Goal: Task Accomplishment & Management: Use online tool/utility

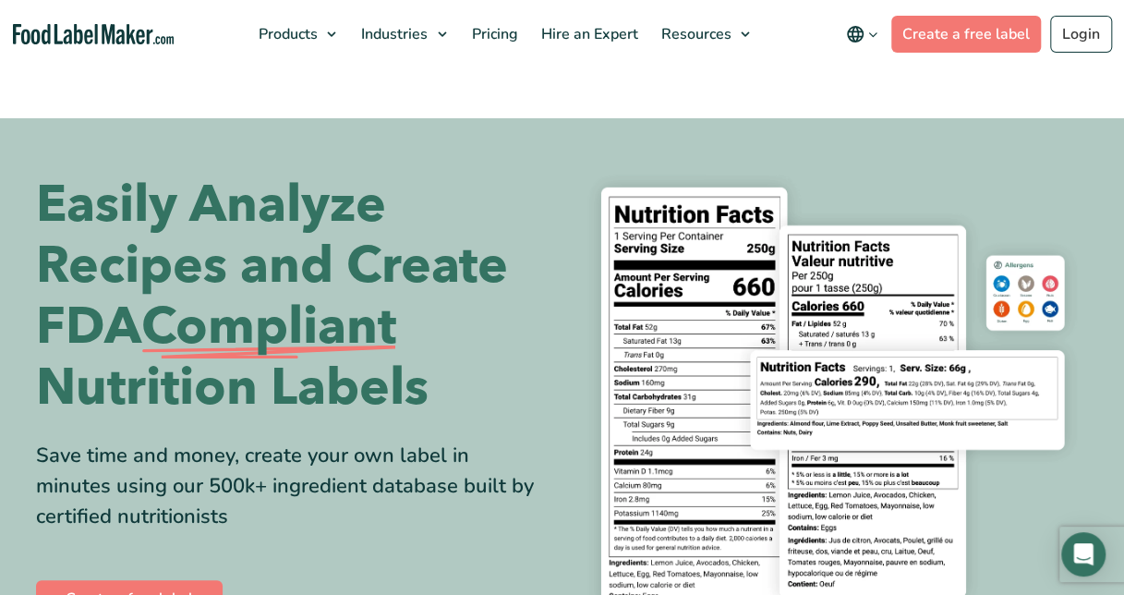
scroll to position [20, 0]
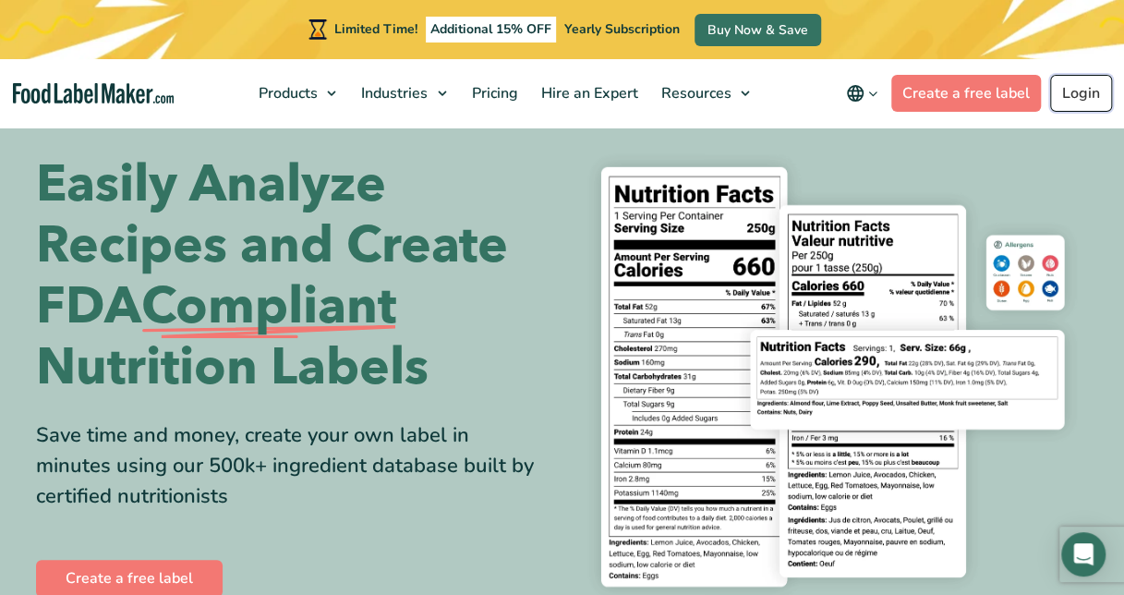
click at [1065, 107] on link "Login" at bounding box center [1081, 93] width 62 height 37
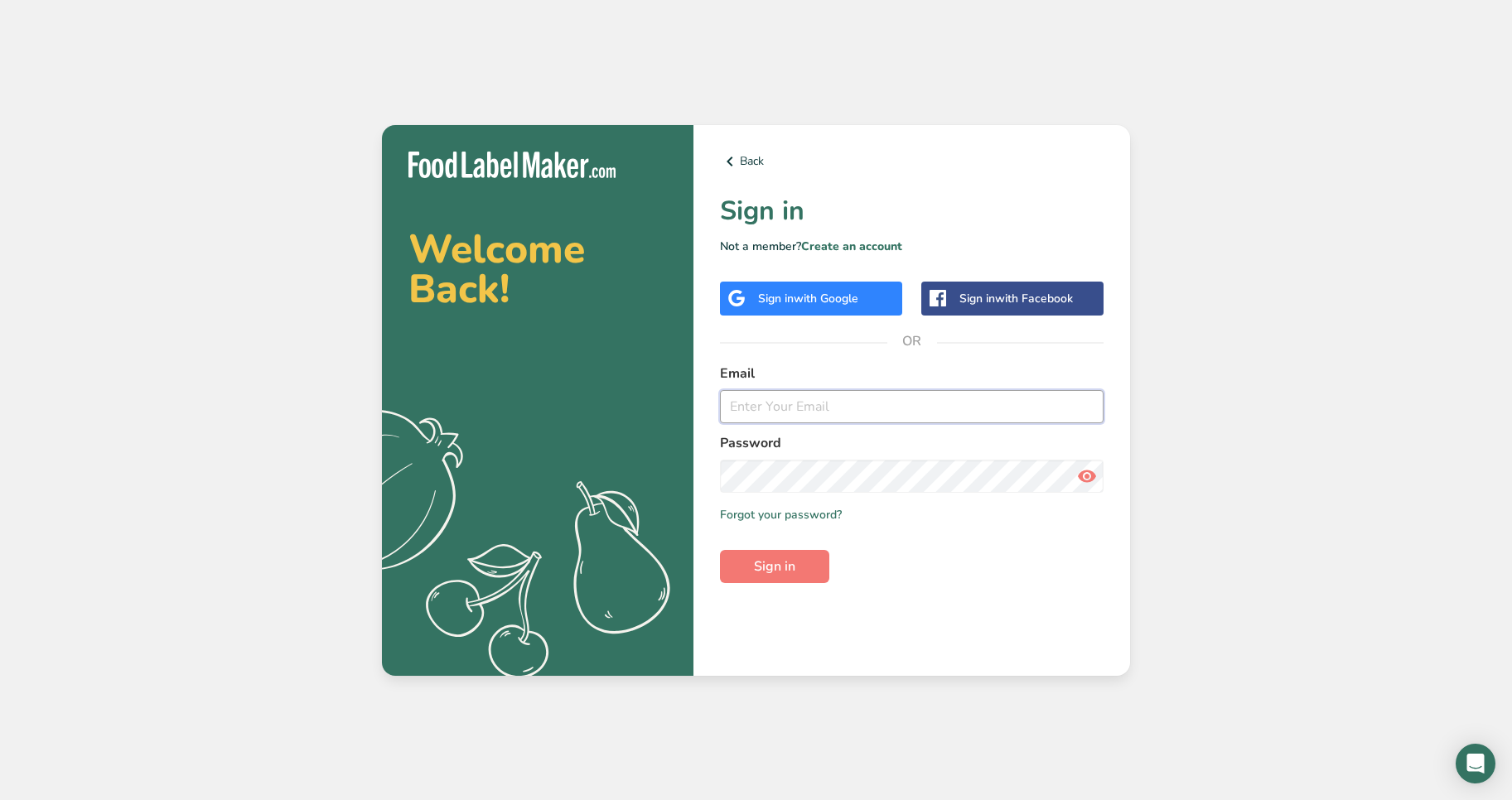
click at [763, 404] on input "email" at bounding box center [912, 406] width 384 height 33
click at [820, 315] on div "Sign in with Google" at bounding box center [810, 299] width 182 height 34
click at [815, 306] on span "with Google" at bounding box center [826, 299] width 65 height 16
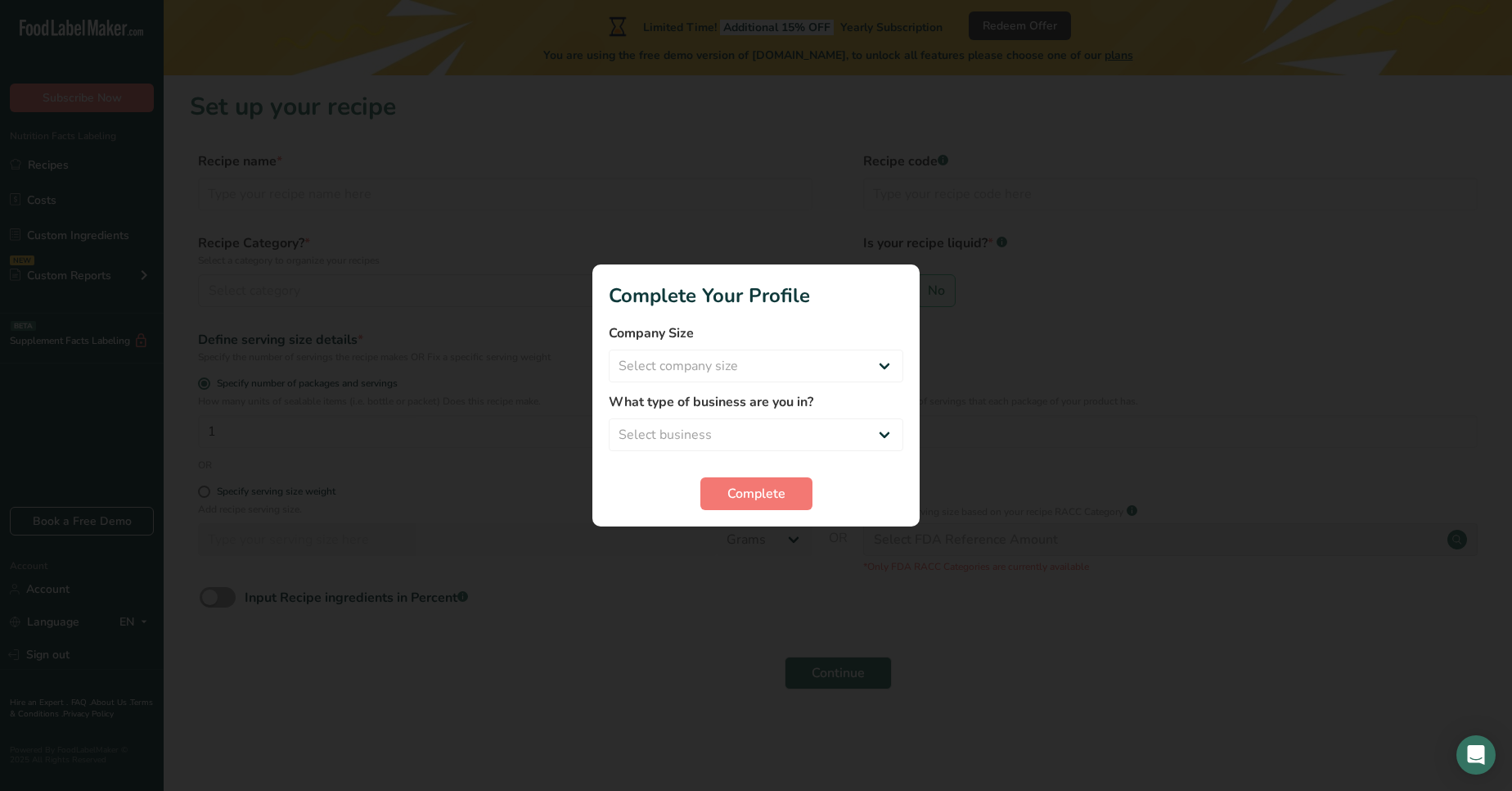
click at [785, 163] on div at bounding box center [756, 396] width 1512 height 791
click at [433, 267] on div at bounding box center [756, 396] width 1512 height 791
click at [760, 469] on form "Company Size Select company size Fewer than 10 Employees 10 to 50 Employees 51 …" at bounding box center [756, 417] width 294 height 187
click at [744, 486] on span "Complete" at bounding box center [757, 494] width 58 height 20
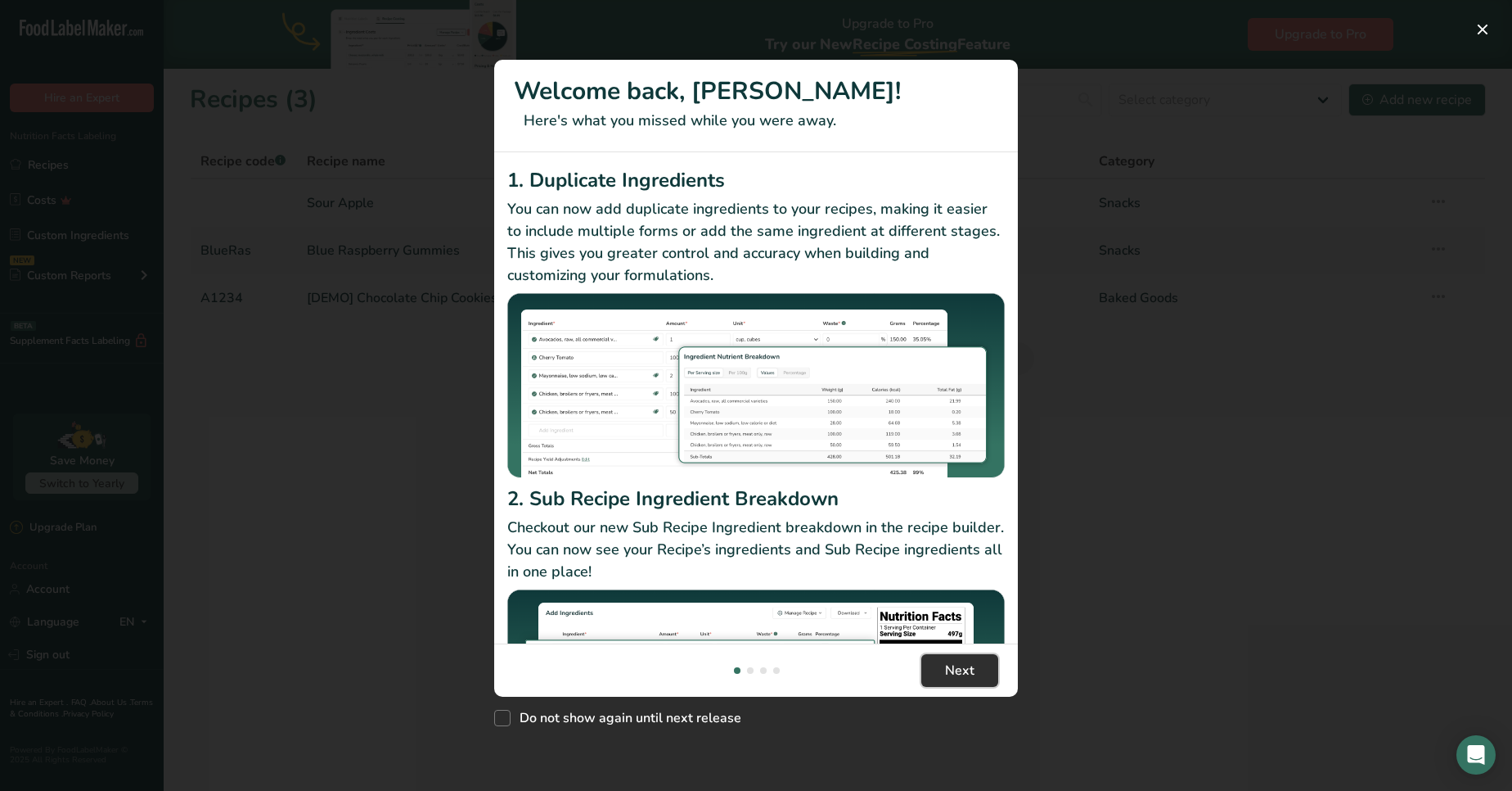
click at [957, 666] on span "Next" at bounding box center [959, 670] width 29 height 20
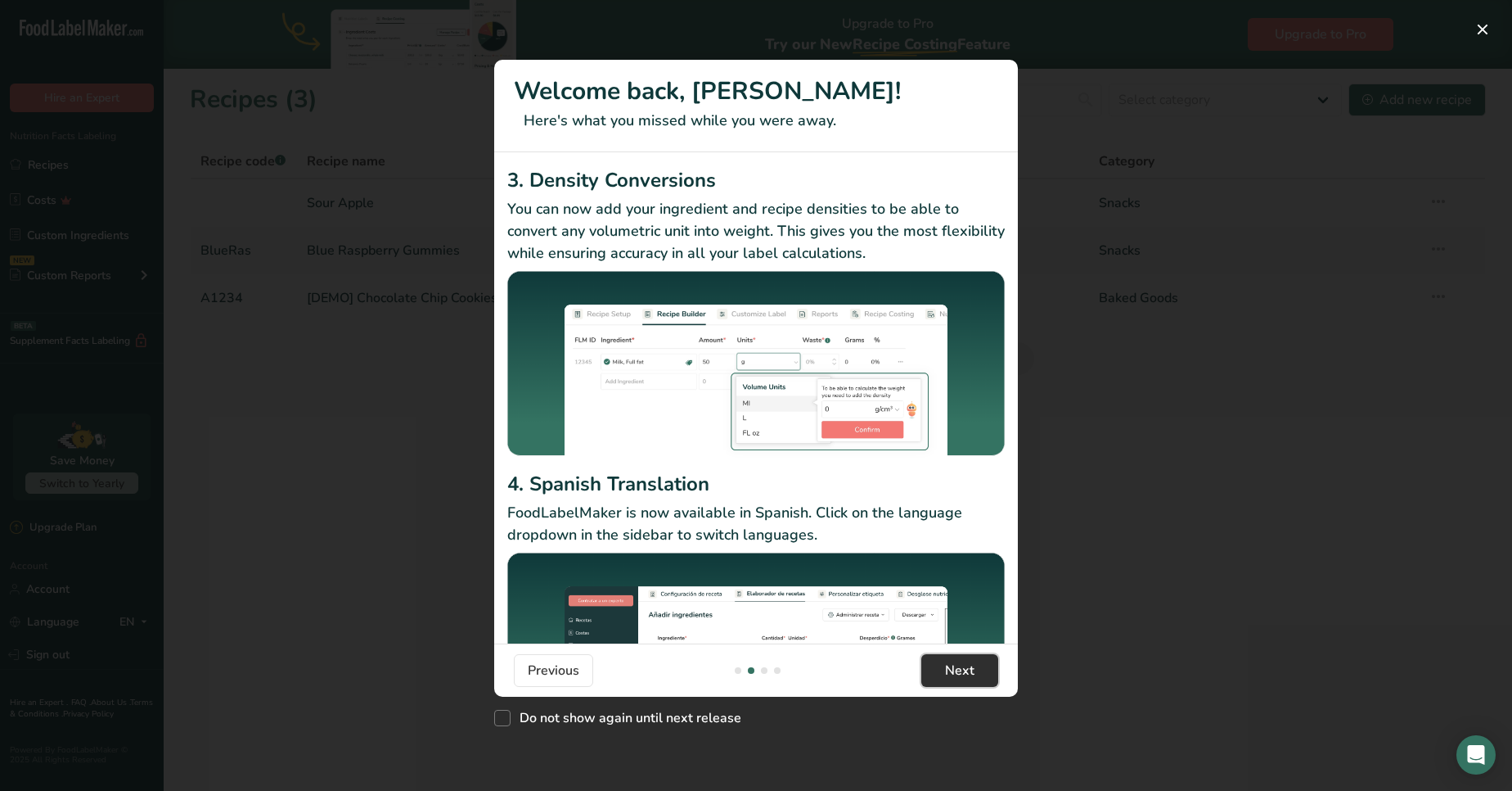
click at [965, 670] on span "Next" at bounding box center [959, 670] width 29 height 20
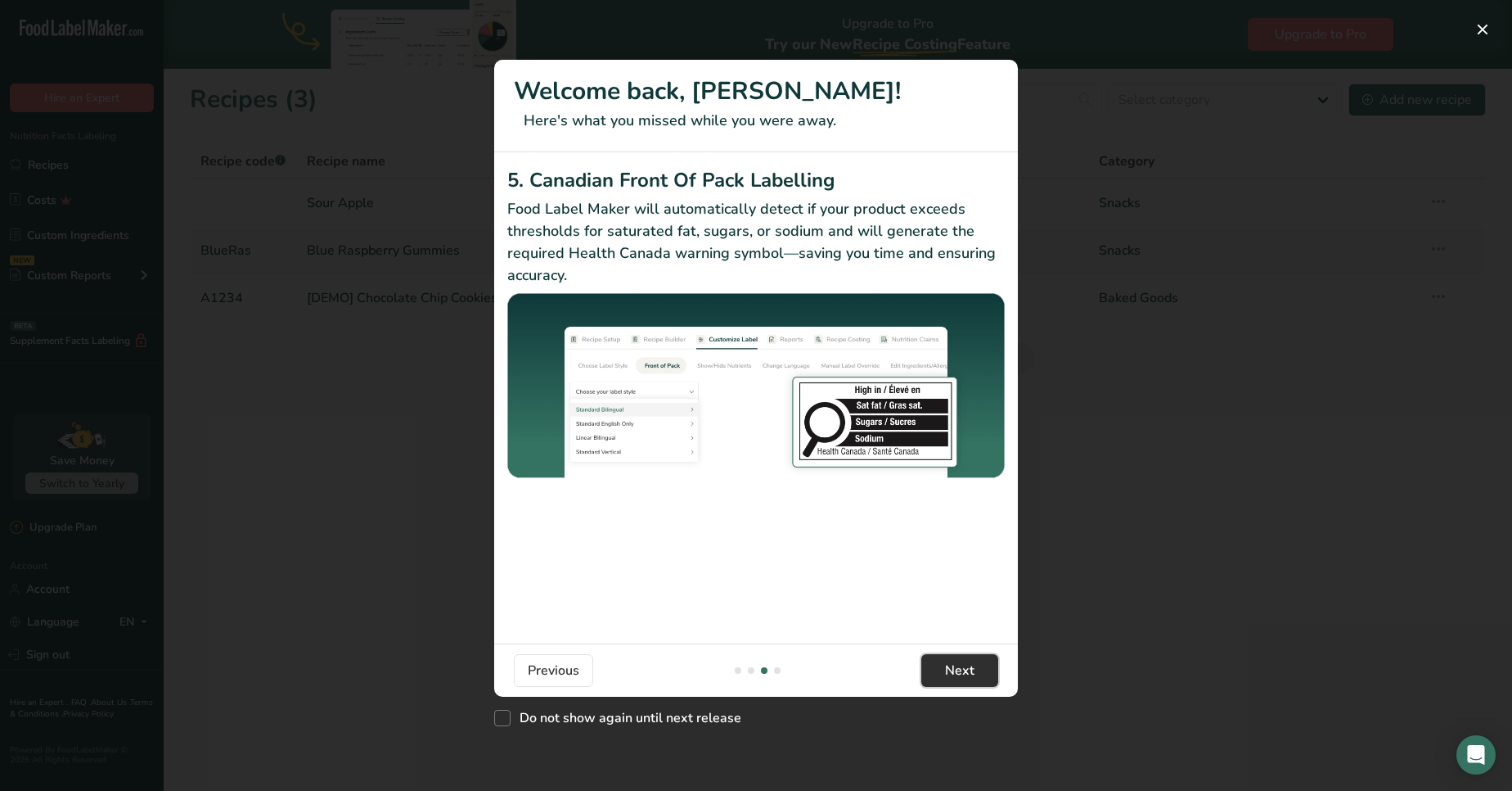
click at [965, 670] on span "Next" at bounding box center [959, 670] width 29 height 20
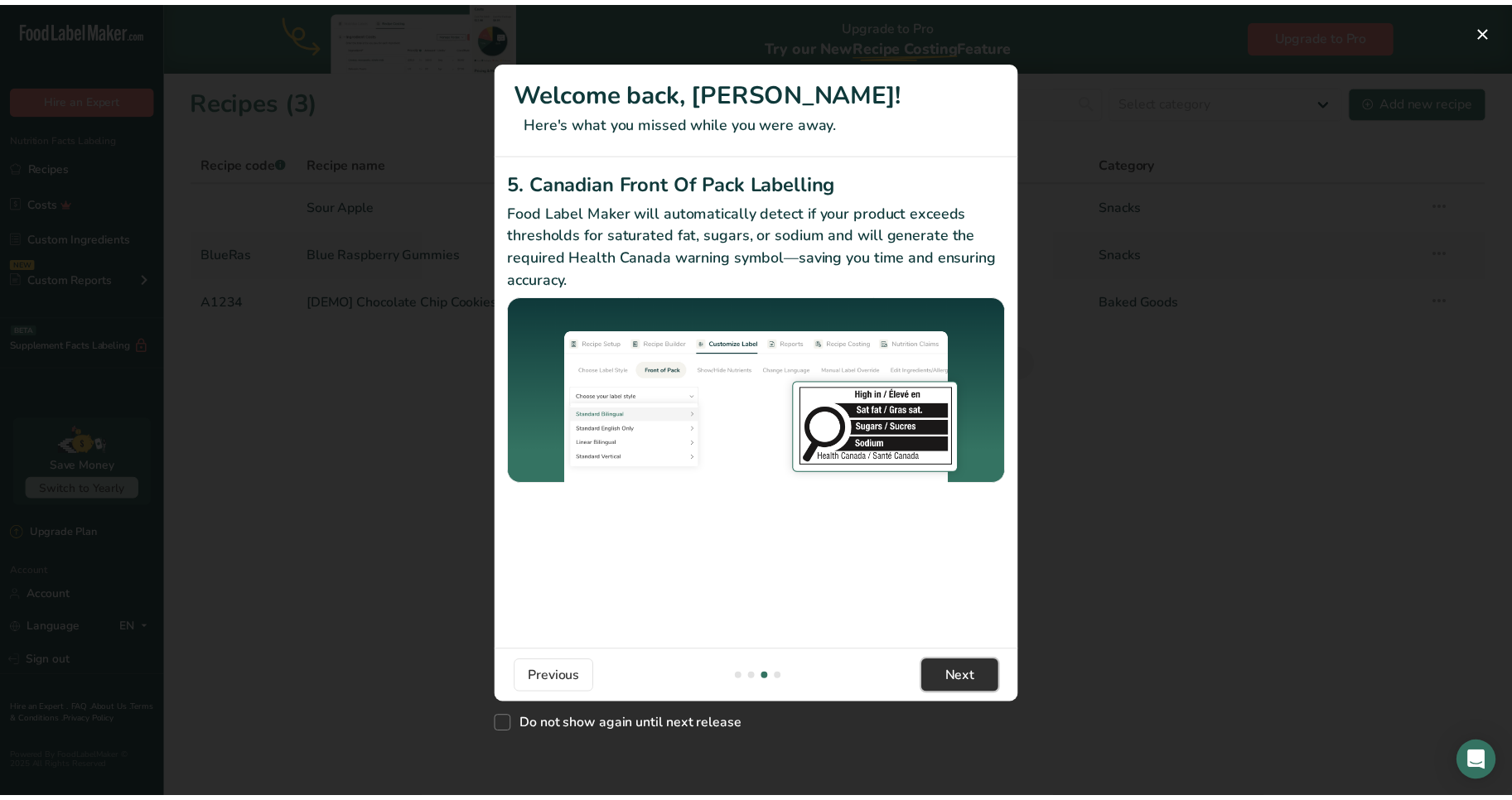
scroll to position [0, 1591]
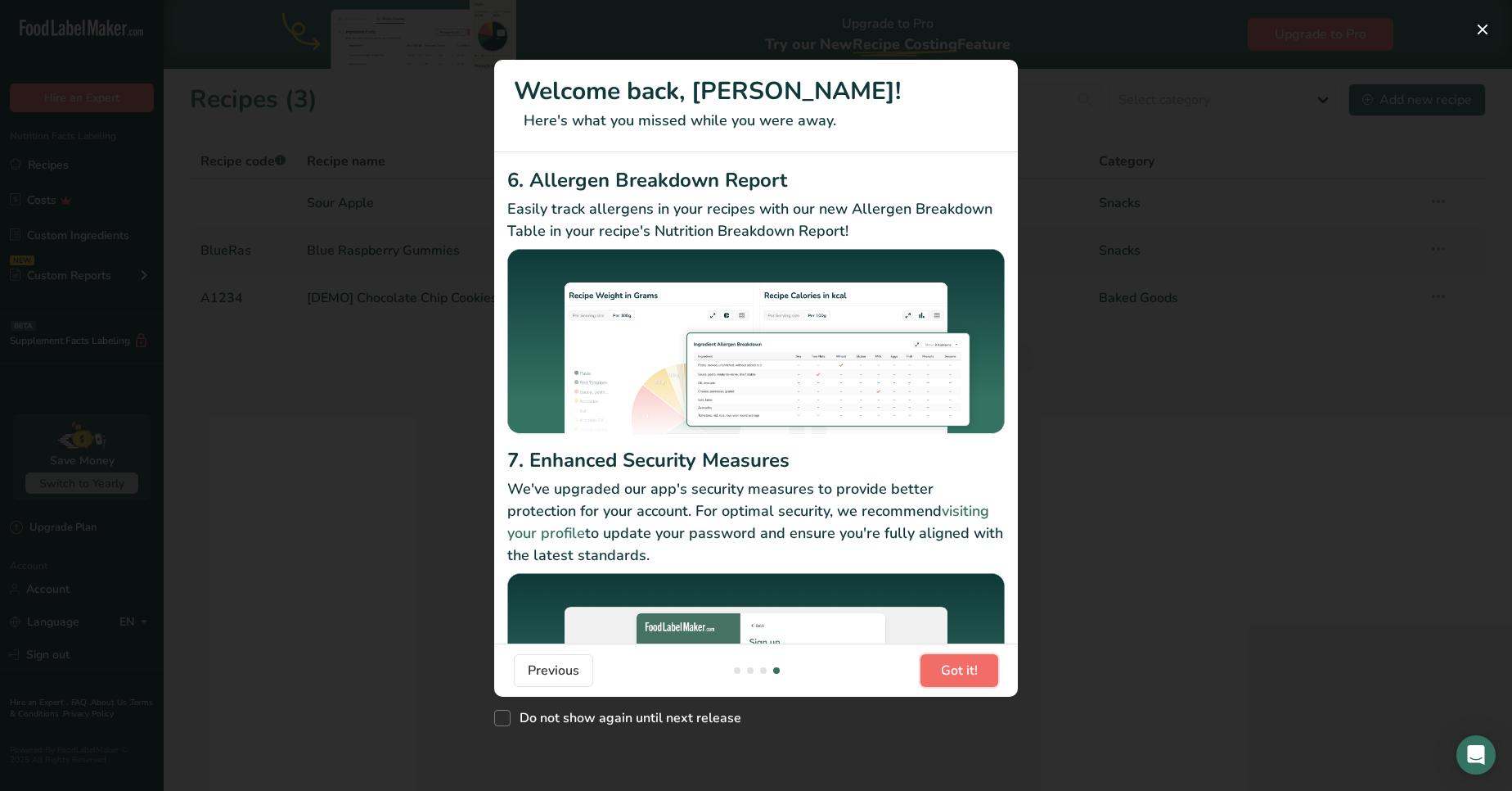
click at [965, 670] on span "Got it!" at bounding box center [960, 670] width 37 height 20
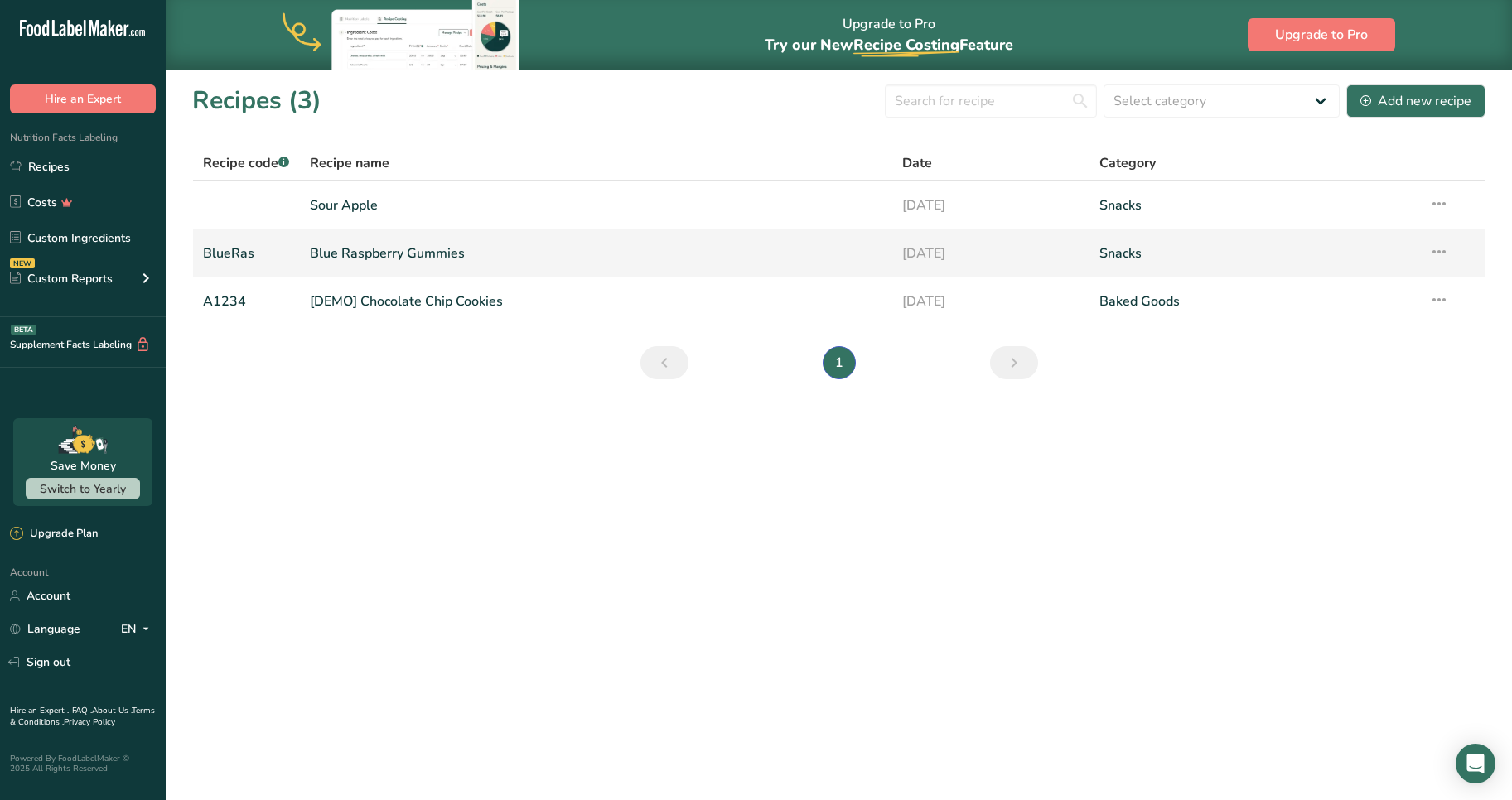
click at [389, 255] on link "Blue Raspberry Gummies" at bounding box center [596, 253] width 572 height 35
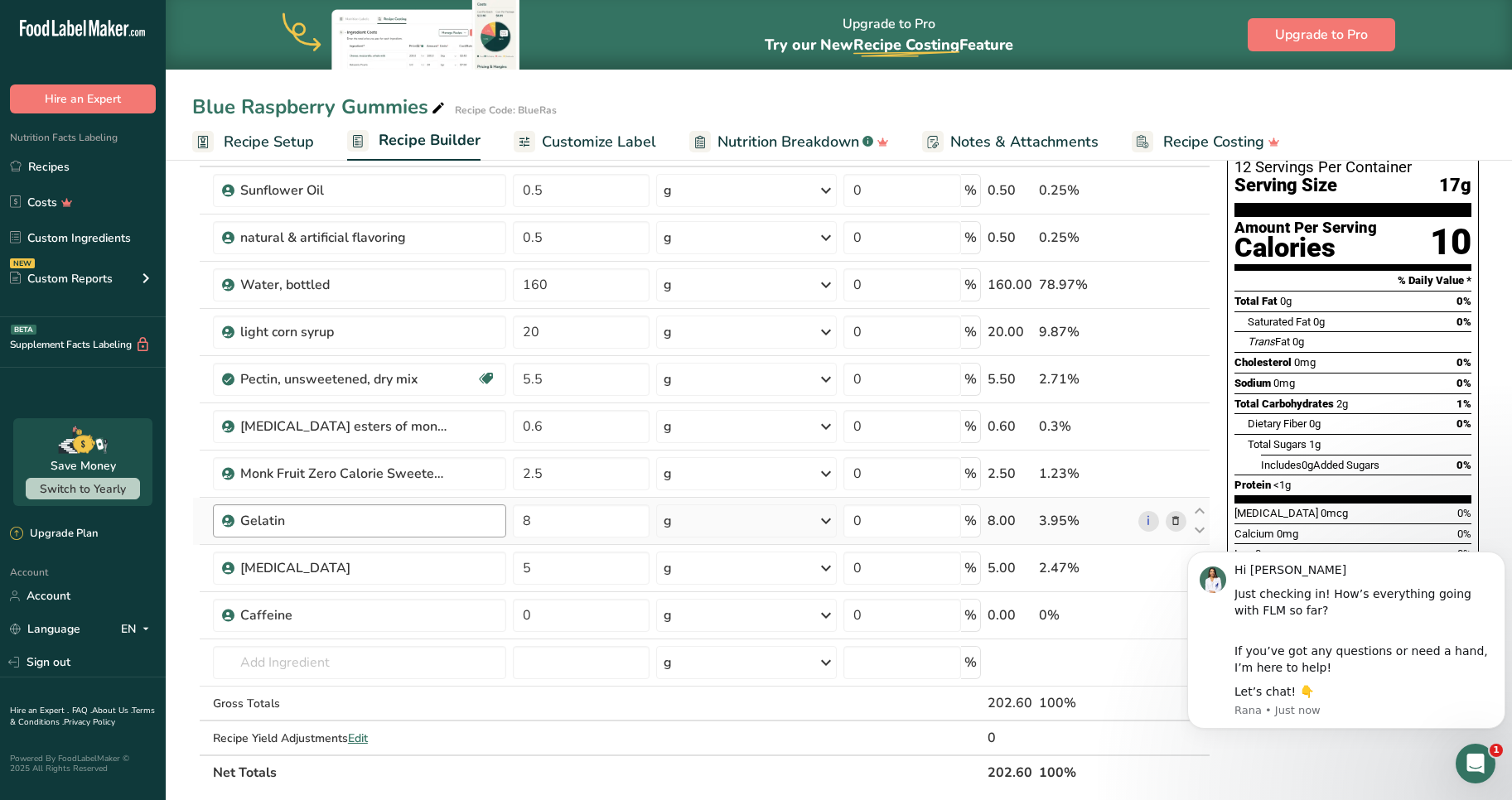
scroll to position [118, 0]
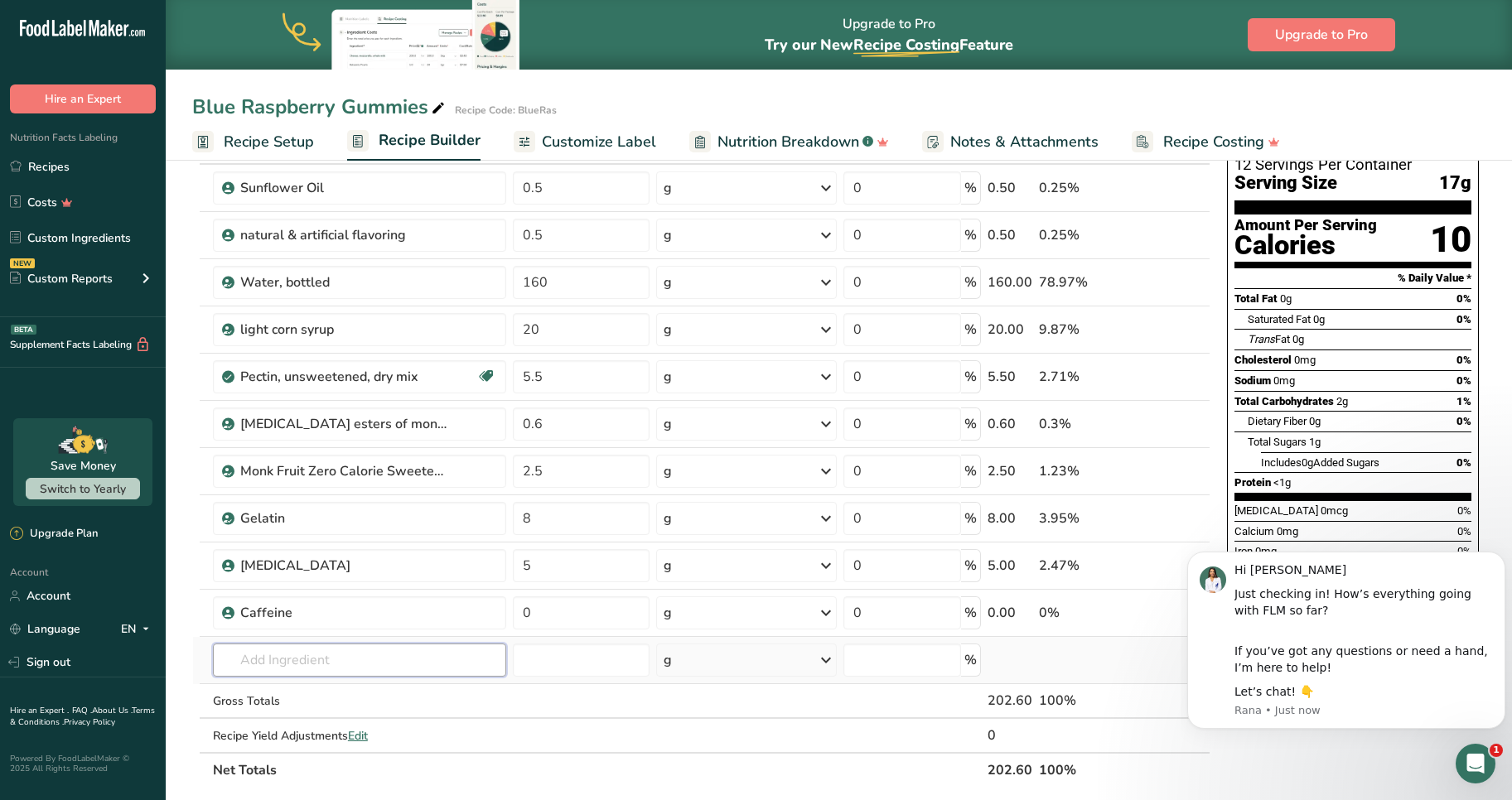
click at [342, 657] on input "text" at bounding box center [359, 659] width 293 height 33
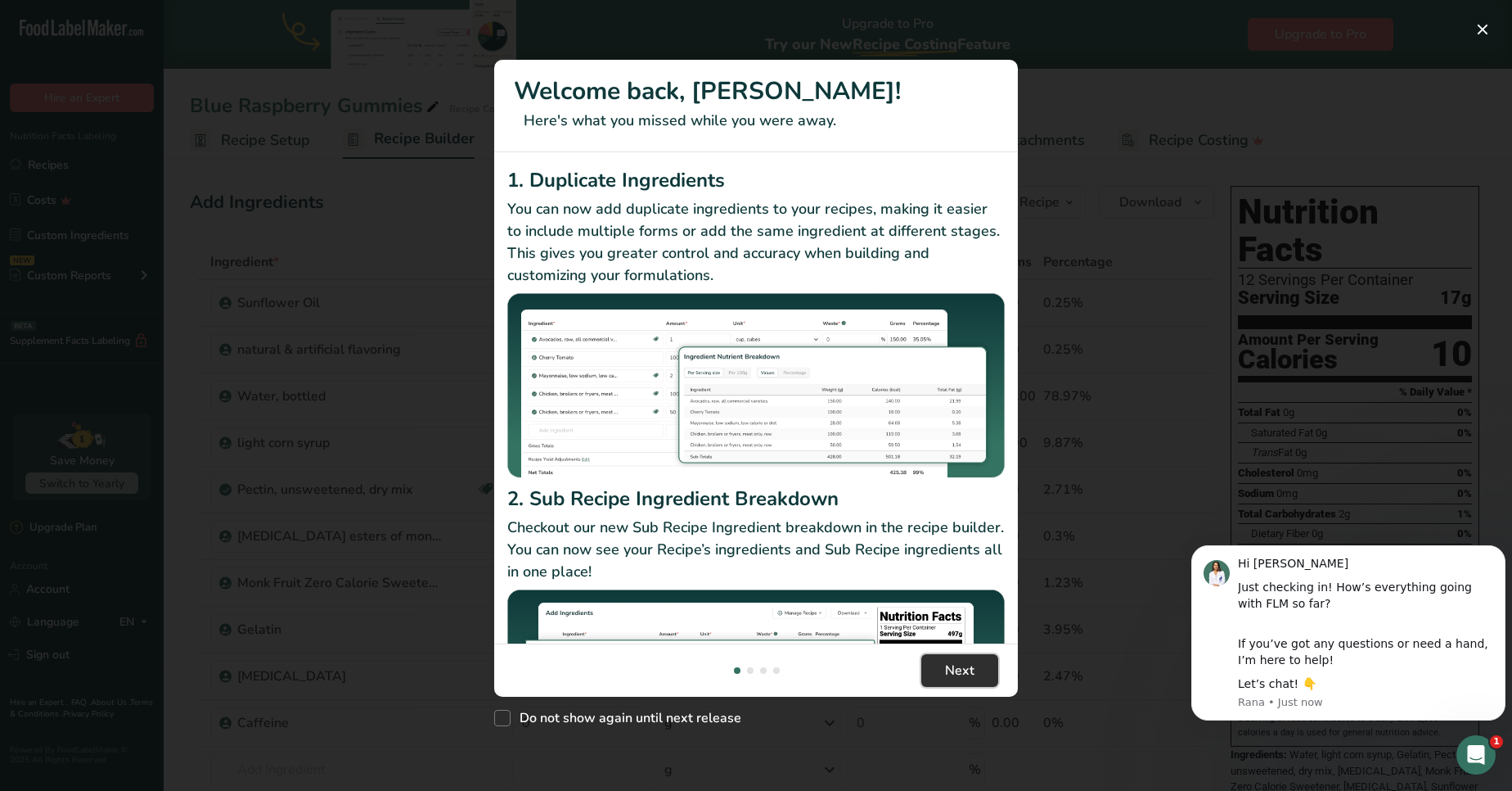
click at [953, 673] on span "Next" at bounding box center [959, 670] width 29 height 20
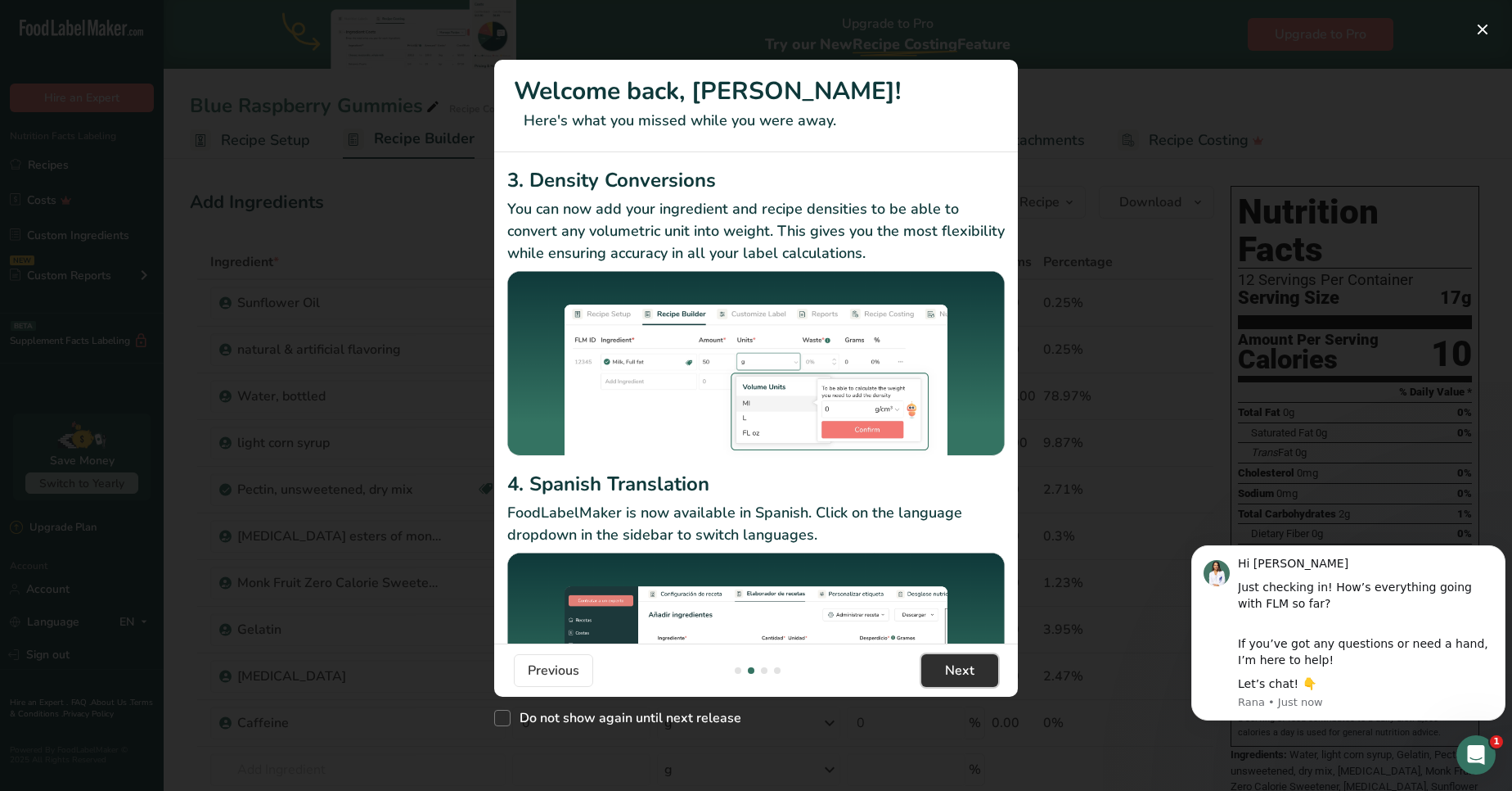
click at [953, 673] on span "Next" at bounding box center [959, 670] width 29 height 20
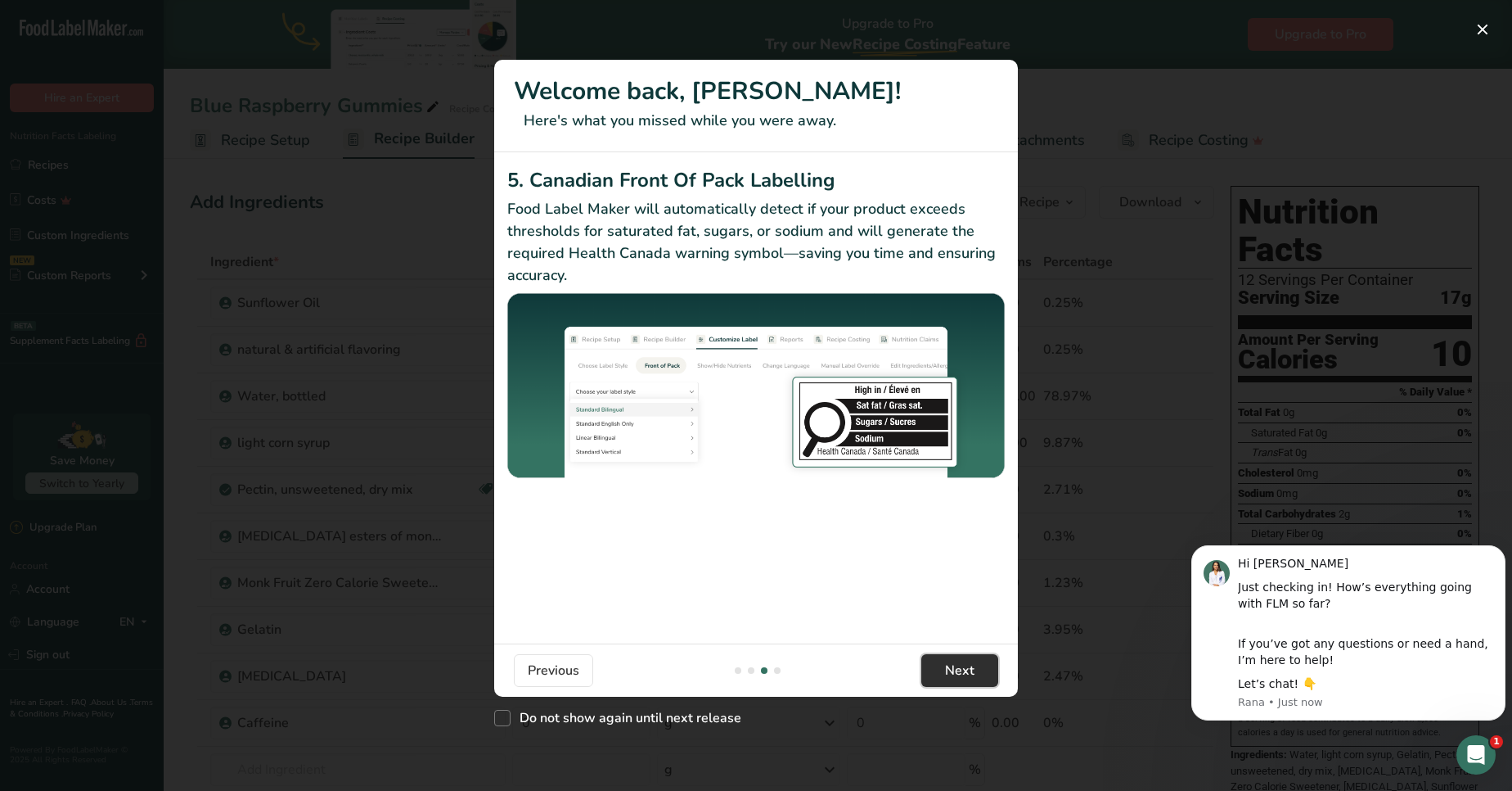
click at [949, 676] on span "Next" at bounding box center [959, 670] width 29 height 20
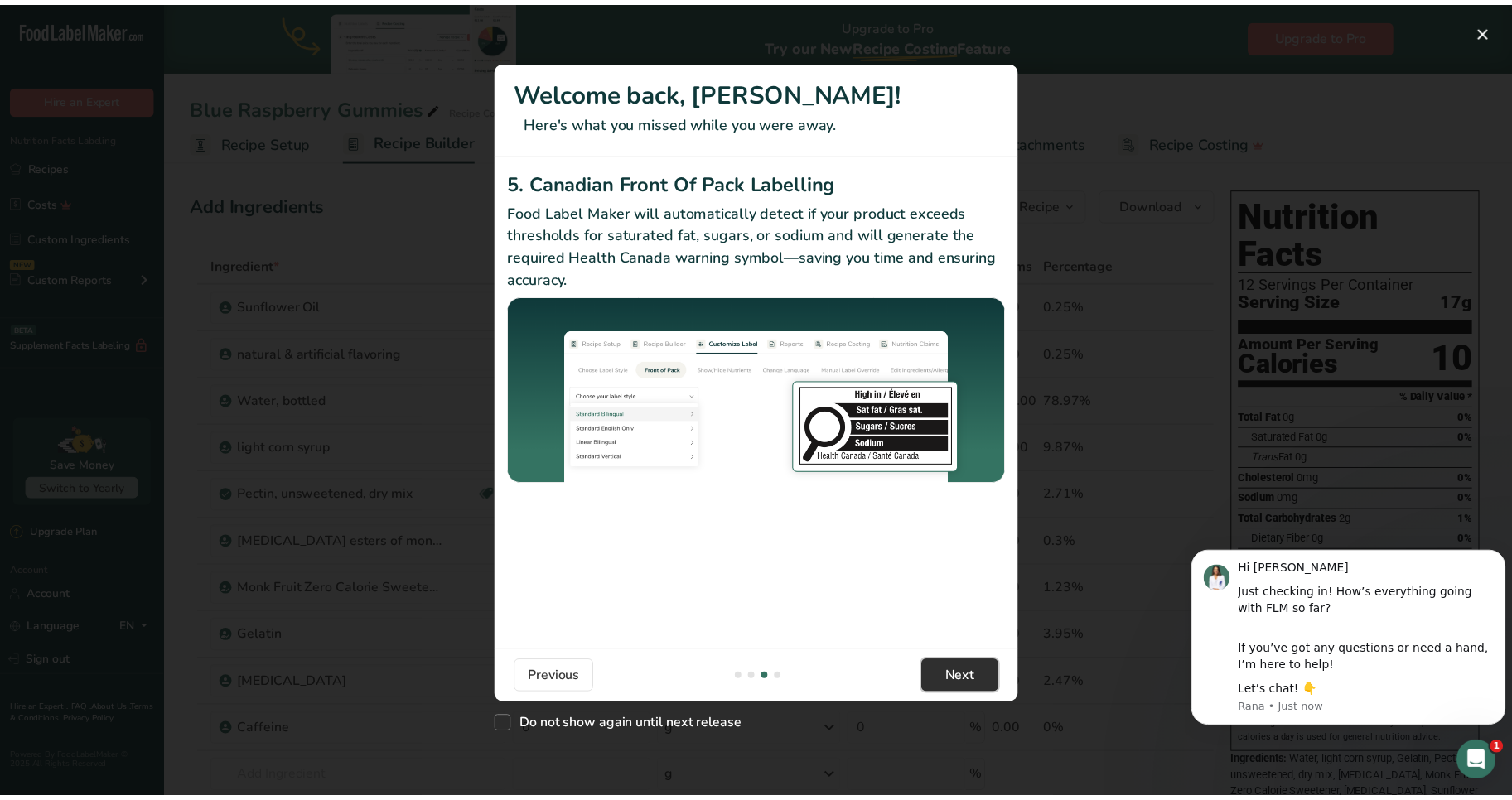
scroll to position [0, 1591]
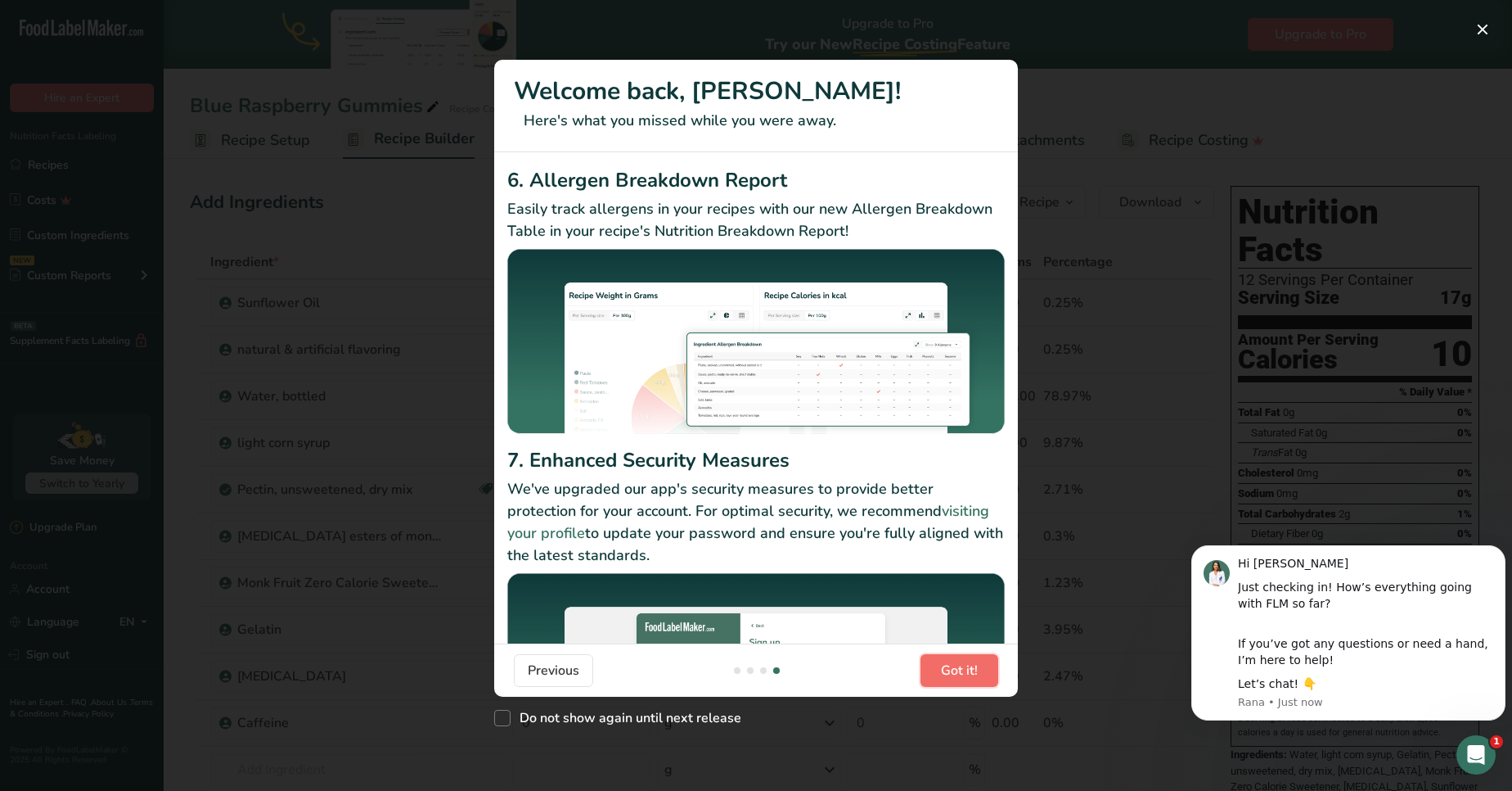
click at [949, 676] on span "Got it!" at bounding box center [960, 670] width 37 height 20
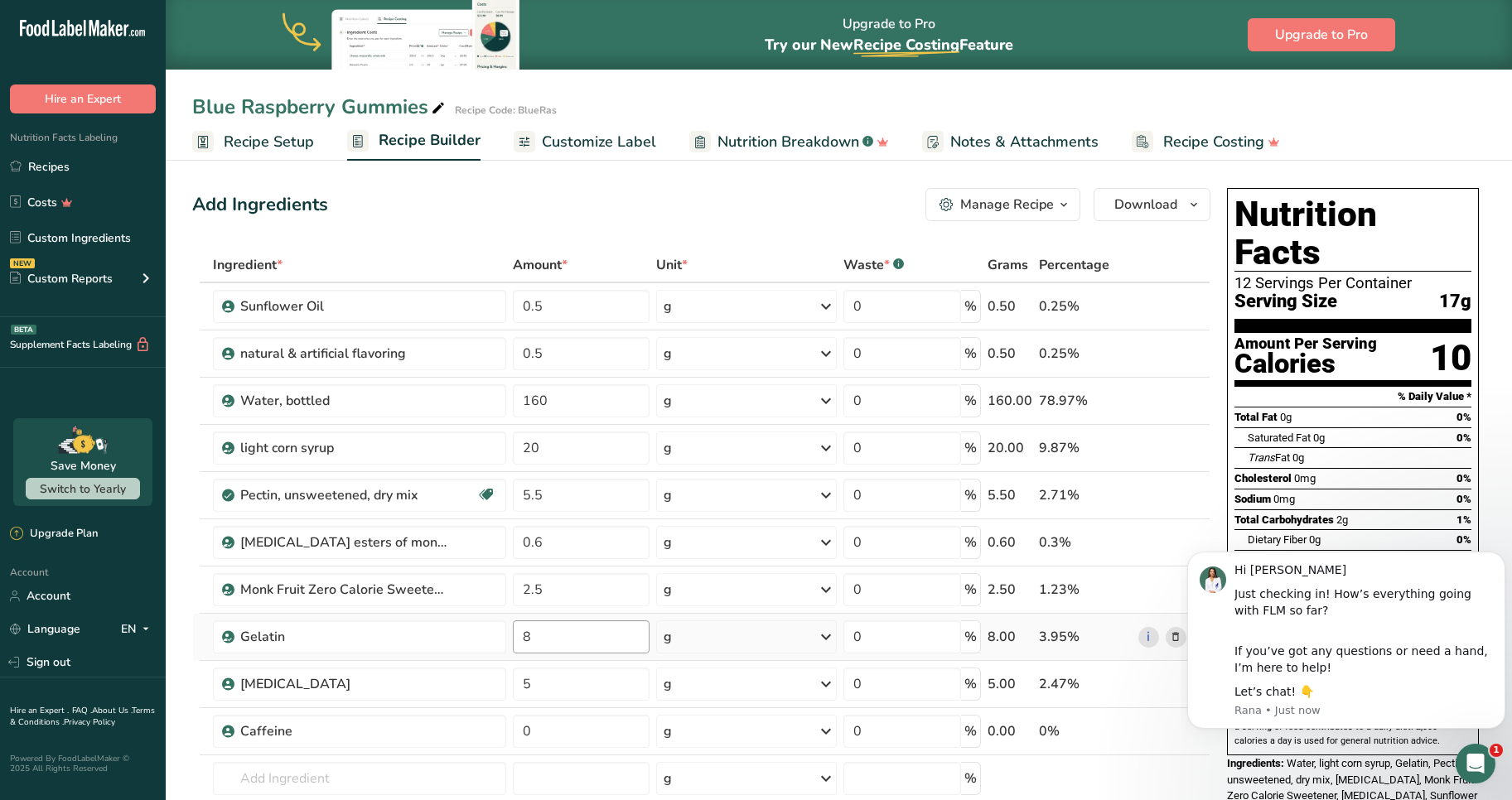
scroll to position [265, 0]
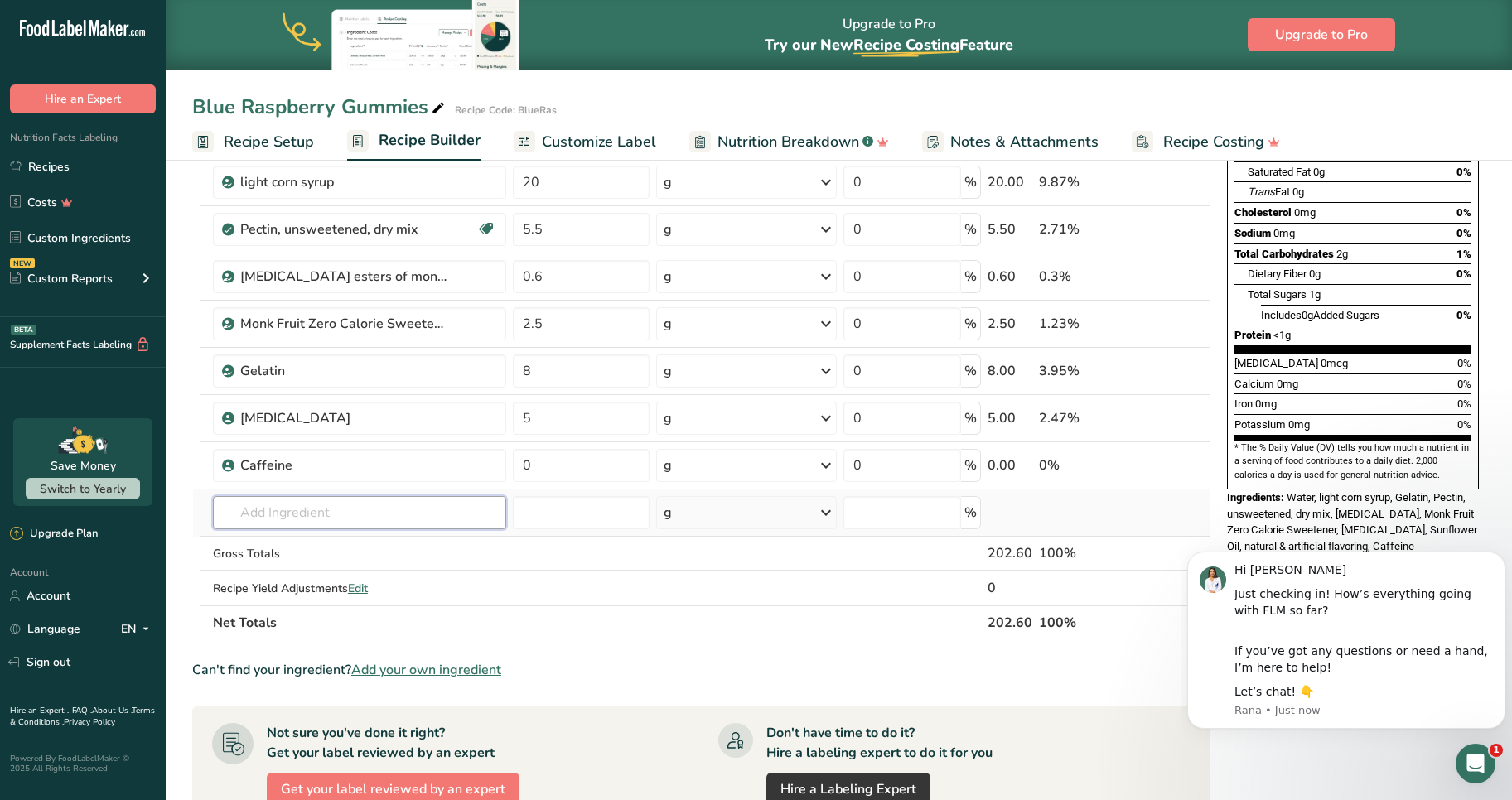
click at [322, 516] on input "text" at bounding box center [359, 512] width 293 height 33
type input "L thy"
paste input "Theanine Powder"
type input "L Theanine"
click at [573, 527] on input "number" at bounding box center [581, 512] width 136 height 33
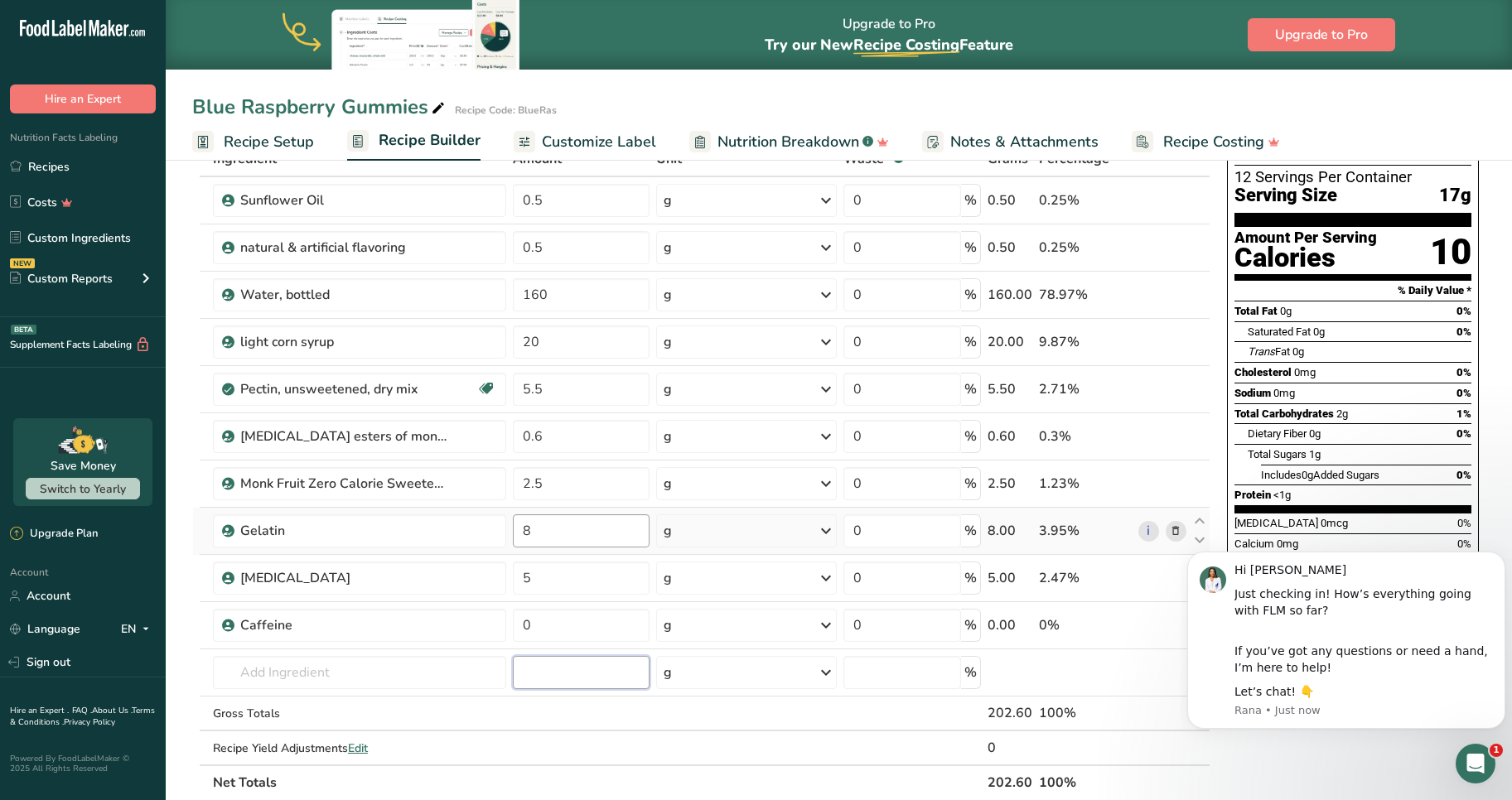
scroll to position [107, 0]
click at [692, 675] on div "g" at bounding box center [746, 671] width 180 height 33
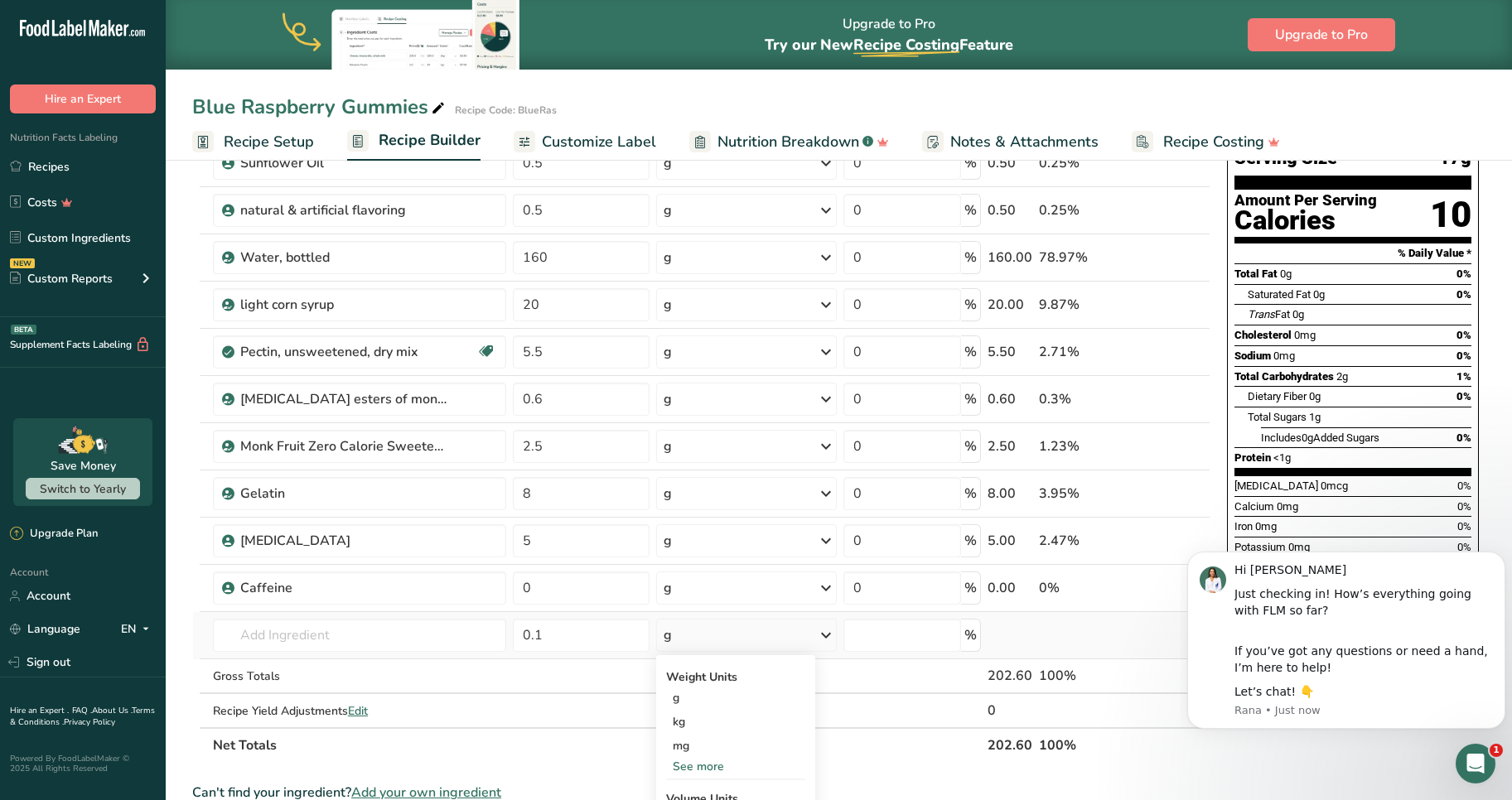
scroll to position [144, 0]
click at [692, 744] on div "mg" at bounding box center [735, 744] width 139 height 24
click at [590, 634] on input "0.1" at bounding box center [581, 634] width 136 height 33
type input "0"
type input "100"
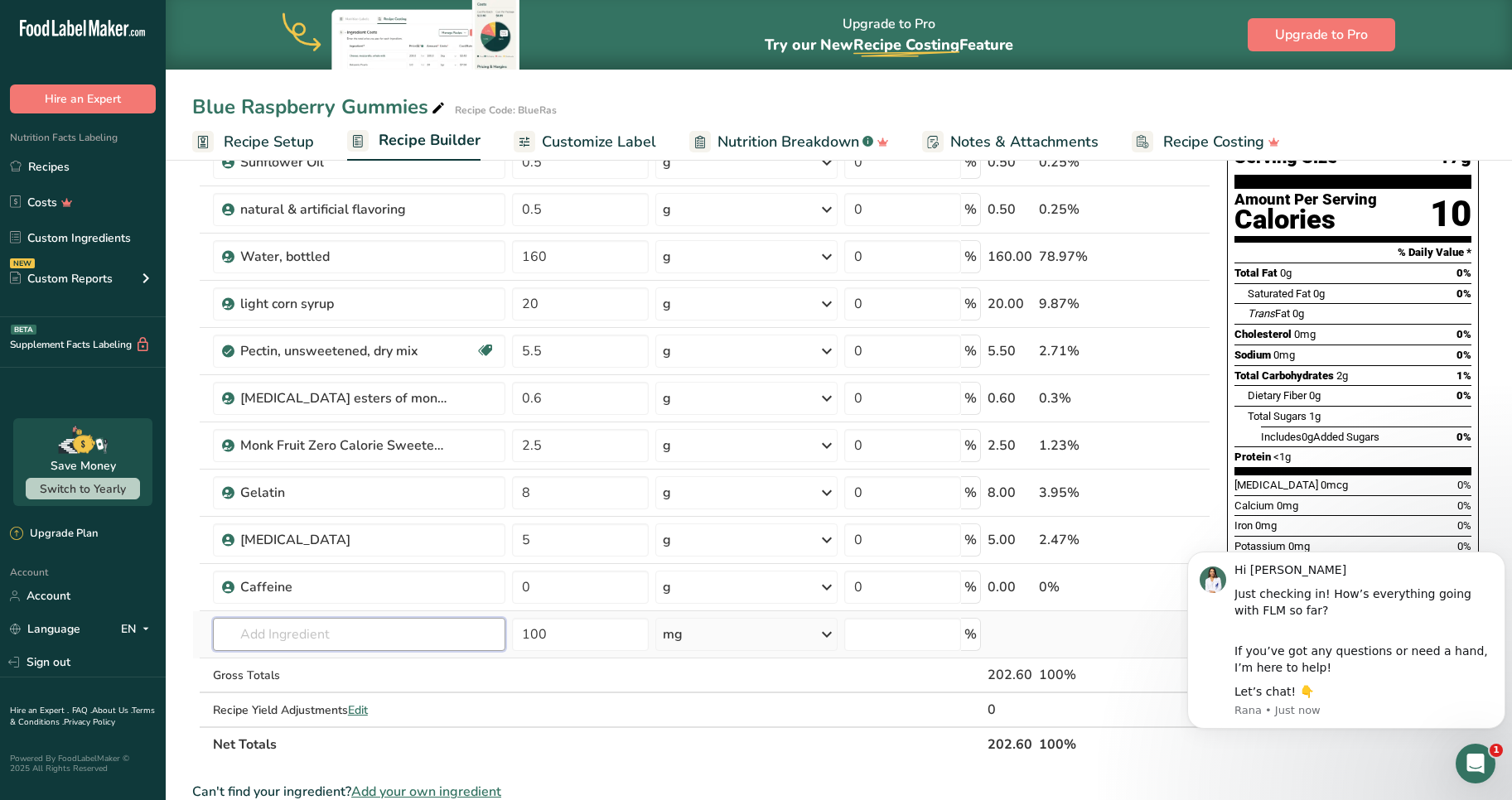
click at [367, 639] on input "text" at bounding box center [359, 634] width 293 height 33
paste input "Theanine Powder"
type input "L Theanine"
click at [306, 701] on div "Add your own ingredient" at bounding box center [359, 694] width 267 height 17
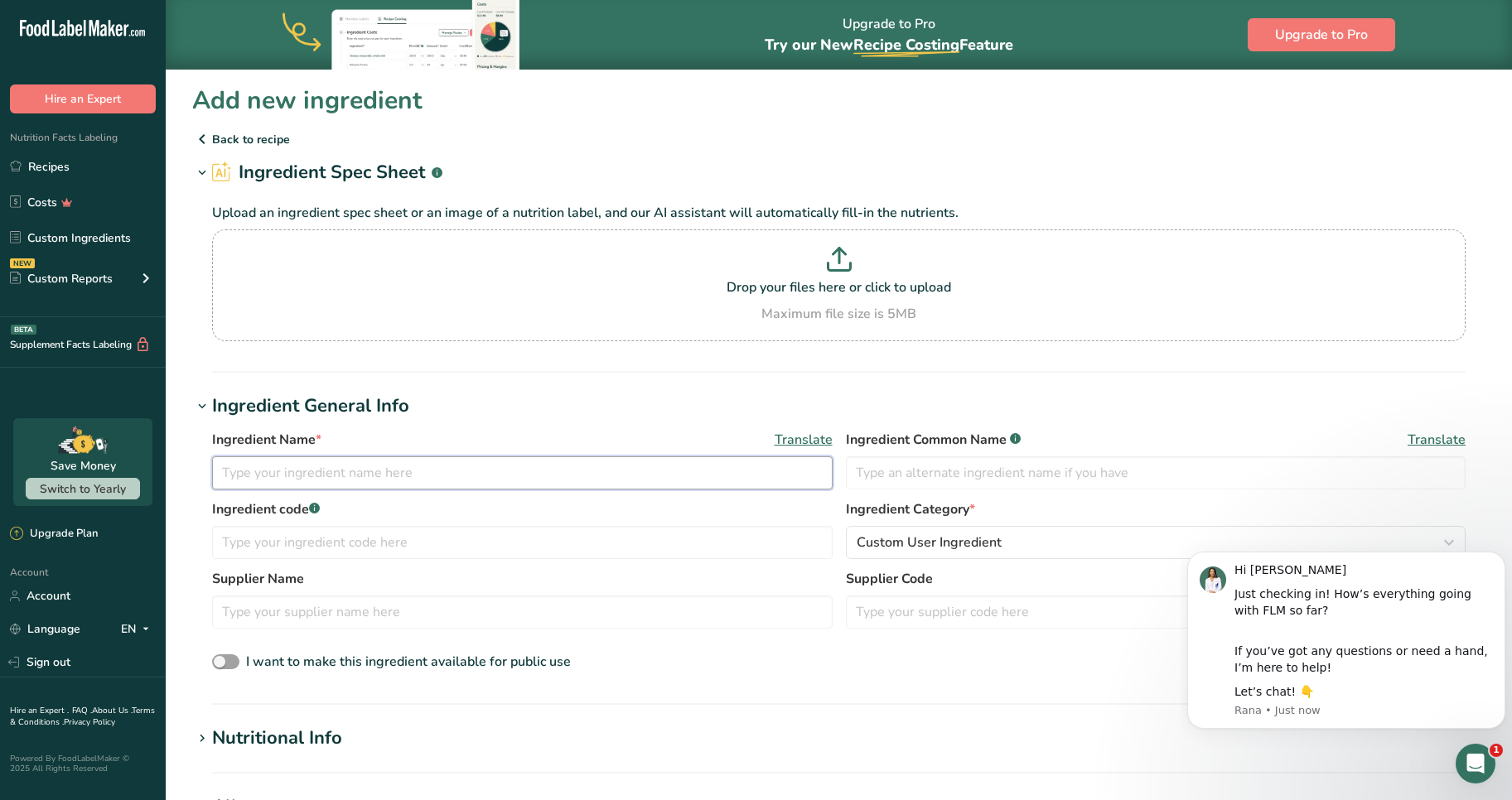
click at [551, 468] on input "text" at bounding box center [522, 473] width 621 height 33
paste input "Theanine Powder"
type input "Theanine Powder"
paste input "Theanine Powder"
type input "LTheanine Powder"
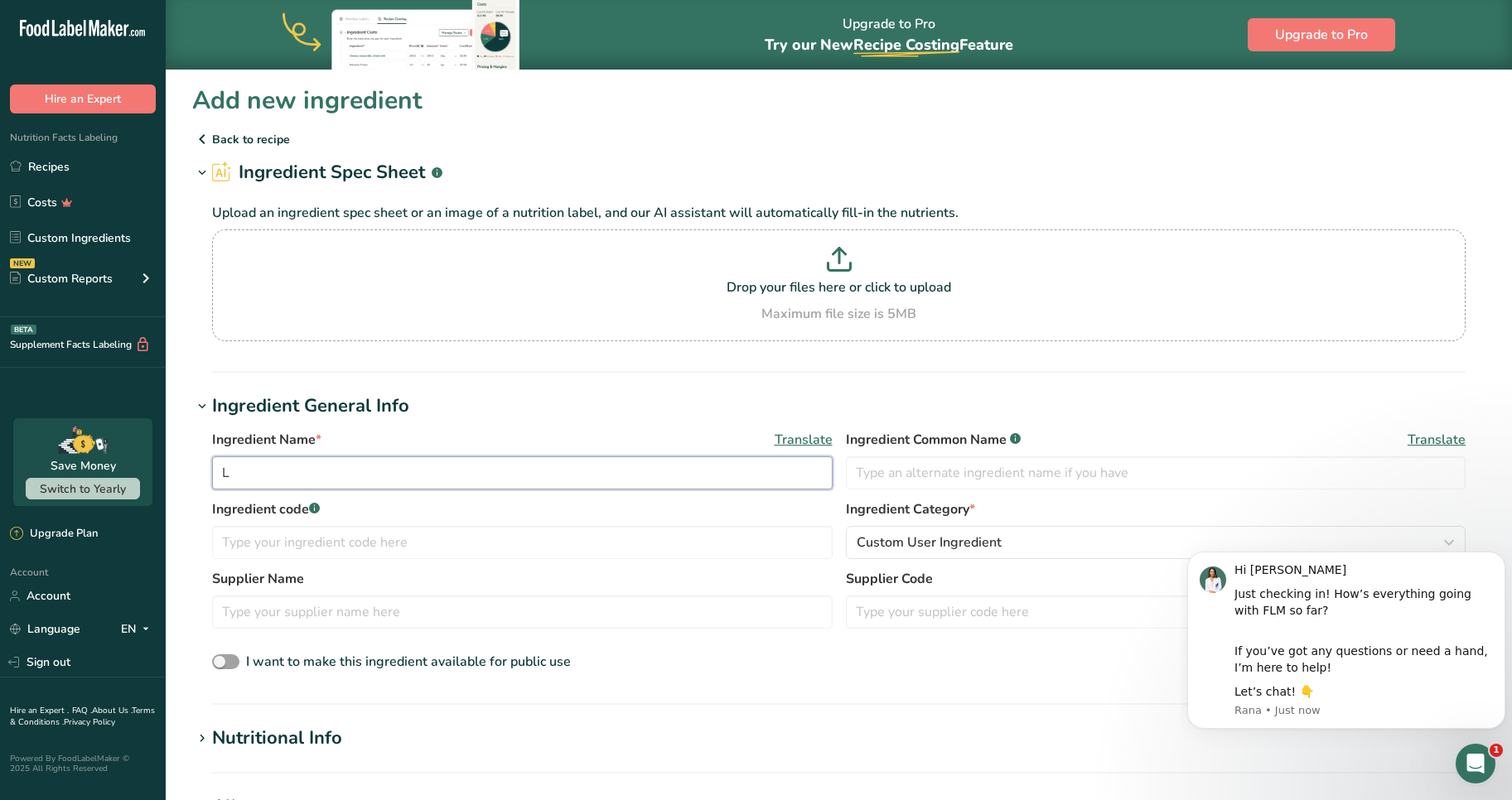
paste input "Theanine Powder"
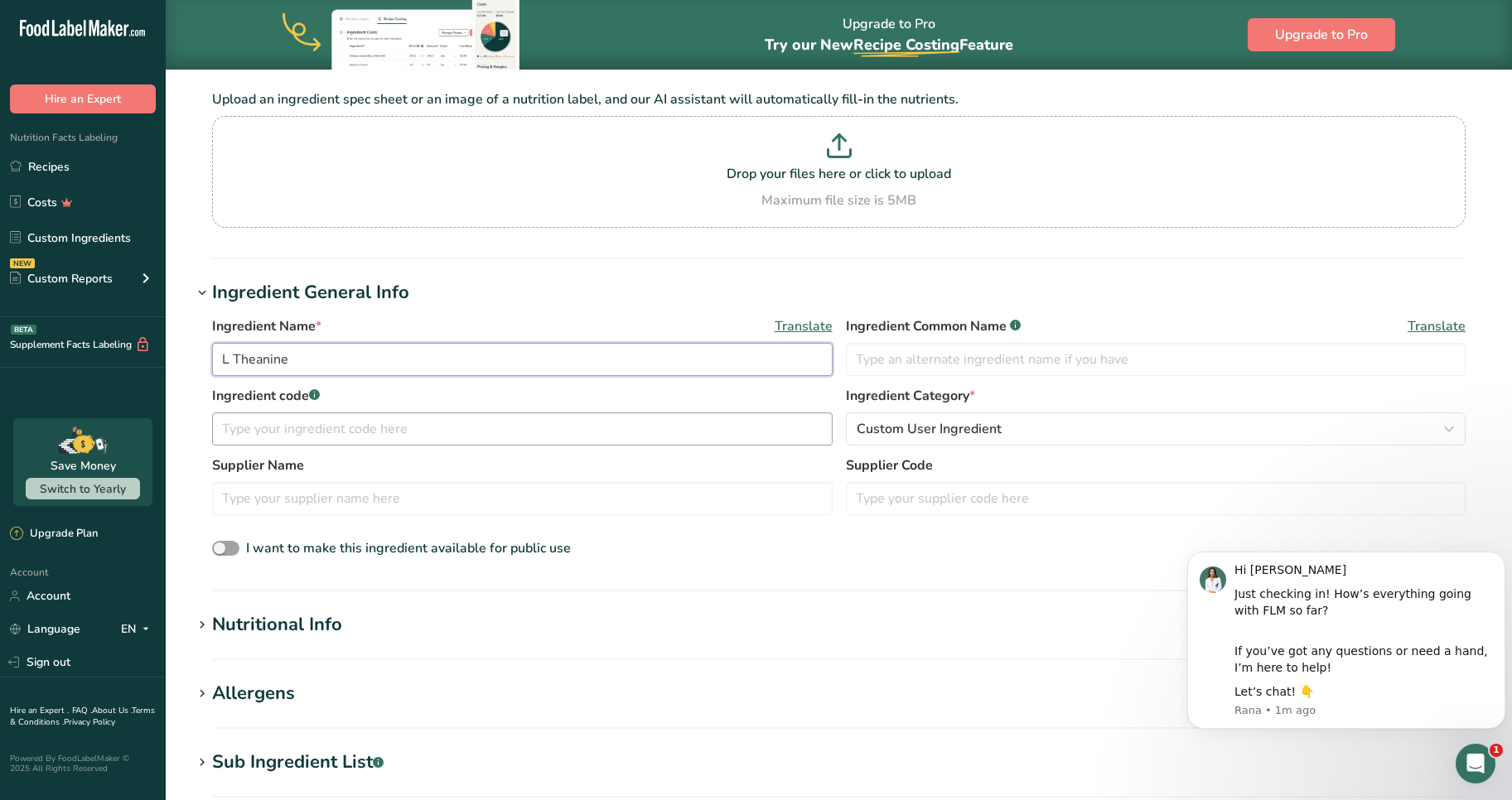
scroll to position [114, 0]
type input "L Theanine"
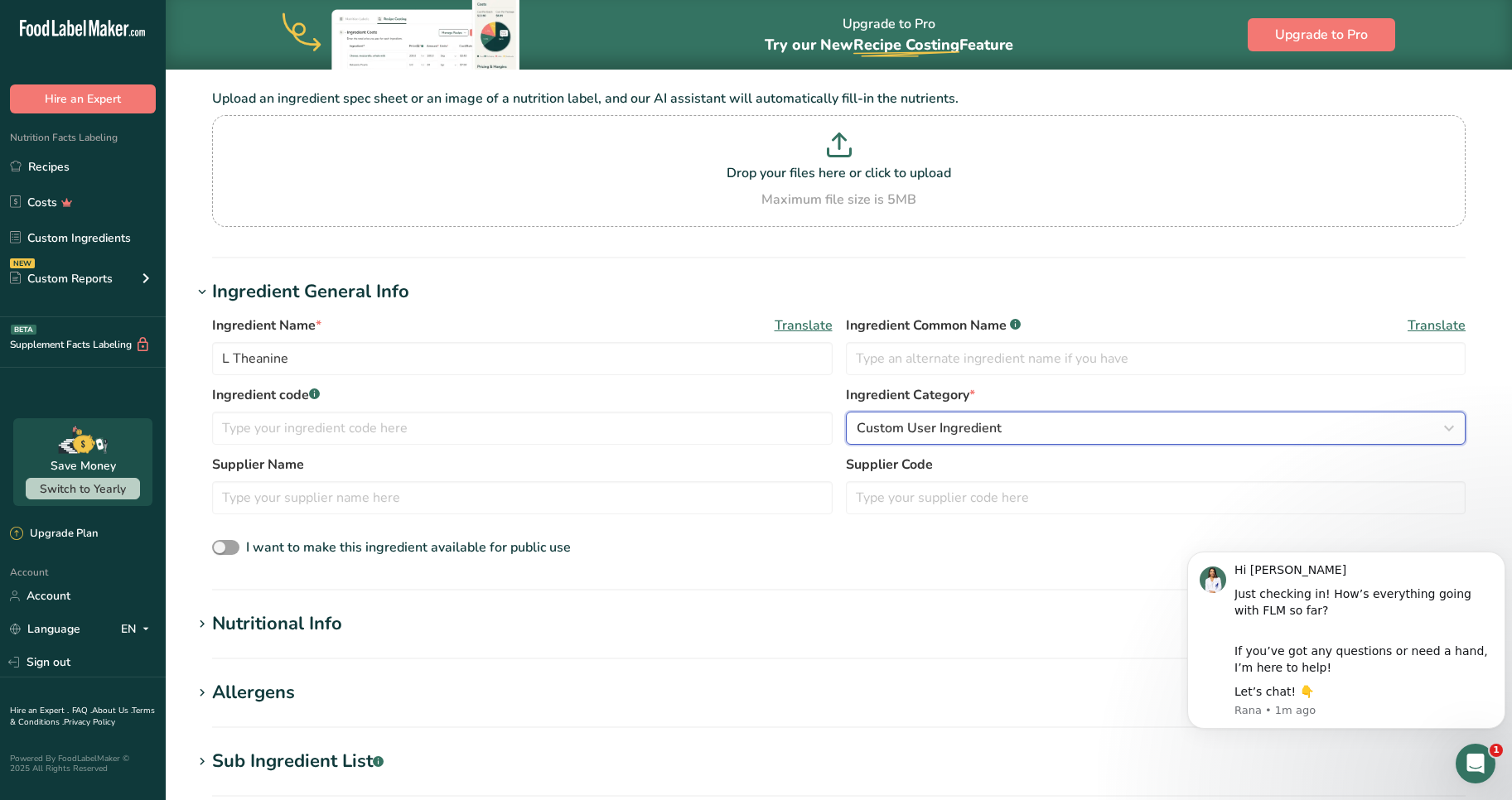
click at [909, 439] on button "Custom User Ingredient" at bounding box center [1157, 428] width 621 height 33
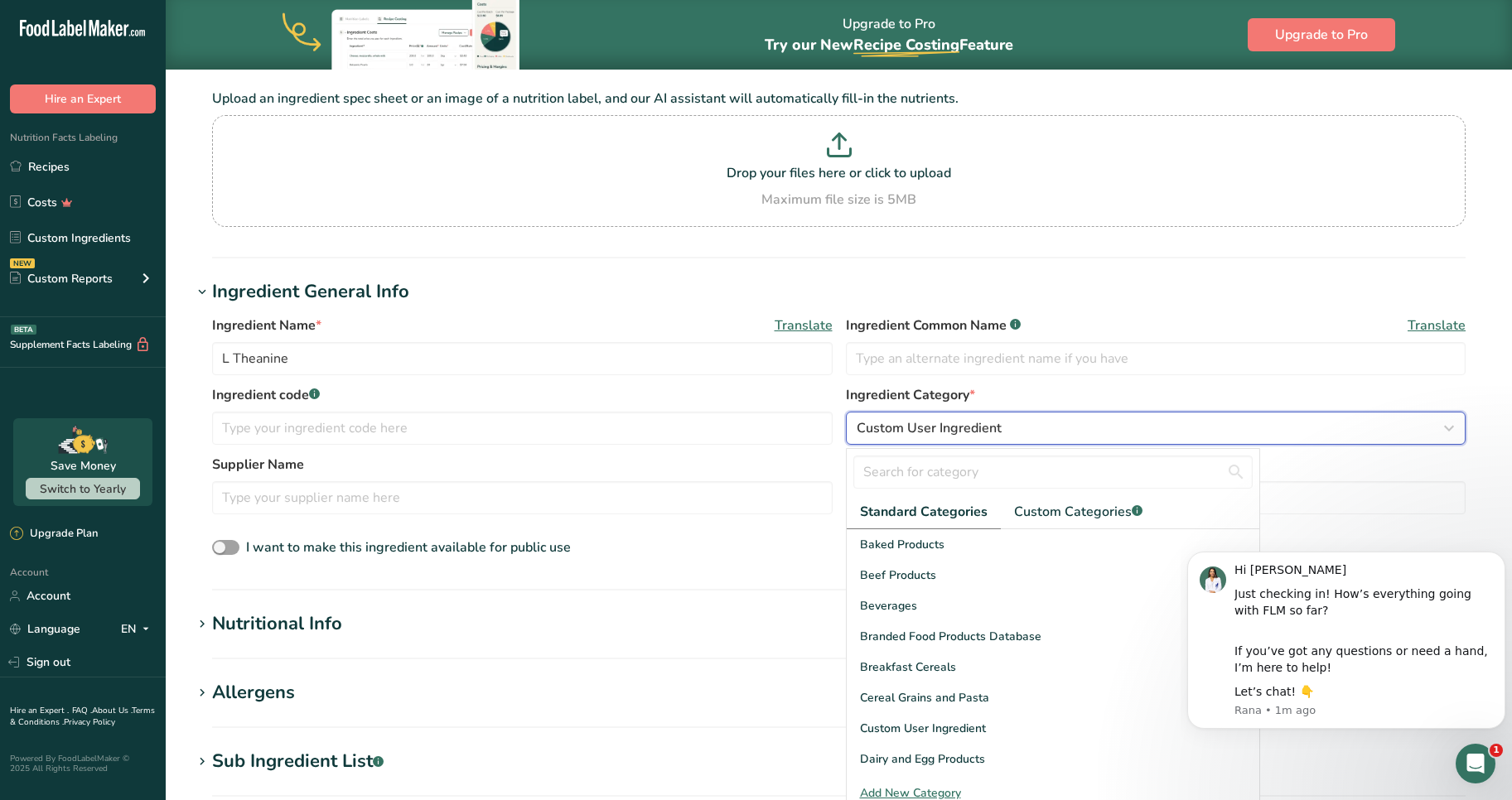
scroll to position [62, 0]
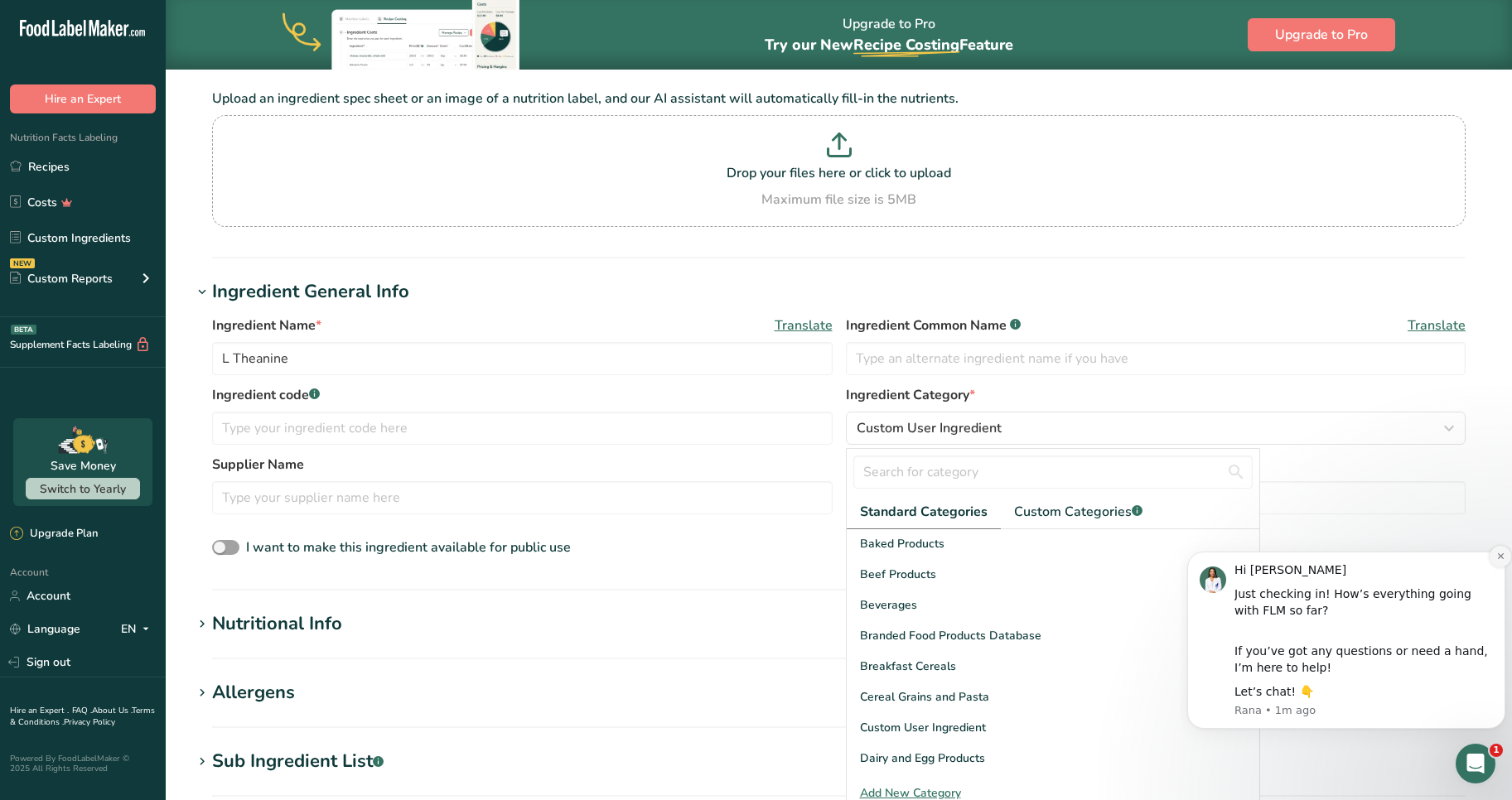
click at [1499, 556] on icon "Dismiss notification" at bounding box center [1500, 556] width 5 height 5
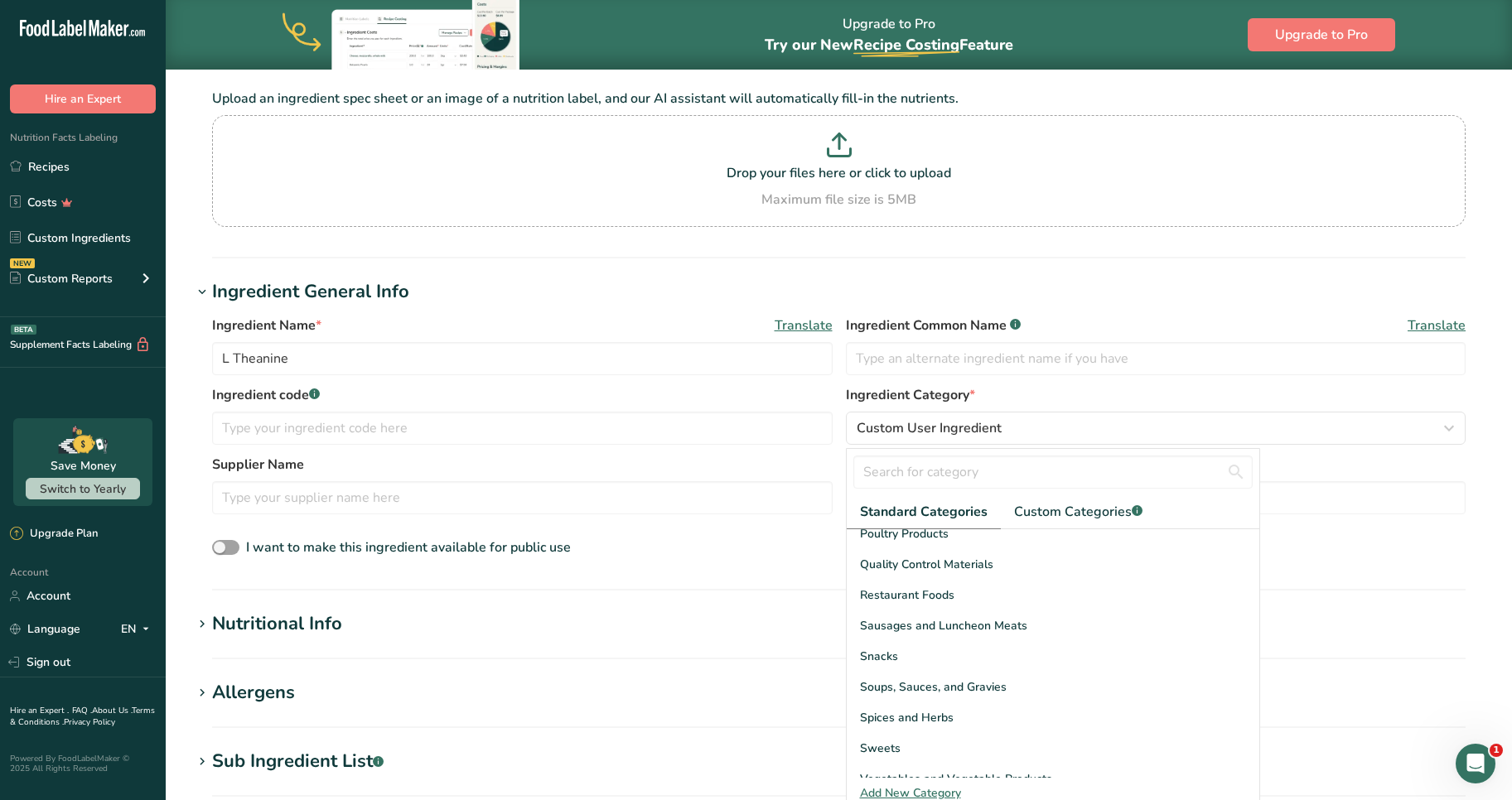
scroll to position [640, 0]
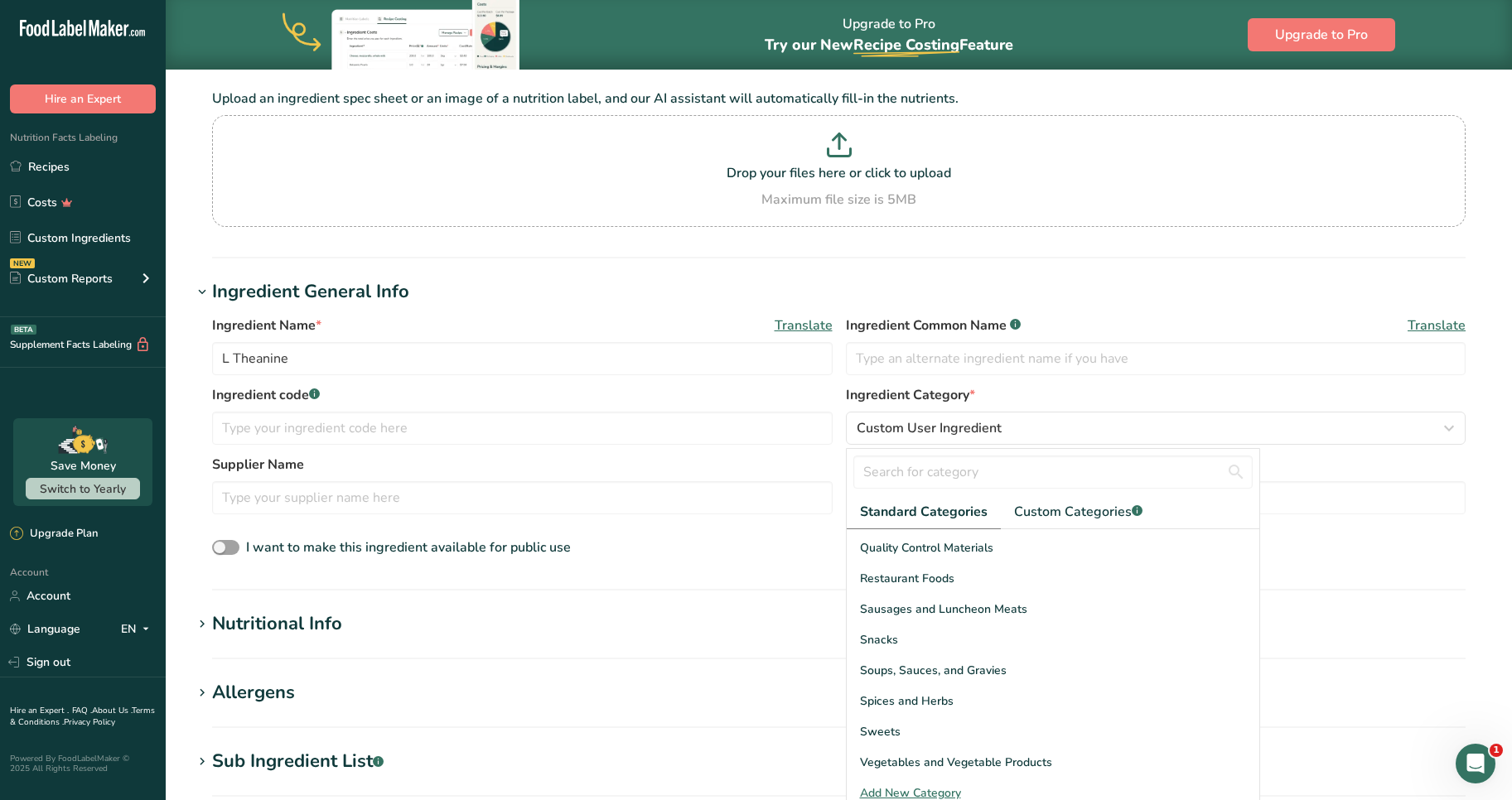
click at [1354, 553] on div "I want to make this ingredient available for public use" at bounding box center [838, 548] width 1254 height 22
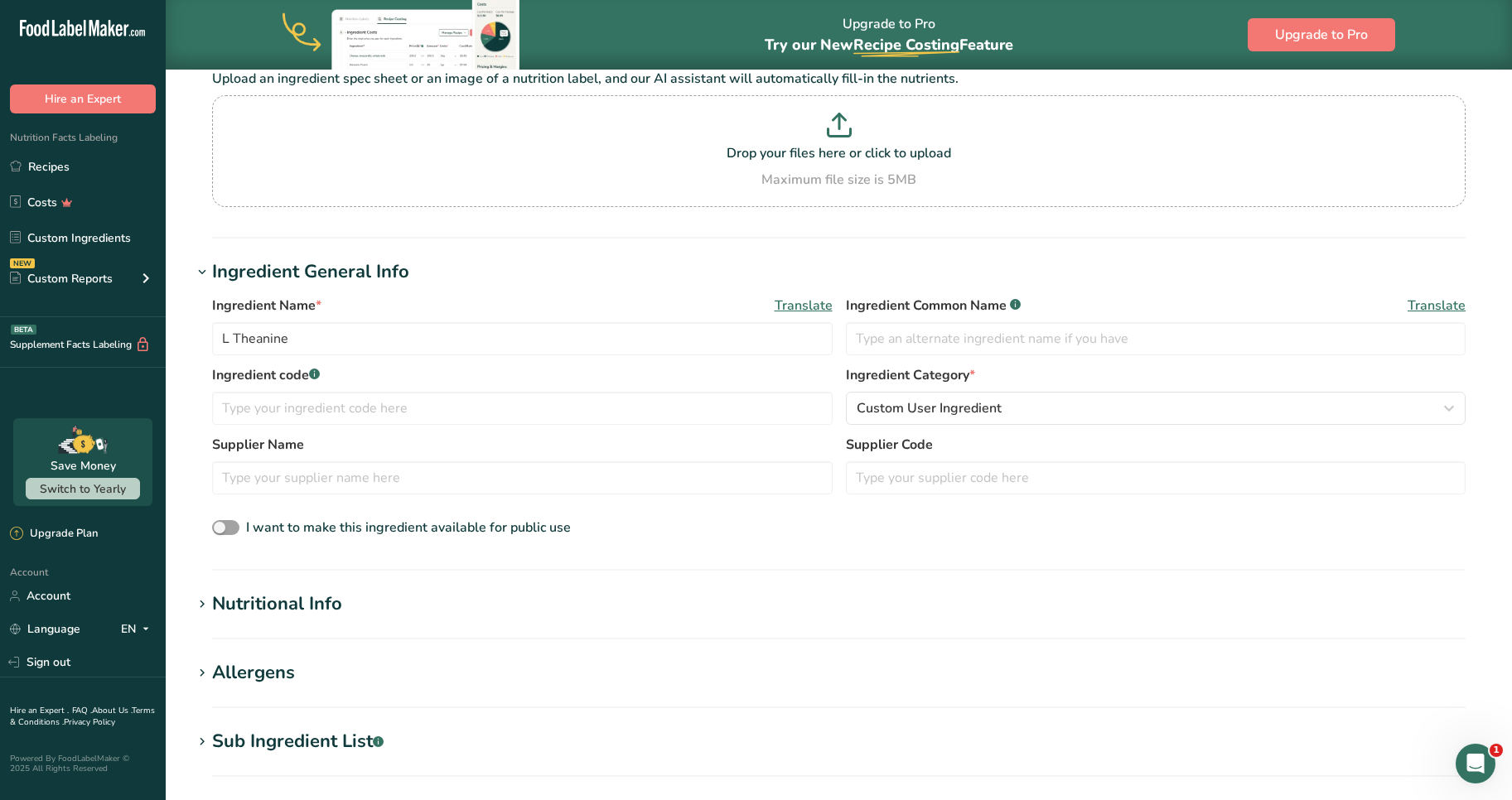
scroll to position [135, 0]
click at [336, 337] on input "L Theanine" at bounding box center [522, 336] width 621 height 33
drag, startPoint x: 336, startPoint y: 337, endPoint x: 133, endPoint y: 355, distance: 203.8
click at [133, 355] on div ".a-20{fill:#fff;} Hire an Expert Nutrition Facts Labeling Recipes Costs Custom …" at bounding box center [756, 523] width 1512 height 1317
click at [336, 421] on input "text" at bounding box center [522, 406] width 621 height 33
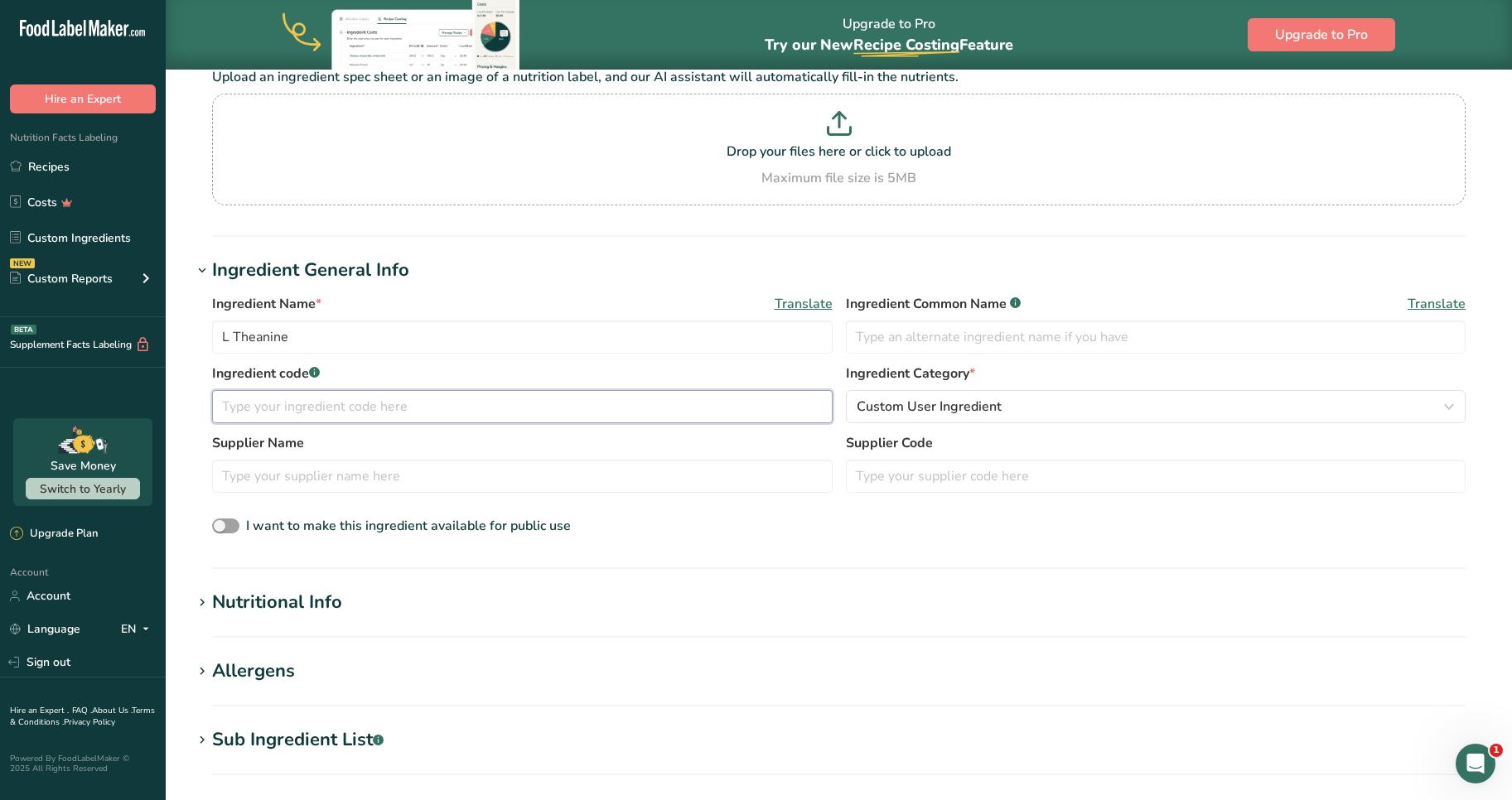
paste input "LTHEA-01"
type input "LTHEA-01"
click at [912, 334] on input "text" at bounding box center [1157, 336] width 621 height 33
click at [509, 342] on input "L Theanine" at bounding box center [522, 336] width 621 height 33
click at [254, 349] on input "L Theanine" at bounding box center [522, 336] width 621 height 33
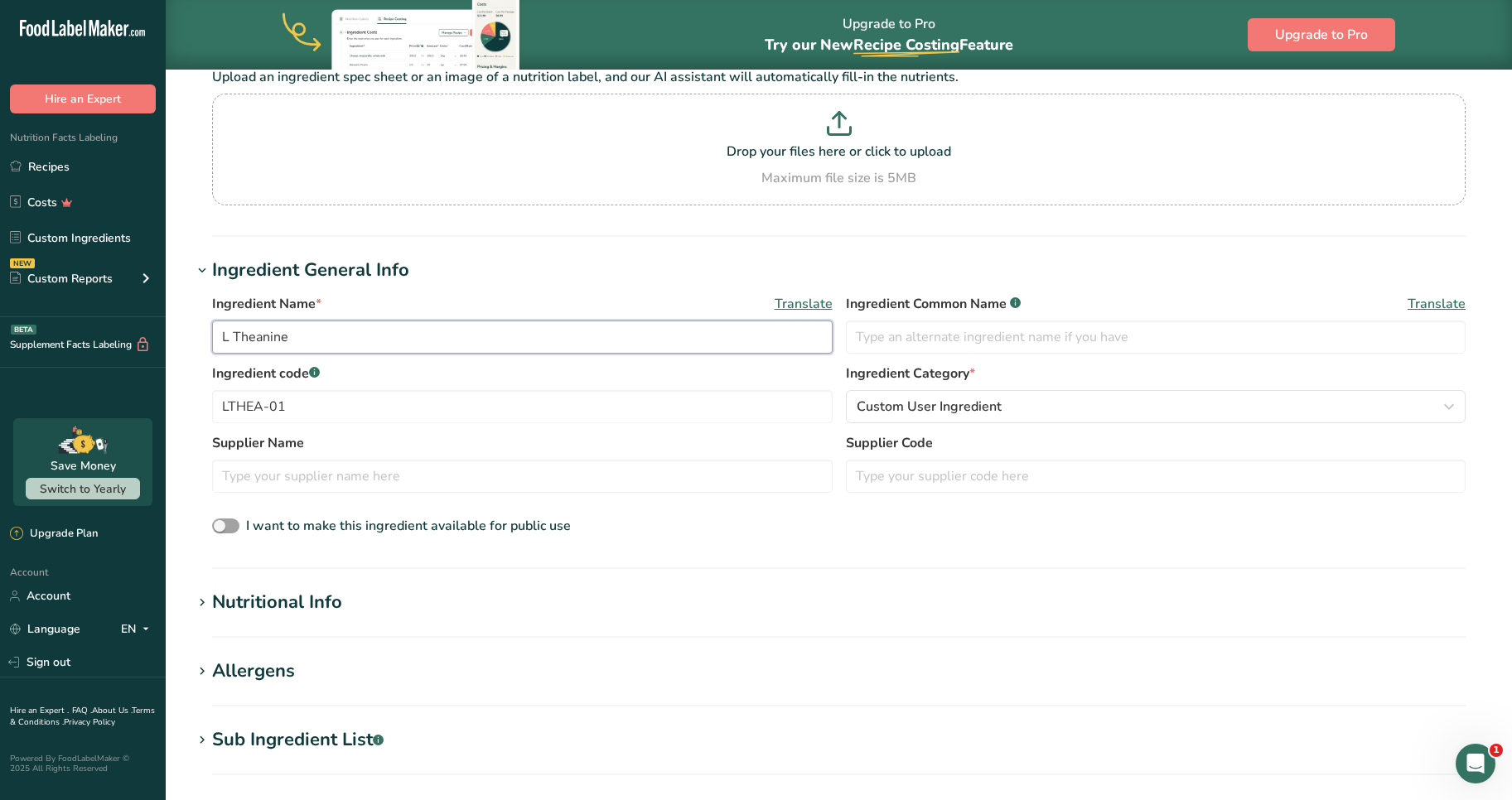
click at [254, 349] on input "L Theanine" at bounding box center [522, 336] width 621 height 33
click at [915, 342] on input "text" at bounding box center [1157, 336] width 621 height 33
paste input "Theanine"
type input "Theanine"
click at [897, 488] on input "text" at bounding box center [1157, 475] width 621 height 33
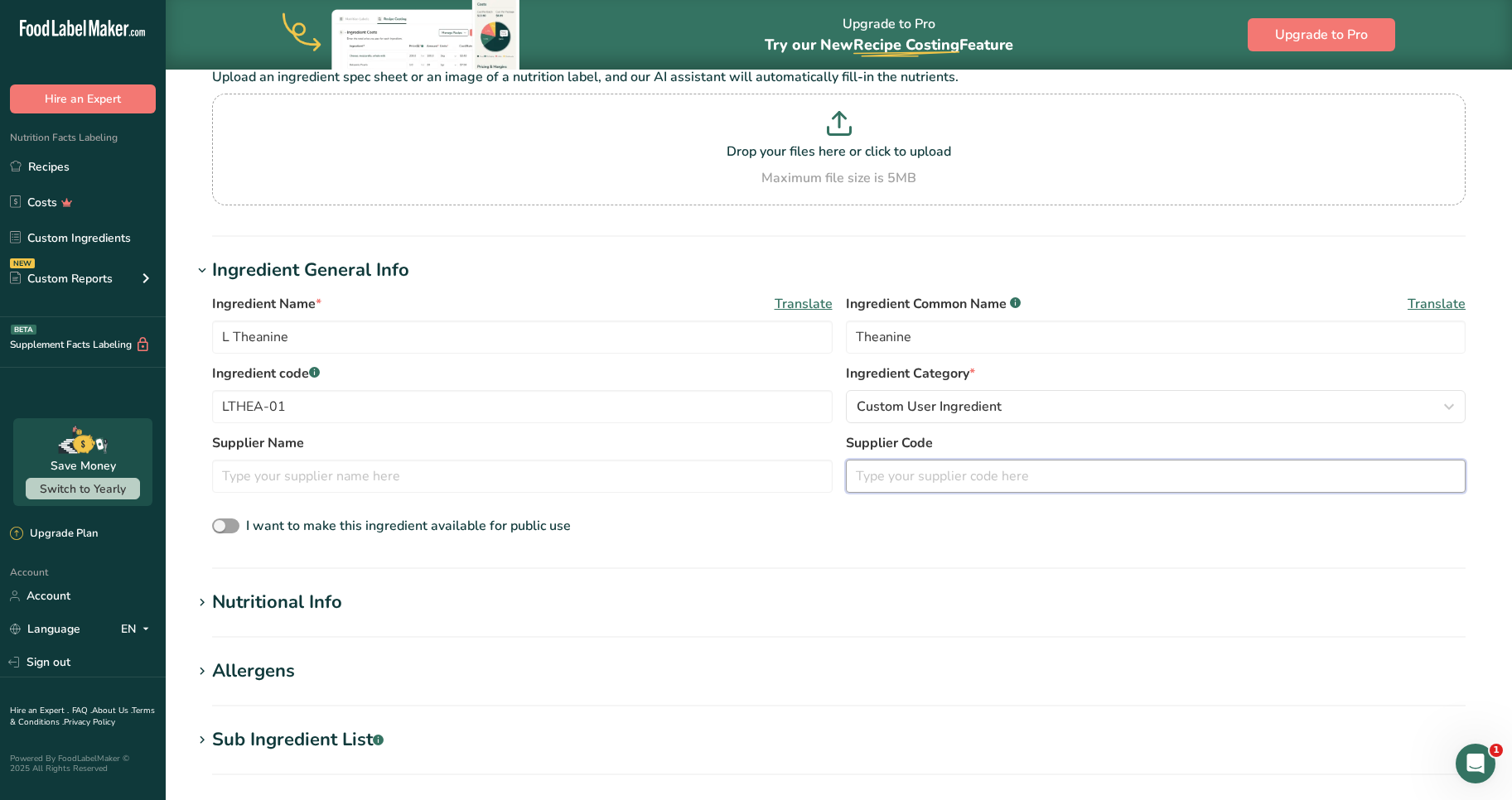
scroll to position [243, 0]
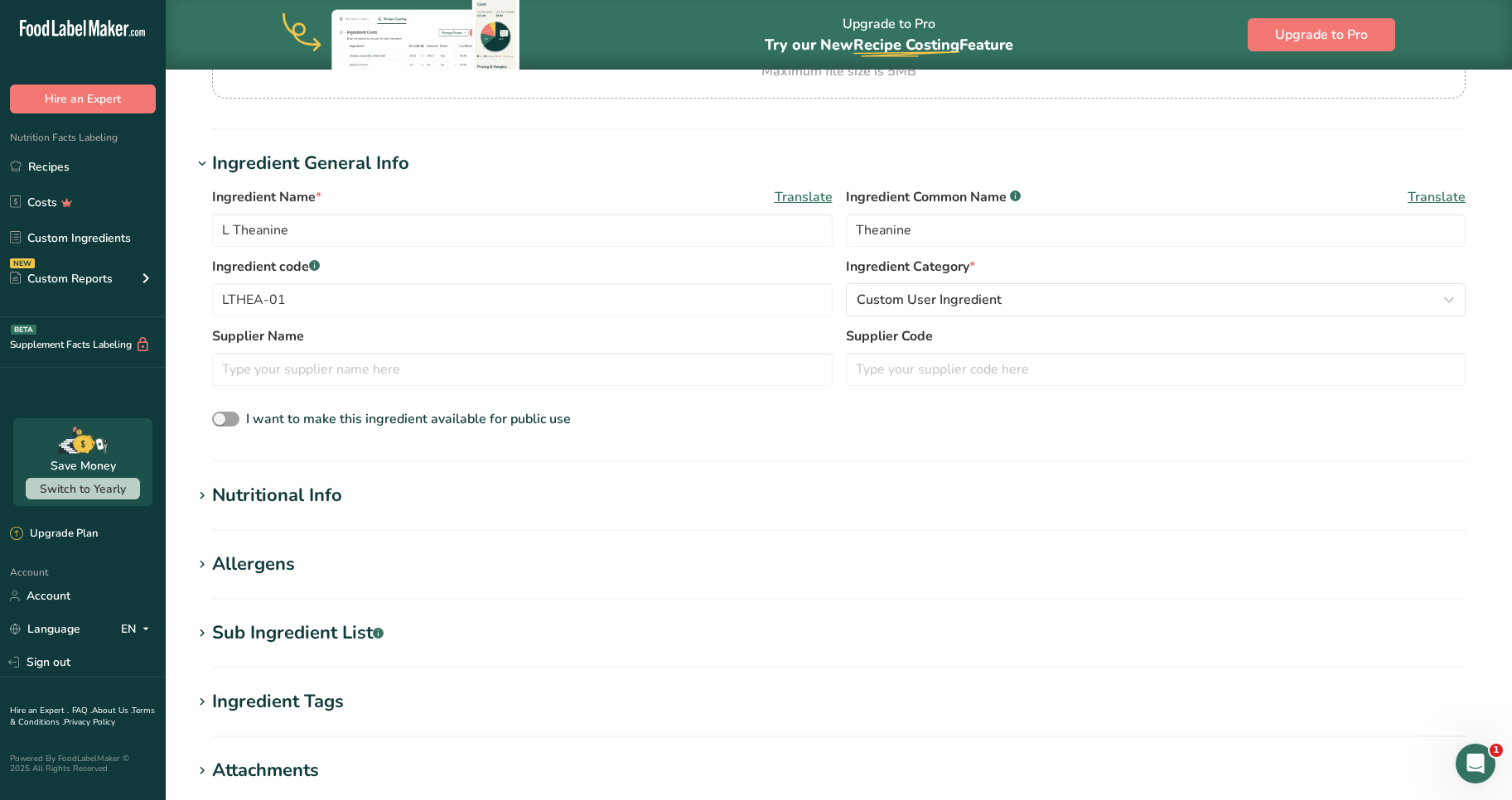
click at [265, 498] on div "Nutritional Info" at bounding box center [276, 495] width 130 height 27
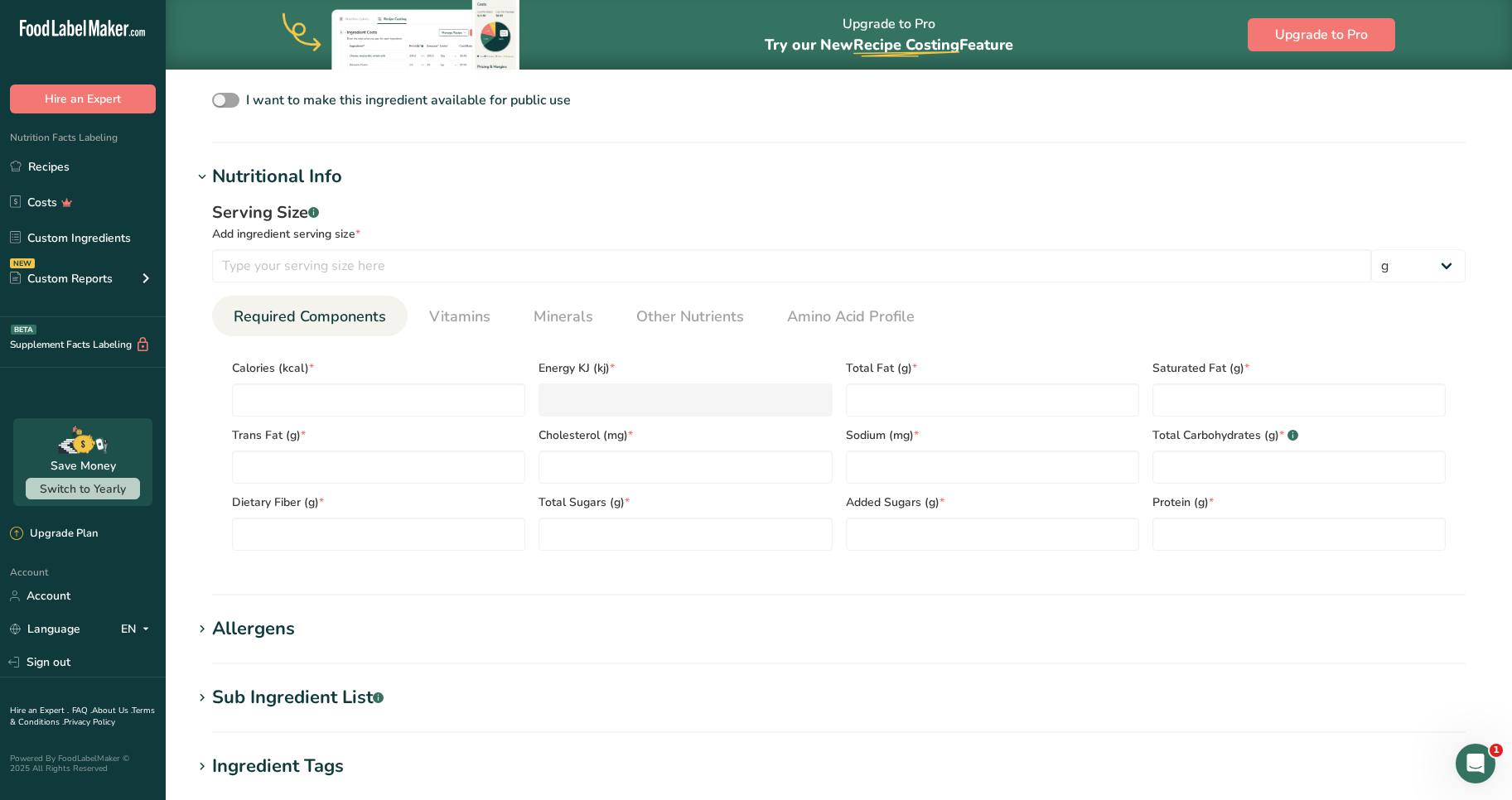
scroll to position [563, 0]
click at [228, 399] on div "Calories (kcal) *" at bounding box center [379, 381] width 307 height 67
click at [284, 396] on input "number" at bounding box center [379, 398] width 293 height 33
click at [676, 420] on div "[MEDICAL_DATA] (mg) *" at bounding box center [686, 448] width 307 height 67
click at [903, 373] on span "Total Fat (g) *" at bounding box center [992, 366] width 293 height 17
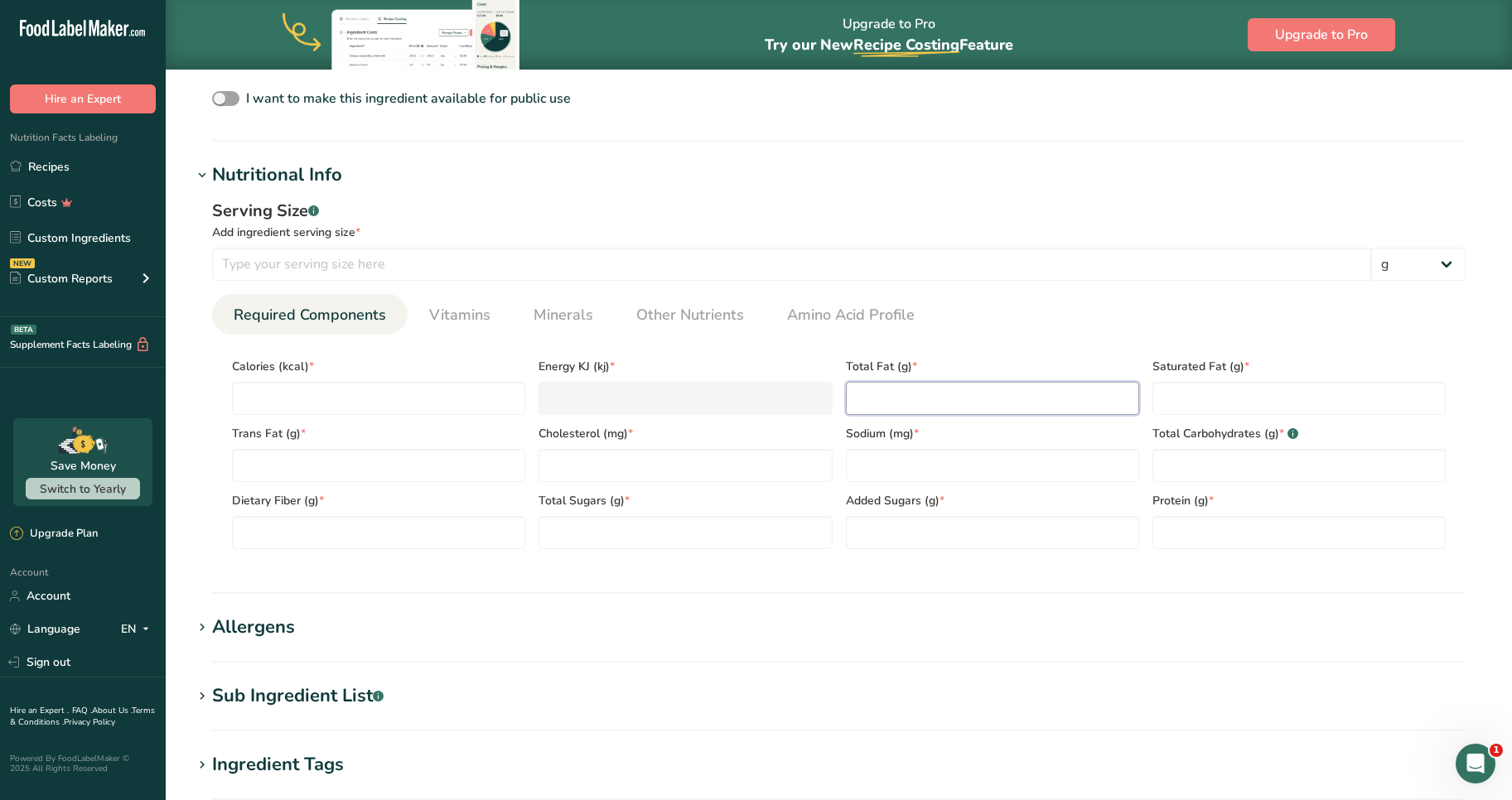
click at [891, 396] on Fat "number" at bounding box center [992, 398] width 293 height 33
click at [1220, 400] on Fat "number" at bounding box center [1298, 398] width 293 height 33
click at [1044, 397] on Fat "number" at bounding box center [992, 398] width 293 height 33
type Fat "0"
click at [1239, 404] on Fat "number" at bounding box center [1298, 398] width 293 height 33
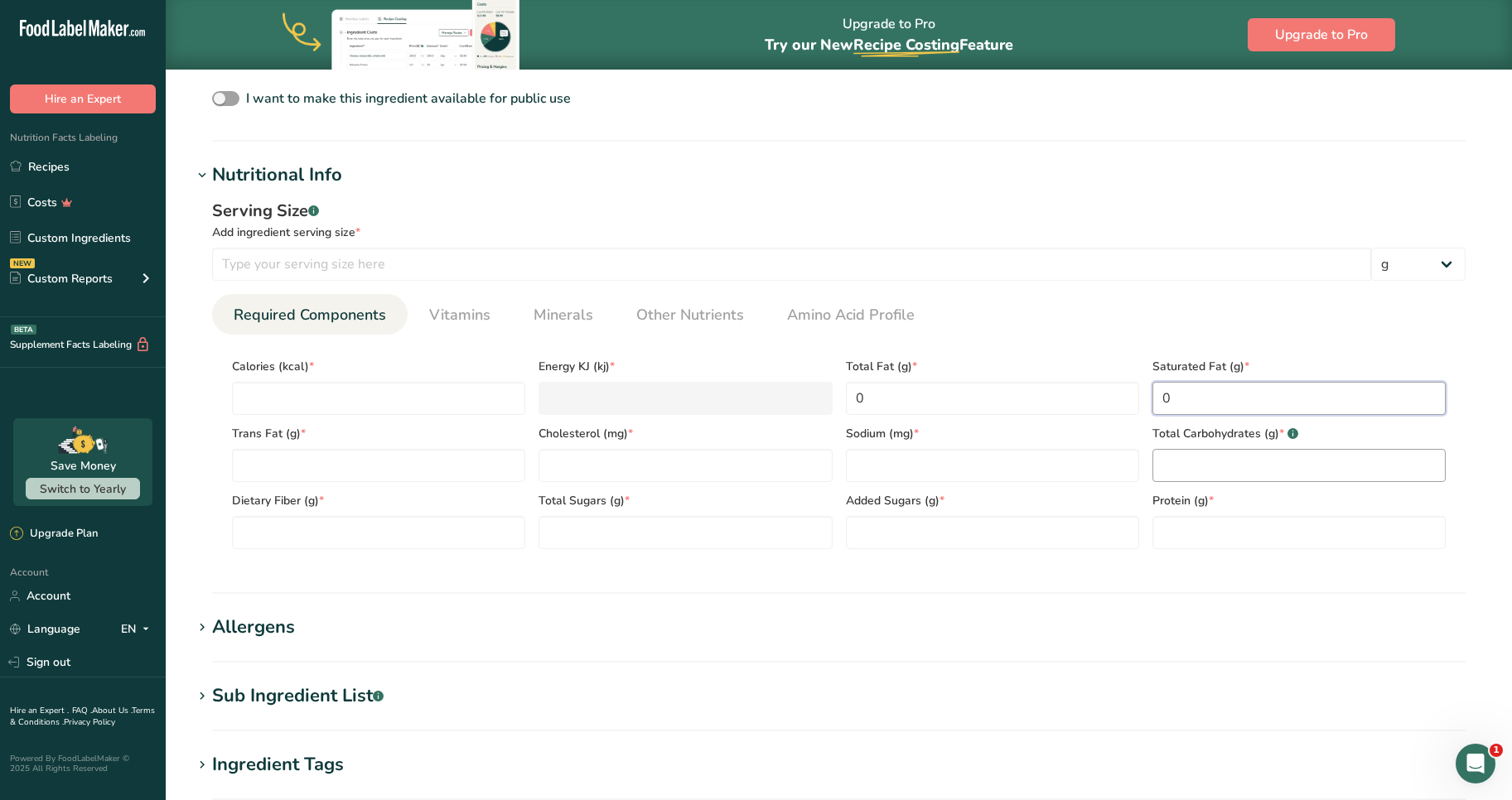
type Fat "0"
click at [1225, 459] on Carbohydrates "number" at bounding box center [1298, 465] width 293 height 33
type Carbohydrates "0"
click at [975, 457] on input "number" at bounding box center [992, 465] width 293 height 33
type input "0"
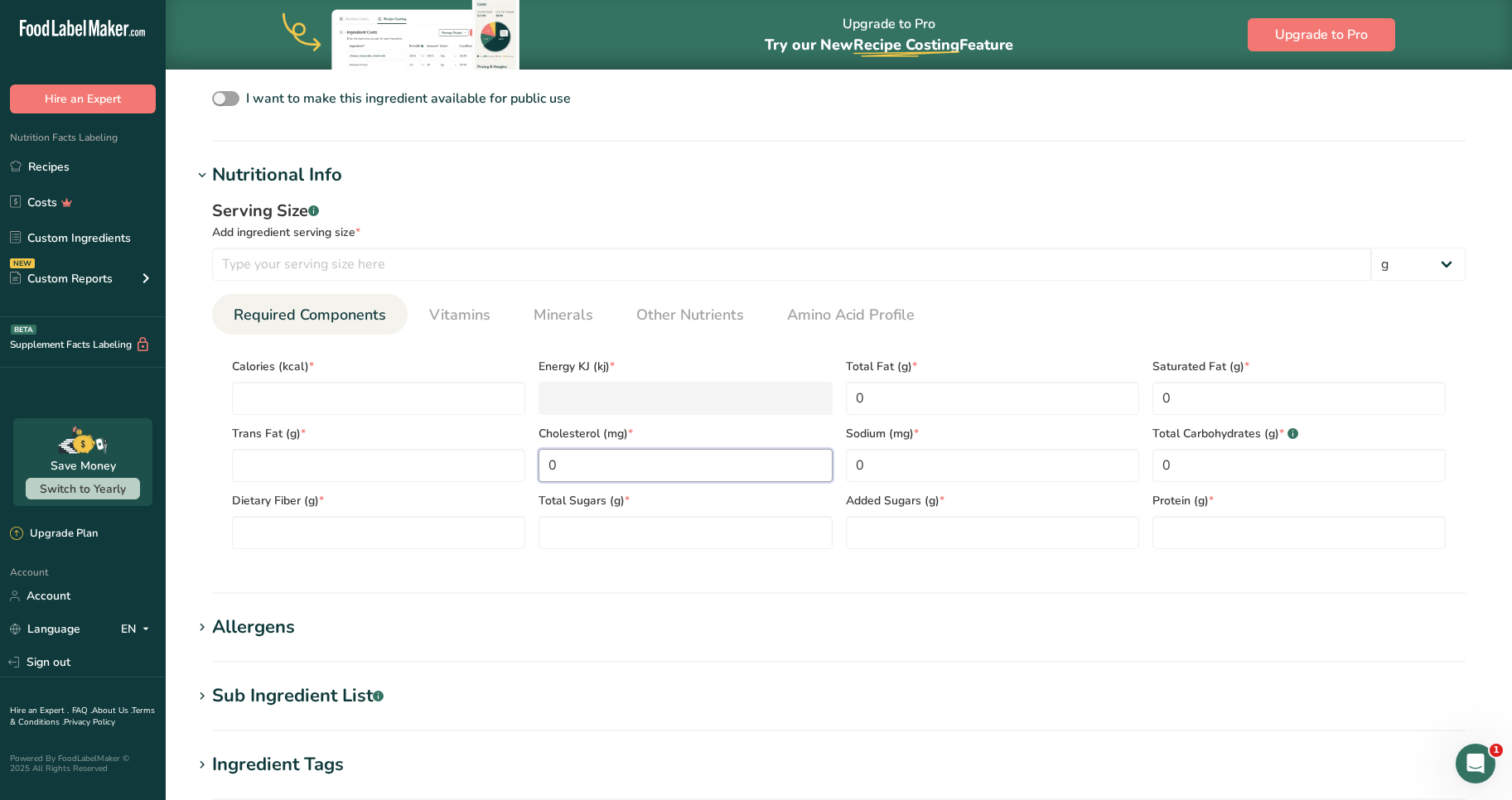
click at [652, 468] on input "0" at bounding box center [685, 465] width 293 height 33
type input "0"
click at [336, 464] on Fat "number" at bounding box center [379, 465] width 293 height 33
type Fat "0"
click at [341, 404] on input "number" at bounding box center [379, 398] width 293 height 33
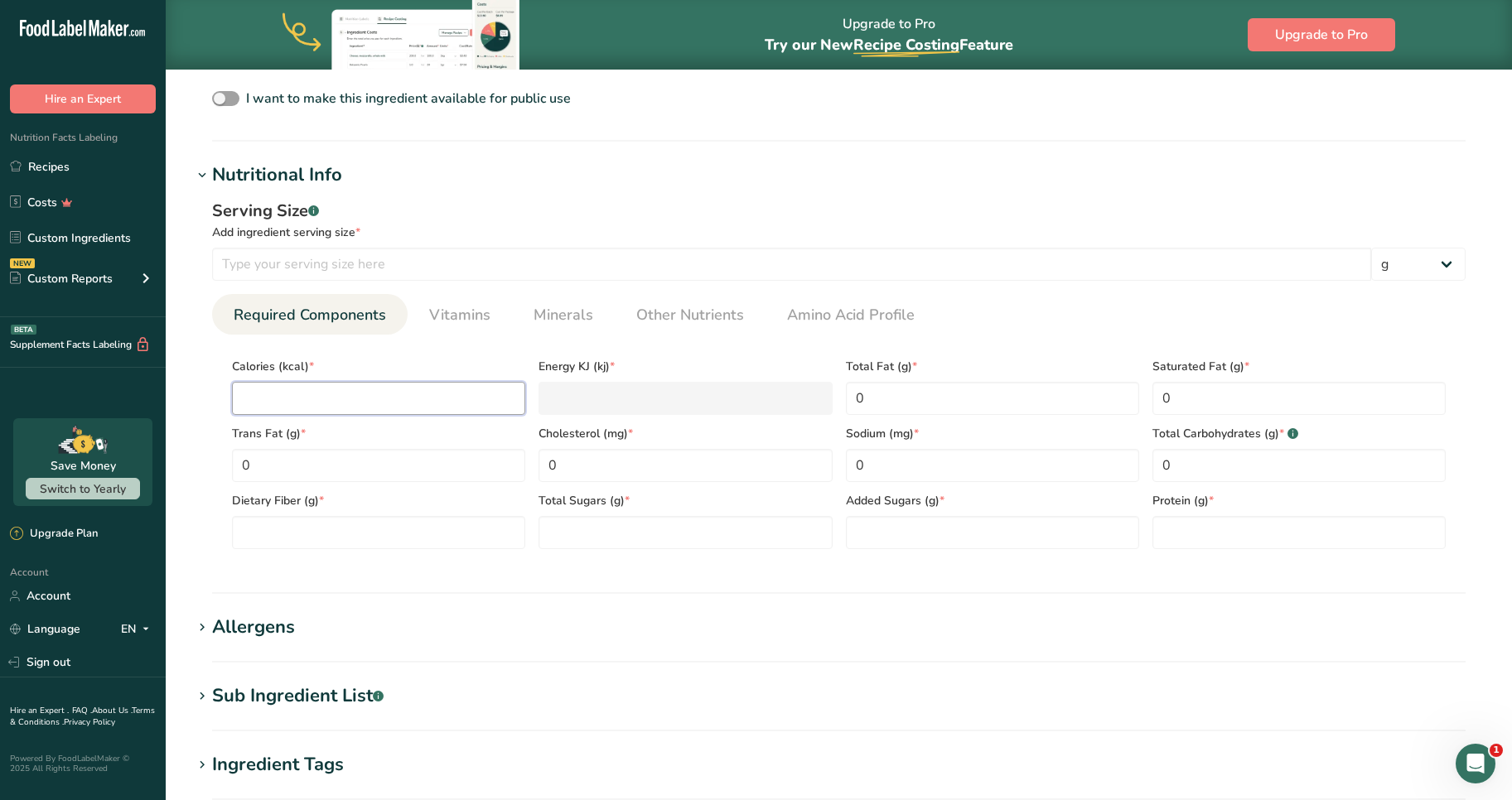
type input "0"
type KJ "0"
type input "0"
click at [313, 540] on Fiber "number" at bounding box center [379, 532] width 293 height 33
type Fiber "0"
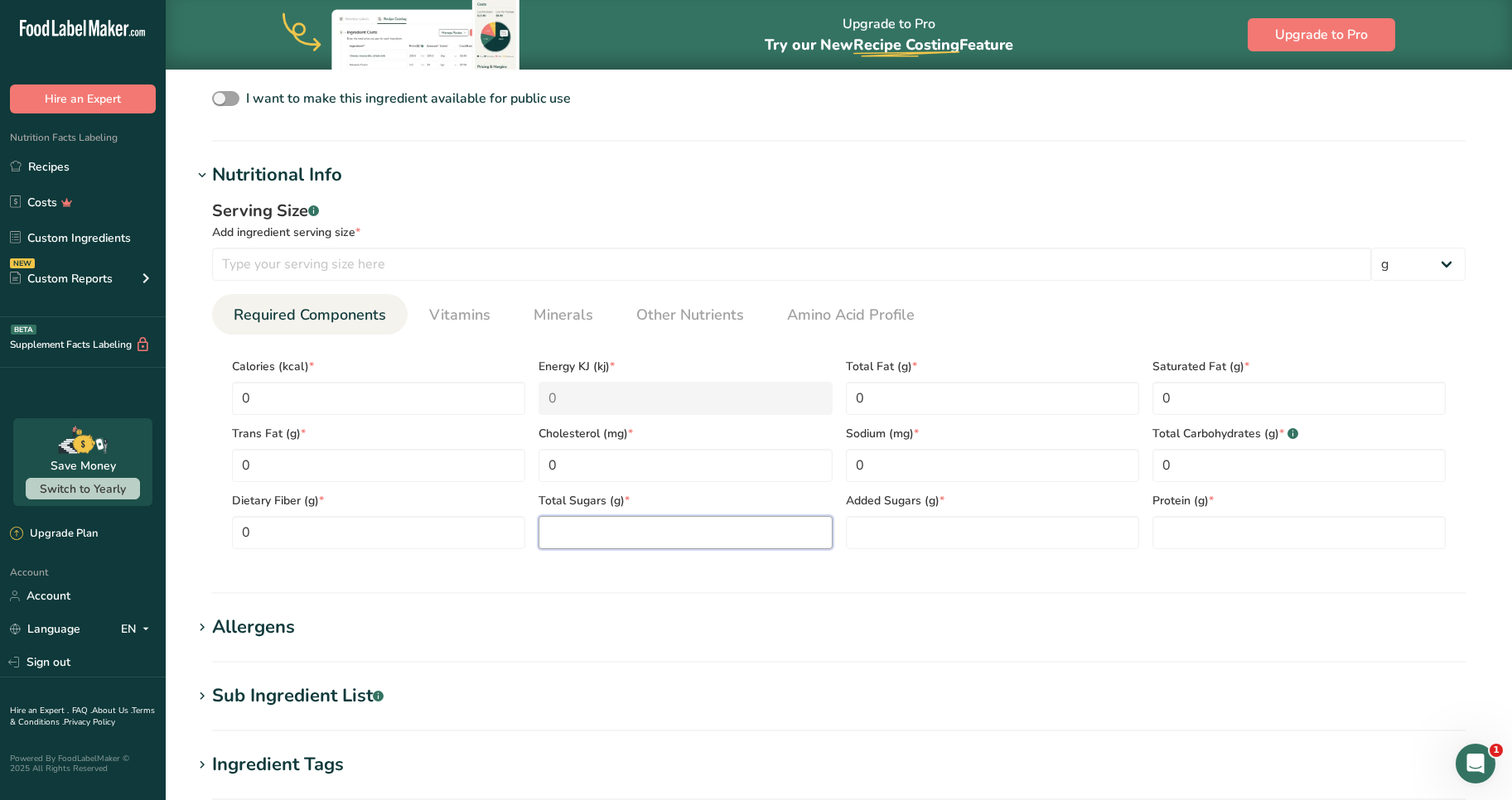
click at [634, 524] on Sugars "number" at bounding box center [685, 532] width 293 height 33
type Sugars "0"
click at [969, 566] on div "Serving Size .a-a{fill:#347362;}.b-a{fill:#fff;} Add ingredient serving size * …" at bounding box center [838, 381] width 1293 height 384
click at [913, 513] on div "Added Sugars (g) *" at bounding box center [992, 515] width 307 height 67
click at [912, 528] on Sugars "number" at bounding box center [992, 532] width 293 height 33
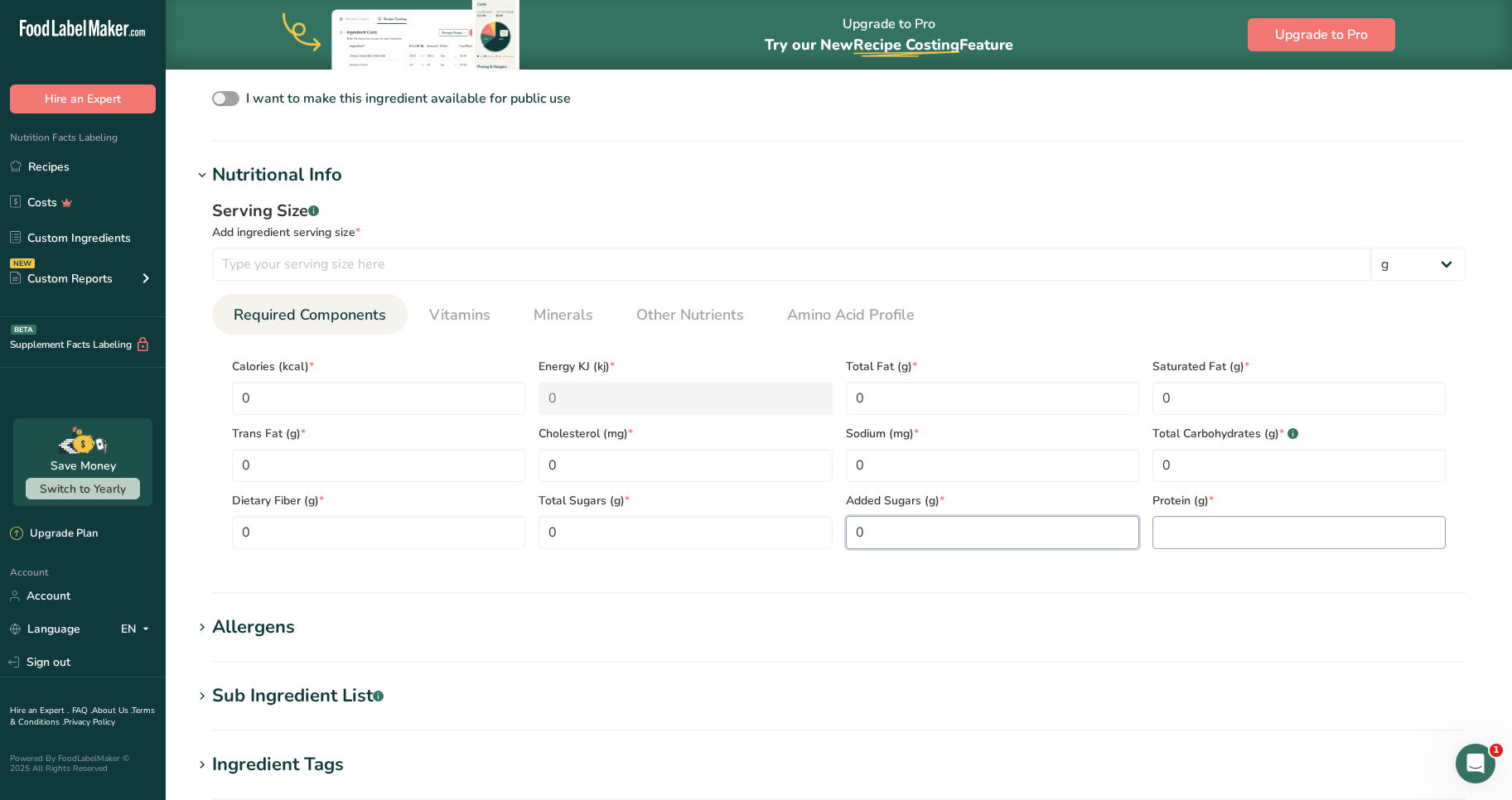
type Sugars "0"
click at [1197, 541] on input "number" at bounding box center [1298, 532] width 293 height 33
type input "0"
click at [517, 266] on input "number" at bounding box center [791, 264] width 1159 height 33
type input "100"
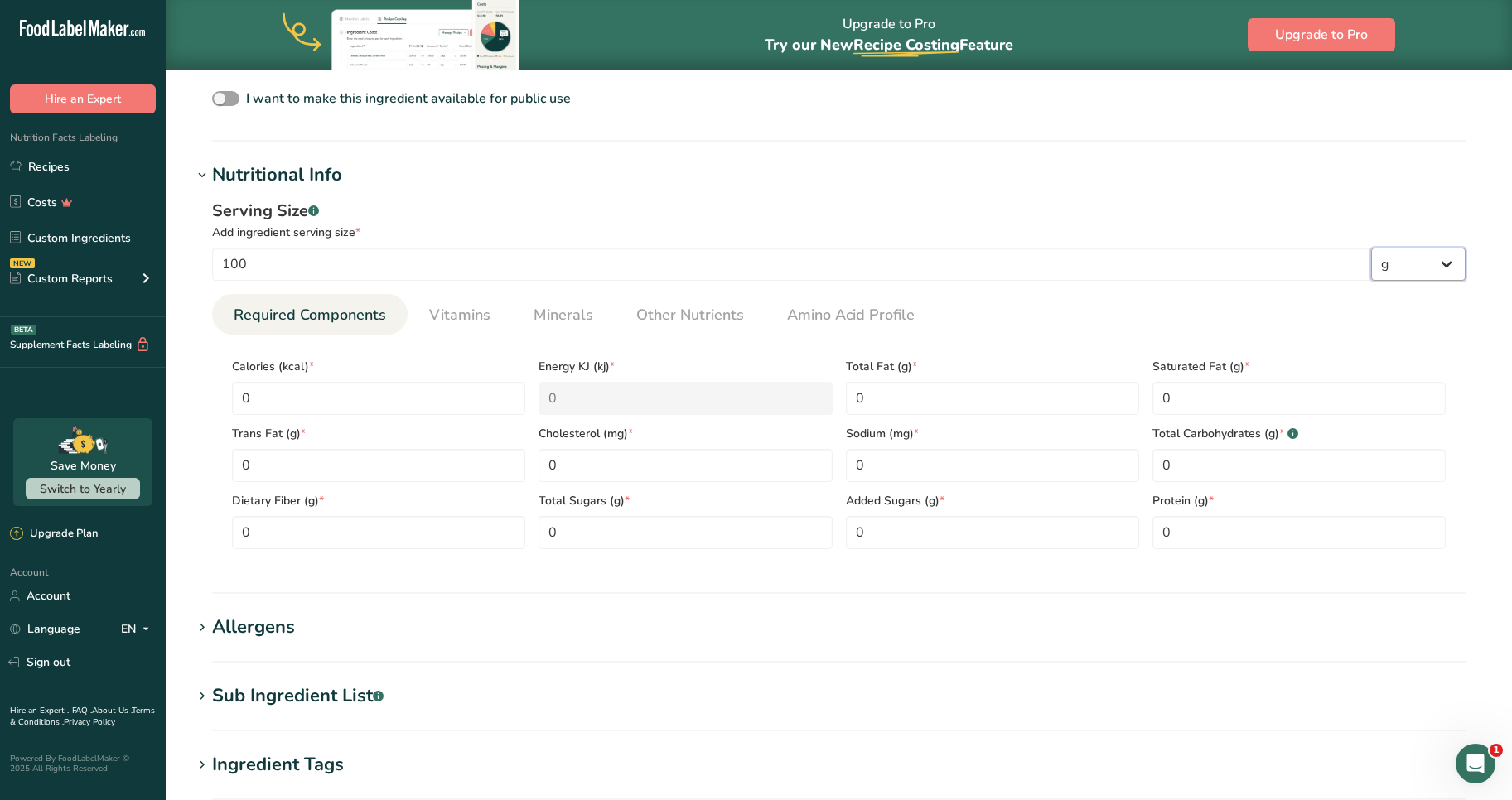
click at [1392, 262] on select "g kg mg mcg lb oz l mL fl oz tbsp tsp cup qt gallon" at bounding box center [1418, 264] width 94 height 33
select select "3"
click at [1371, 248] on select "g kg mg mcg lb oz l mL fl oz tbsp tsp cup qt gallon" at bounding box center [1418, 264] width 94 height 33
click at [1241, 686] on h1 "Sub Ingredient List .a-a{fill:#347362;}.b-a{fill:#fff;}" at bounding box center [838, 696] width 1293 height 27
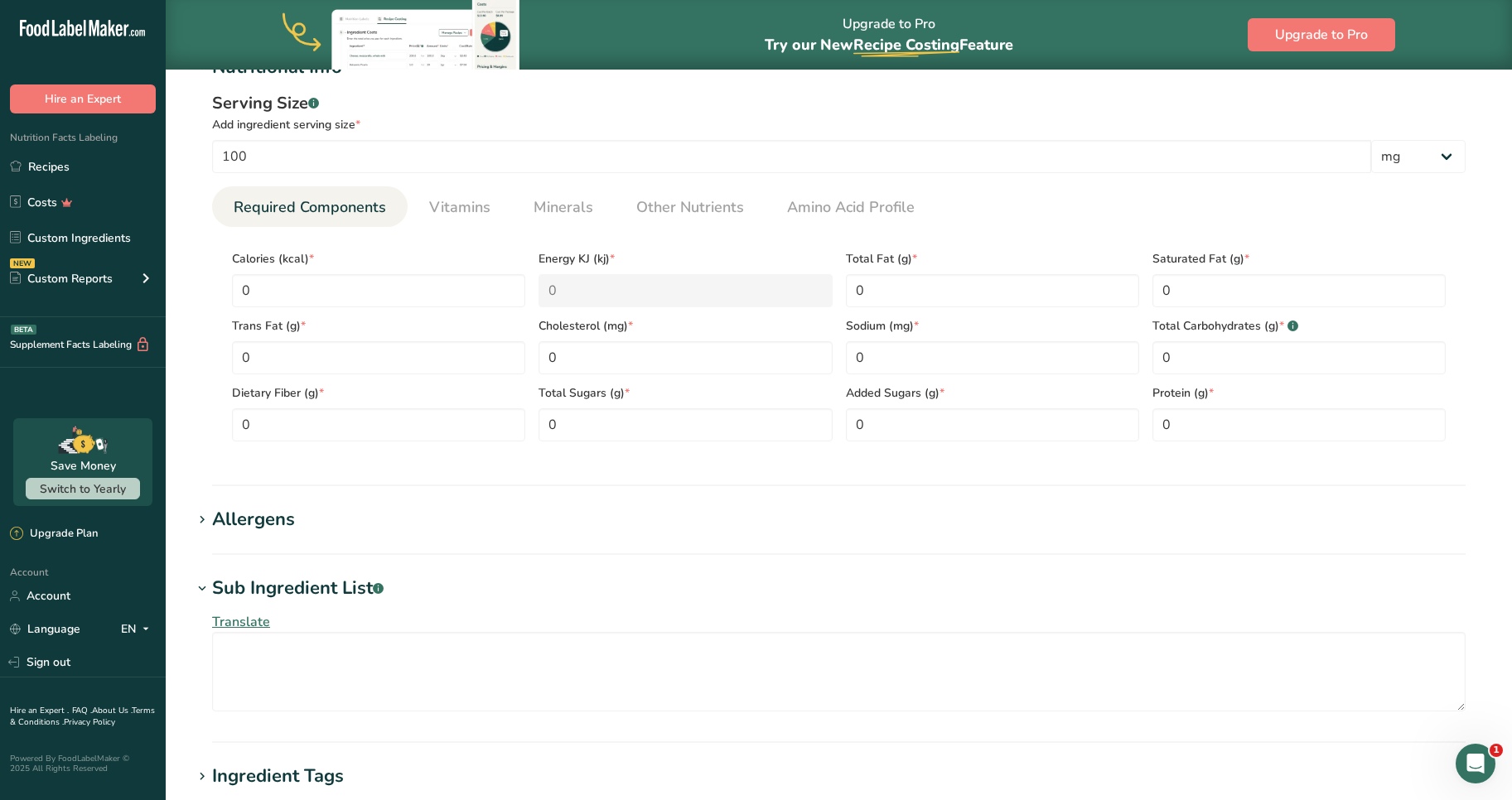
scroll to position [673, 0]
click at [200, 524] on icon at bounding box center [202, 518] width 15 height 23
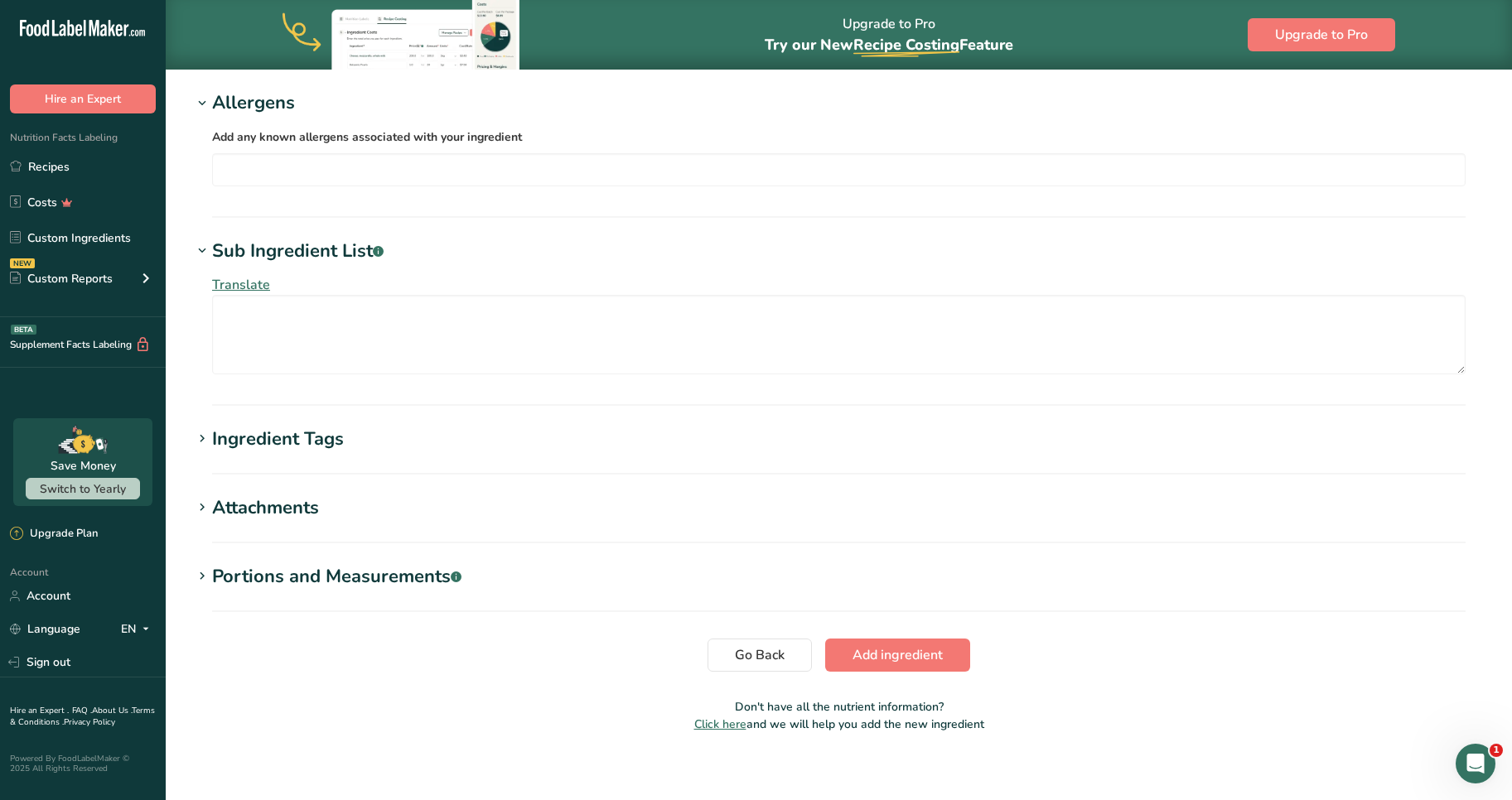
scroll to position [1090, 0]
click at [285, 434] on div "Ingredient Tags" at bounding box center [277, 437] width 132 height 27
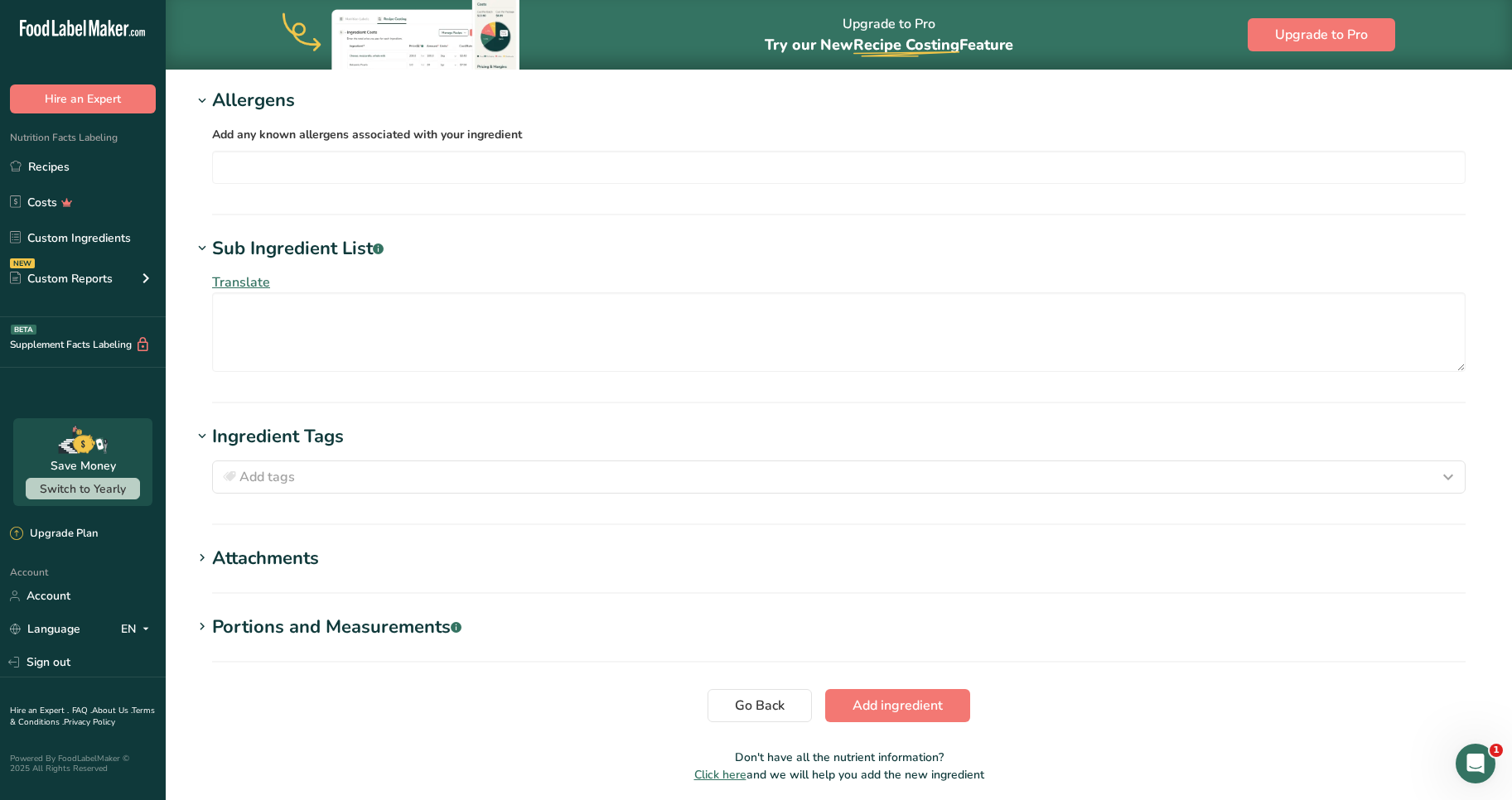
click at [254, 570] on div "Attachments" at bounding box center [265, 559] width 107 height 27
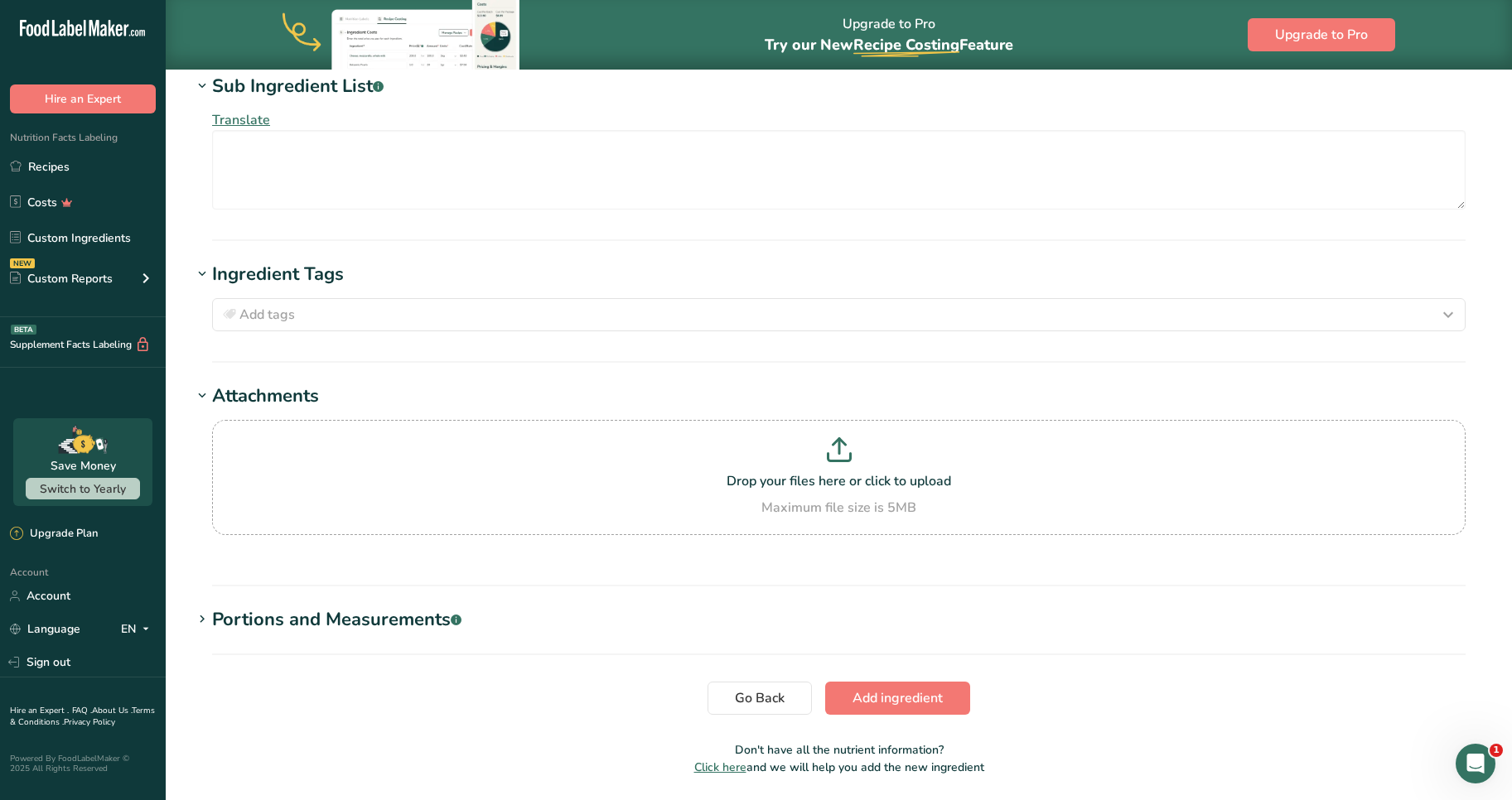
scroll to position [1254, 0]
click at [260, 583] on hr at bounding box center [838, 584] width 1254 height 2
click at [239, 610] on div "Portions and Measurements .a-a{fill:#347362;}.b-a{fill:#fff;}" at bounding box center [336, 618] width 249 height 27
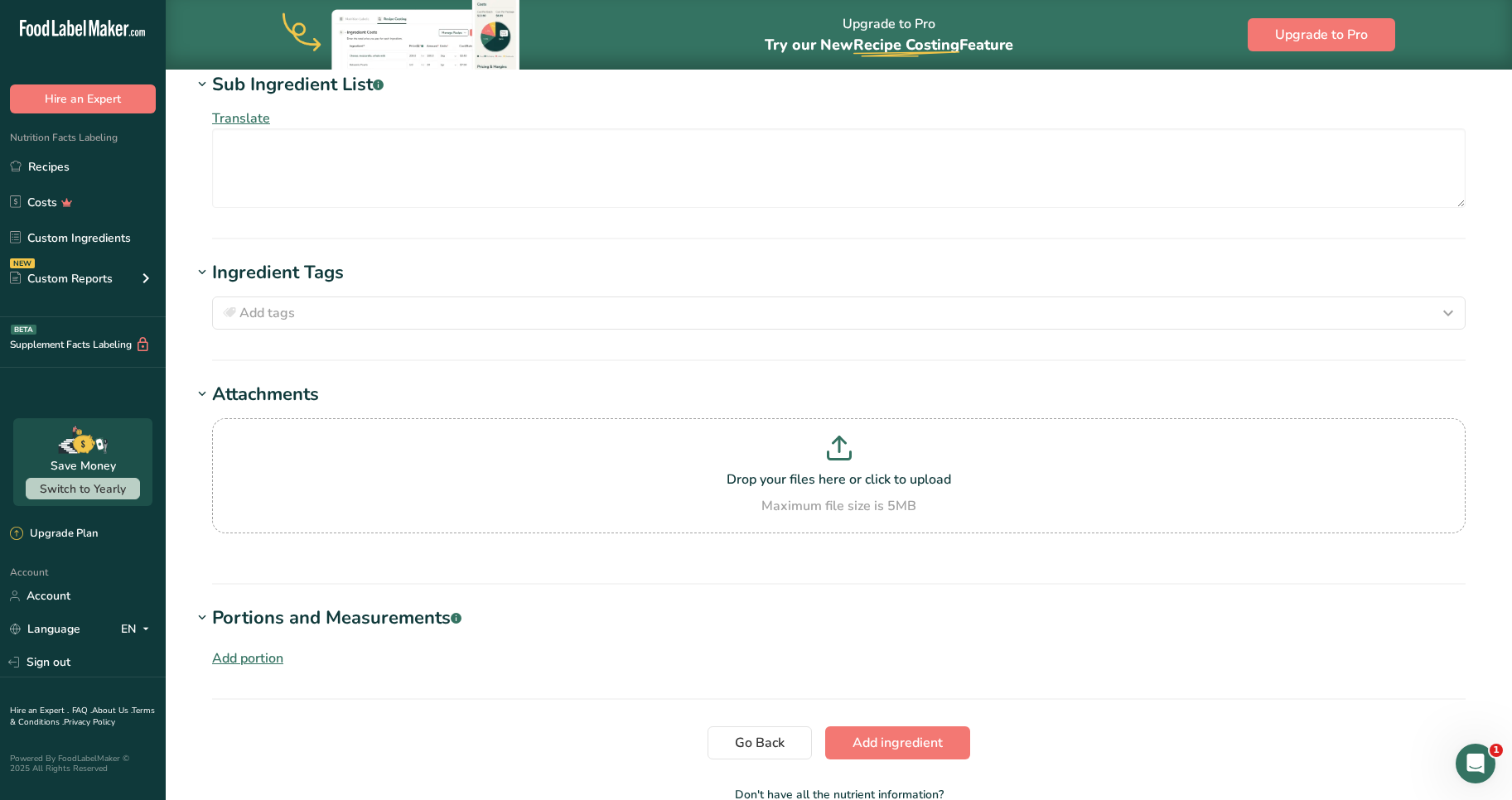
scroll to position [1354, 0]
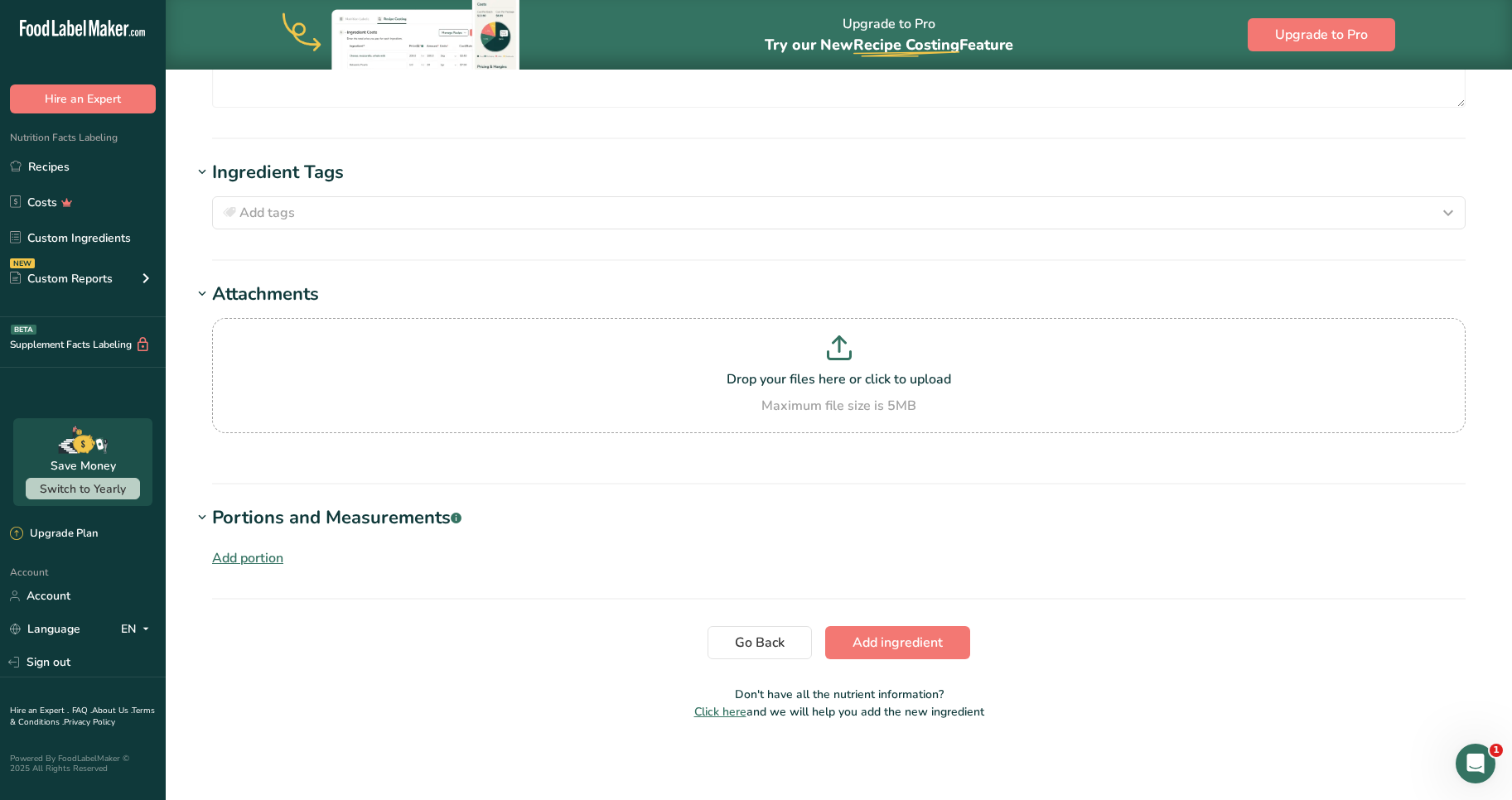
click at [226, 561] on div "Add portion" at bounding box center [247, 558] width 71 height 20
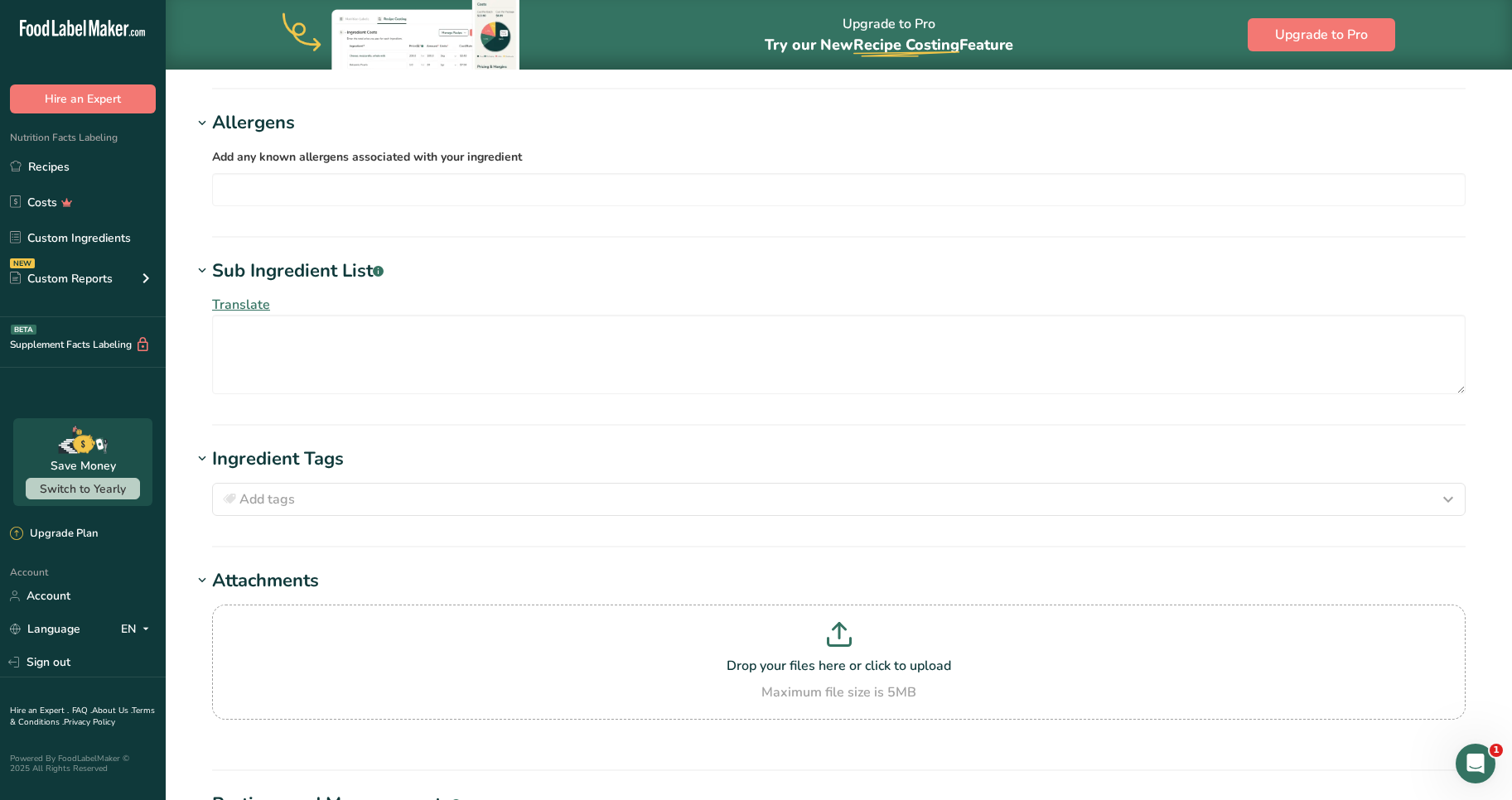
scroll to position [1060, 0]
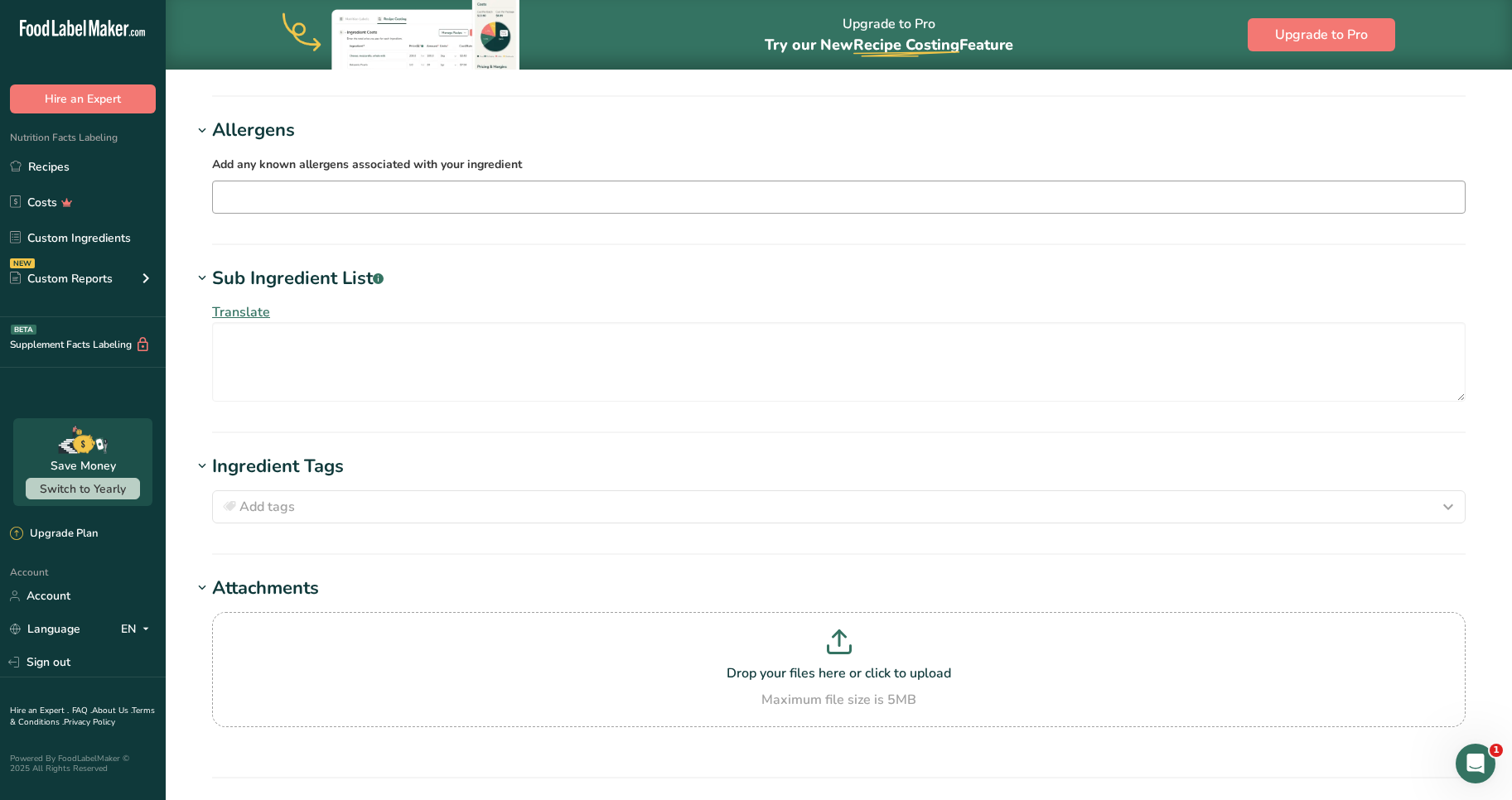
click at [282, 196] on input "text" at bounding box center [838, 196] width 1252 height 26
type input "n"
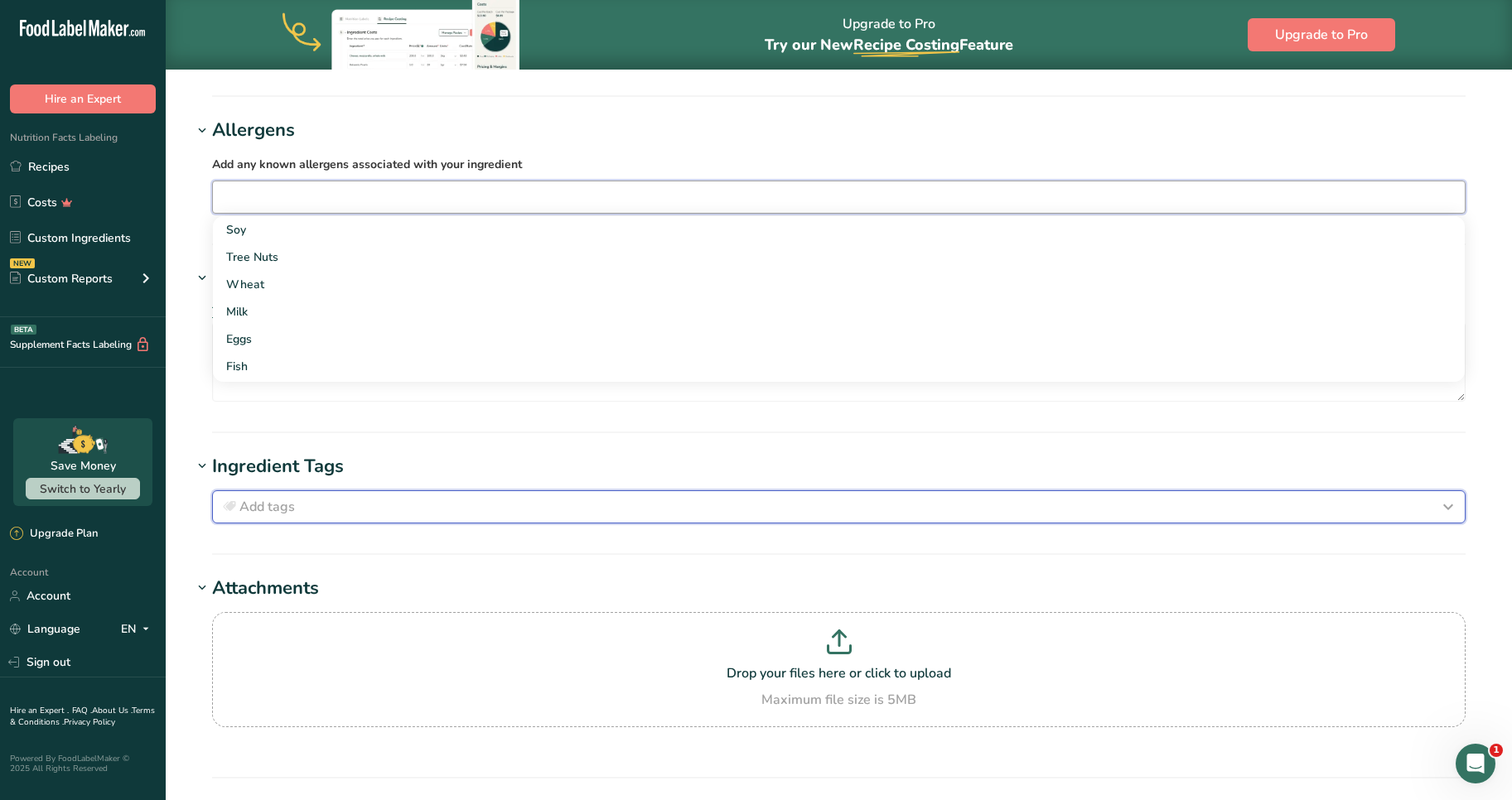
click at [312, 511] on div "Add tags" at bounding box center [839, 507] width 1238 height 20
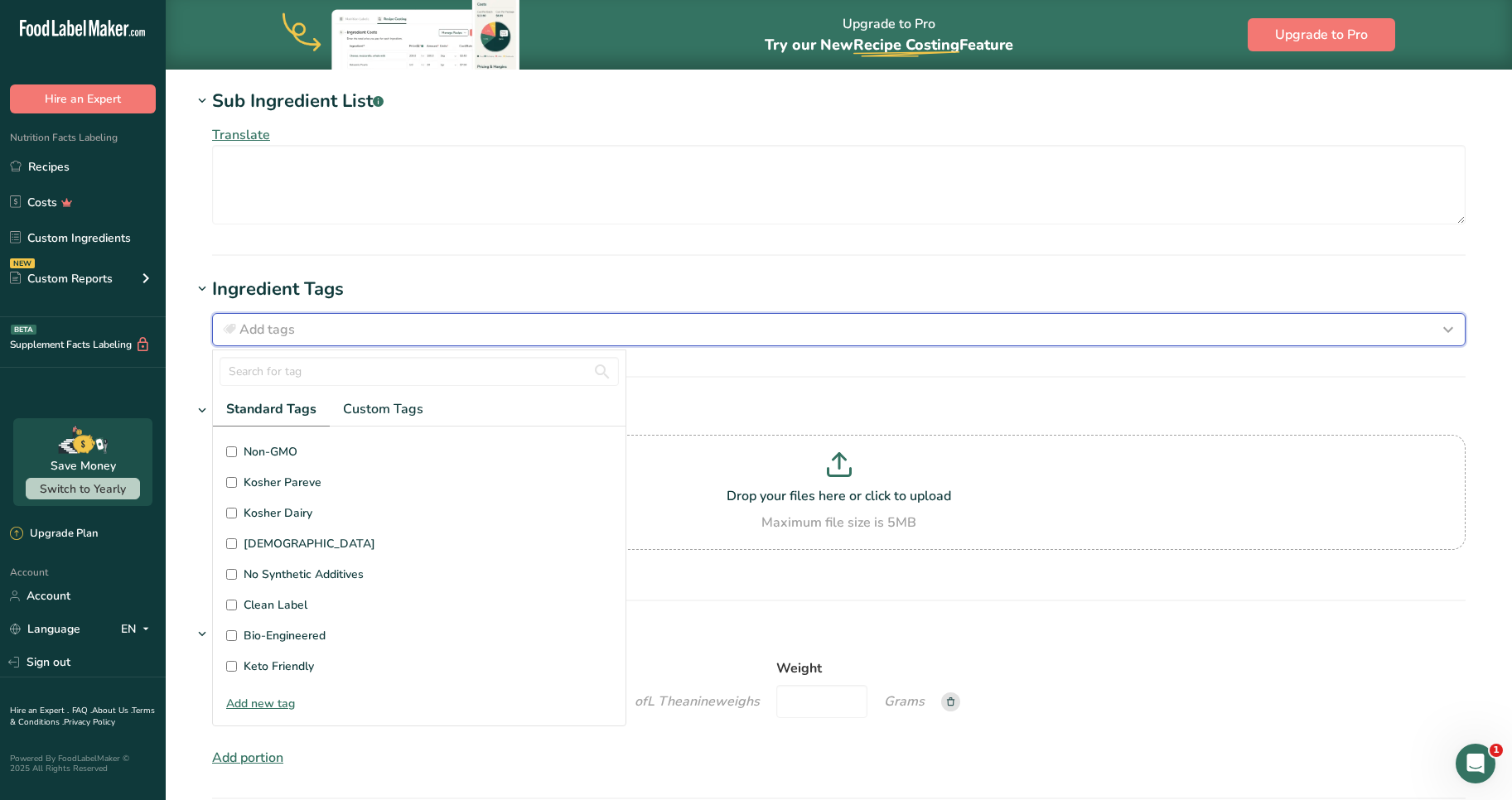
scroll to position [1271, 0]
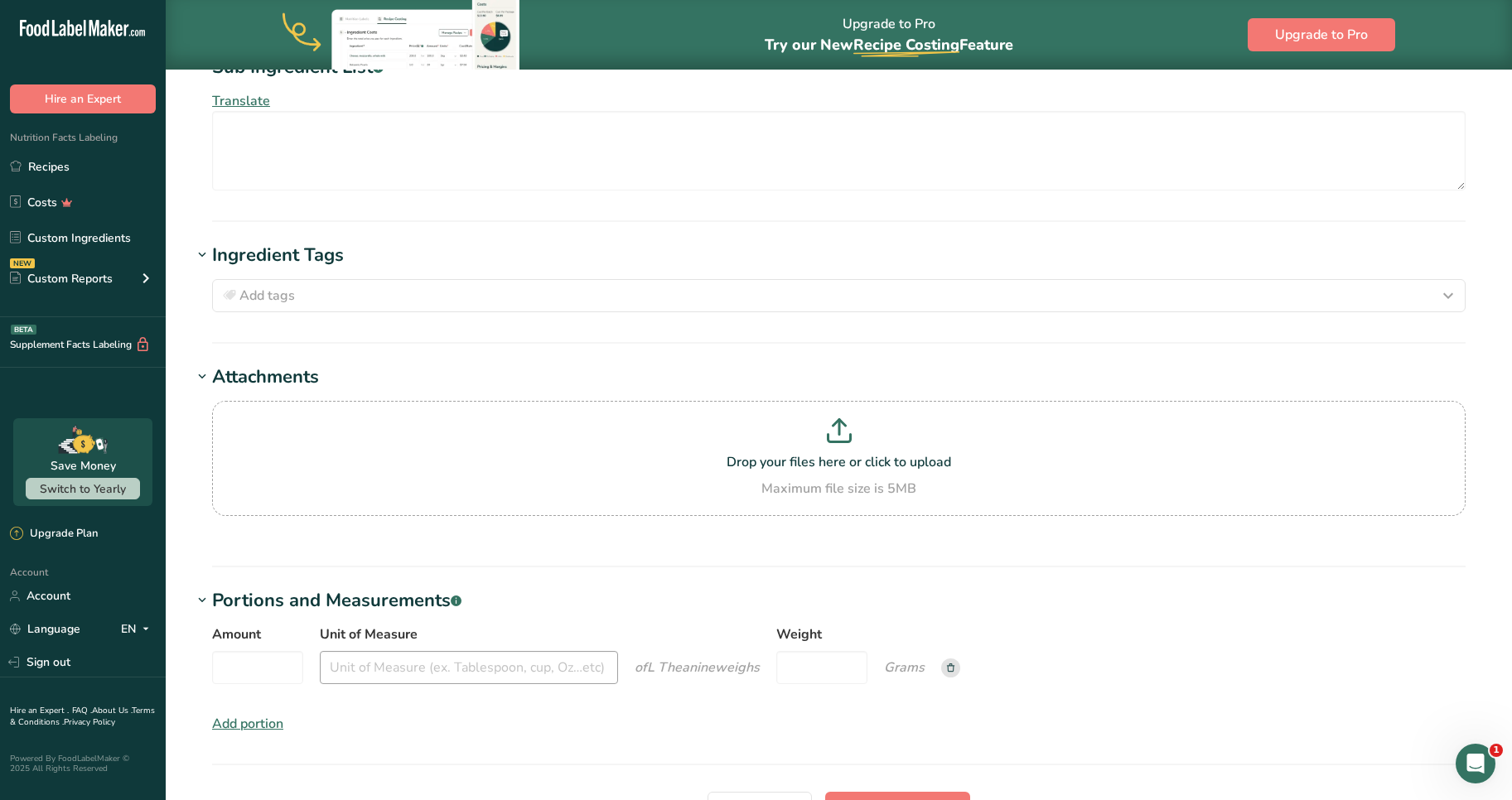
scroll to position [1437, 0]
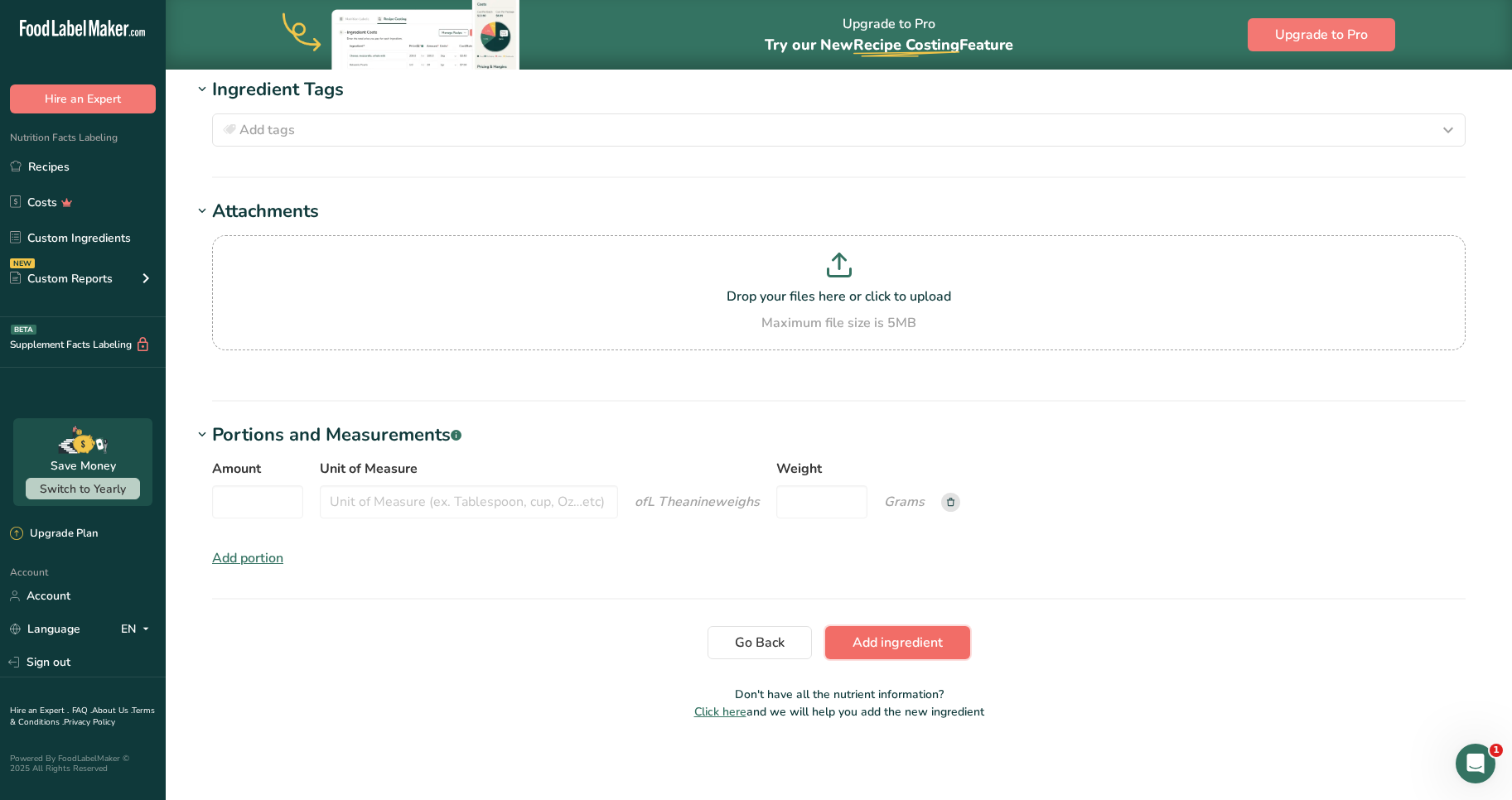
click at [854, 641] on span "Add ingredient" at bounding box center [897, 642] width 91 height 20
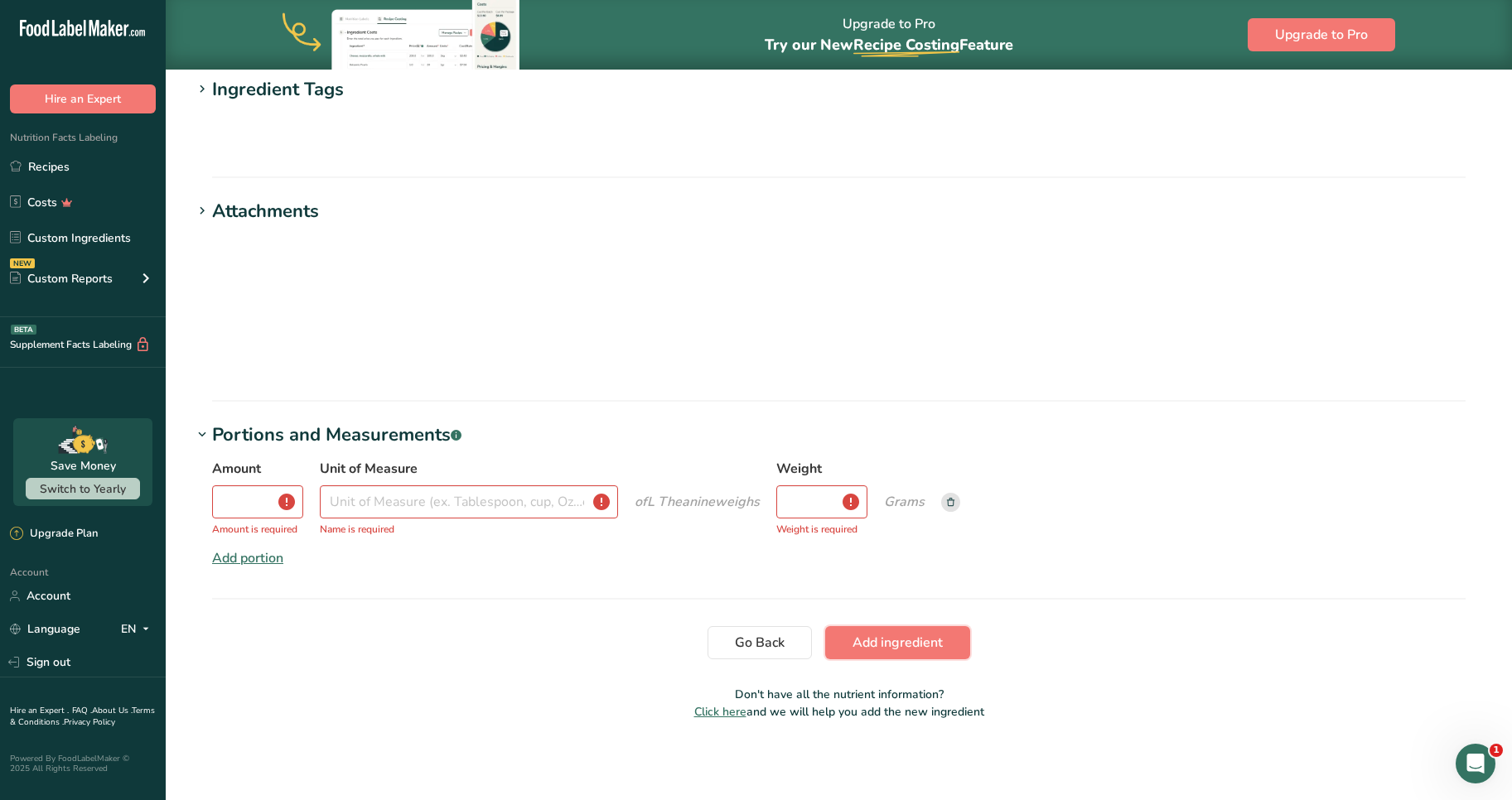
scroll to position [219, 0]
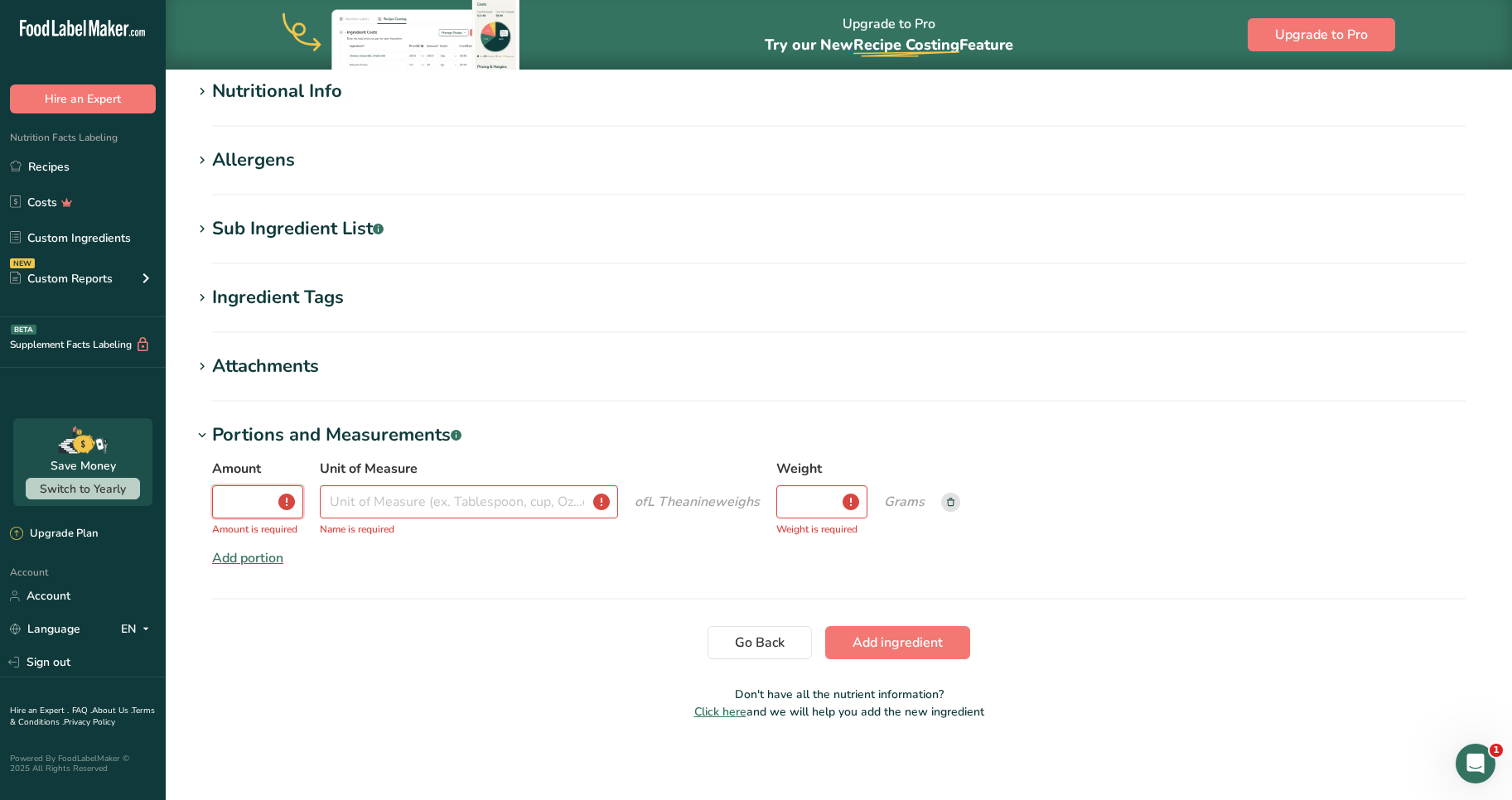
click at [238, 515] on input "Amount" at bounding box center [258, 501] width 92 height 33
type input "200"
click at [360, 521] on div "Amount 200 Unit of Measure Name is required of L Theanine weigh Weight Weight i…" at bounding box center [838, 494] width 1254 height 70
click at [363, 502] on input "Unit of Measure" at bounding box center [468, 501] width 298 height 33
type input "milligrams"
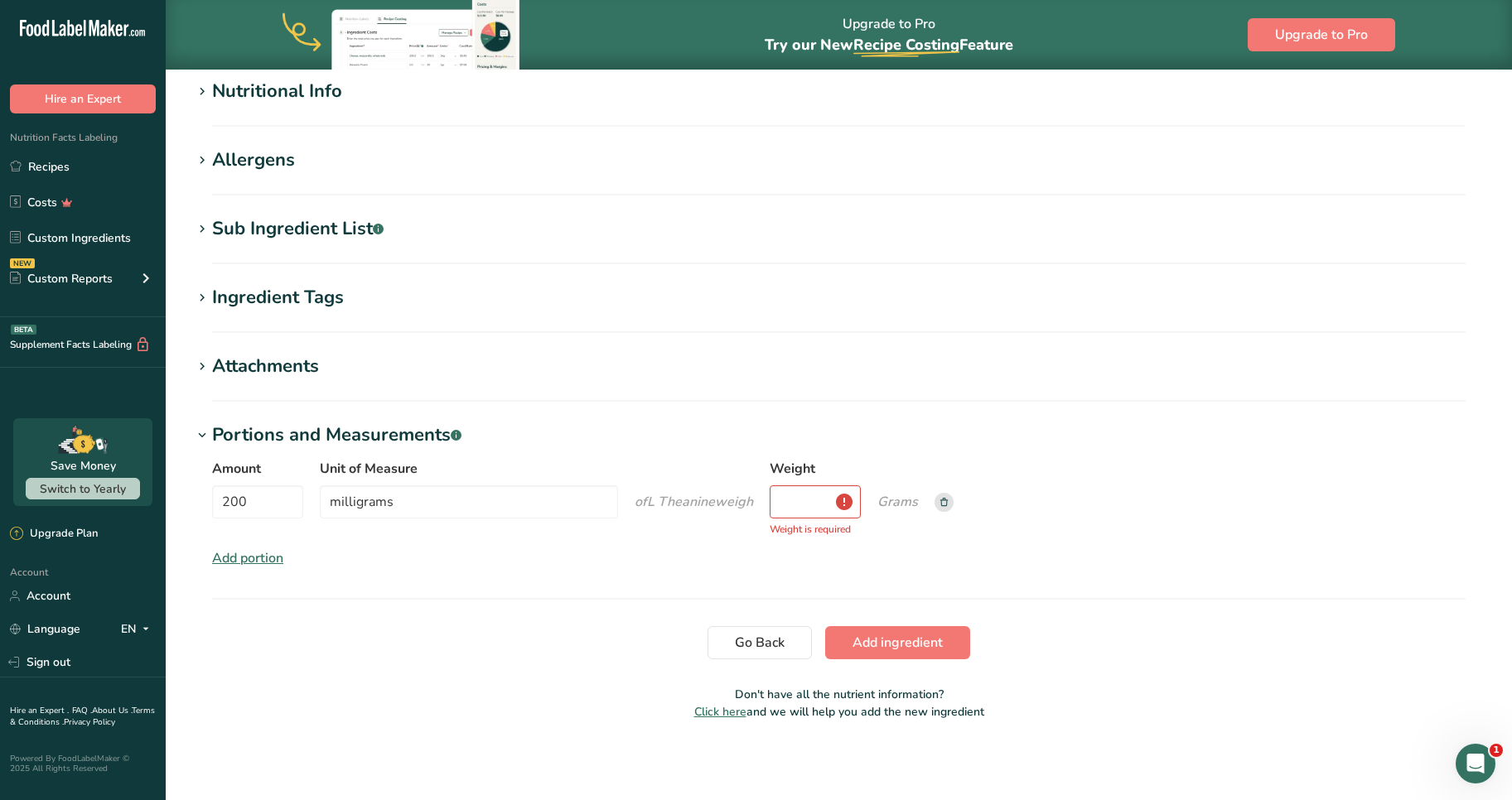
click at [835, 477] on label "Weight" at bounding box center [816, 469] width 92 height 20
click at [835, 485] on input "Weight" at bounding box center [816, 501] width 92 height 33
click at [234, 501] on input "200" at bounding box center [258, 501] width 92 height 33
type input "100"
click at [806, 500] on input "Weight" at bounding box center [816, 501] width 92 height 33
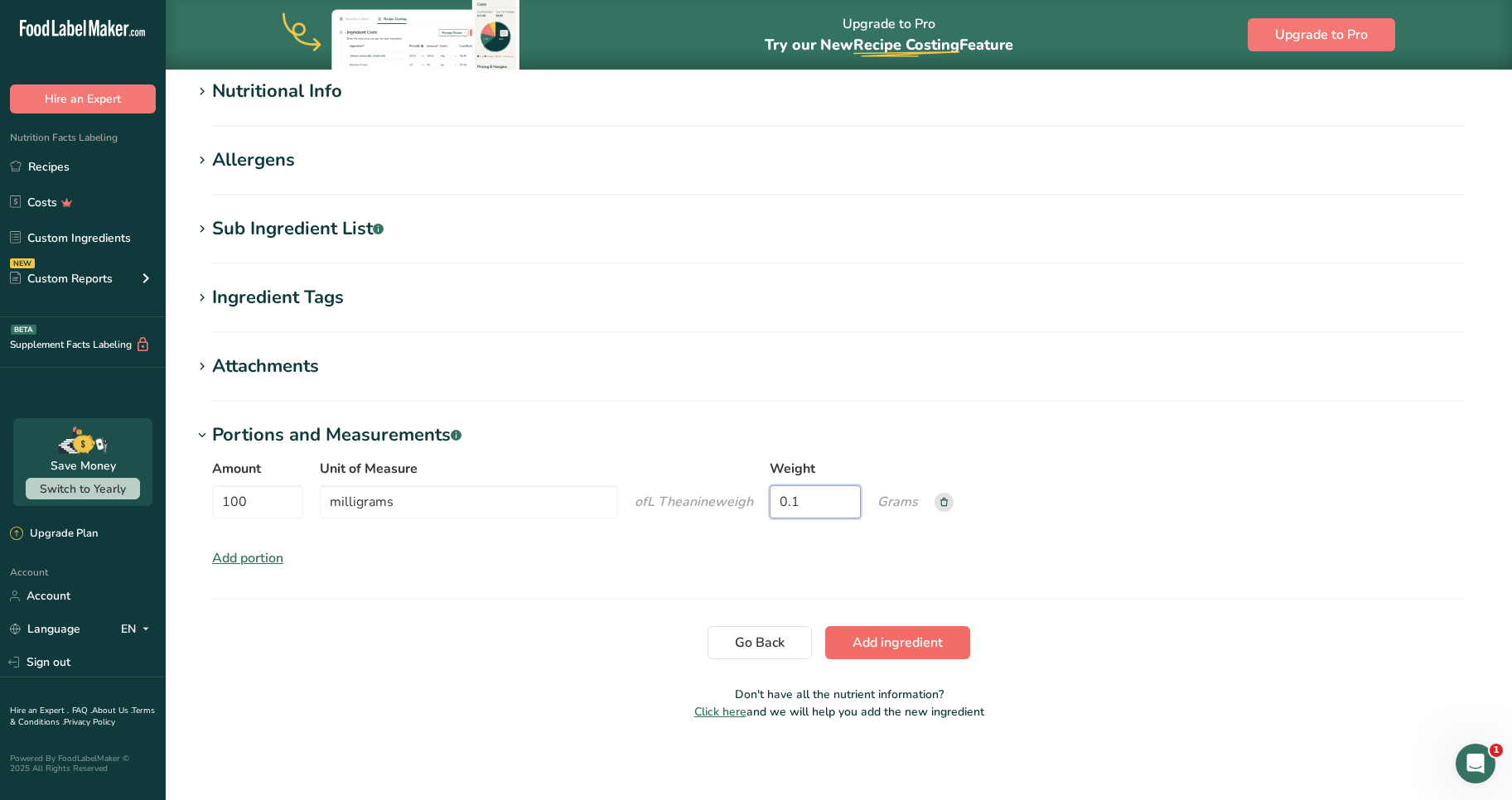
type input "0.1"
click at [867, 645] on span "Add ingredient" at bounding box center [897, 642] width 91 height 20
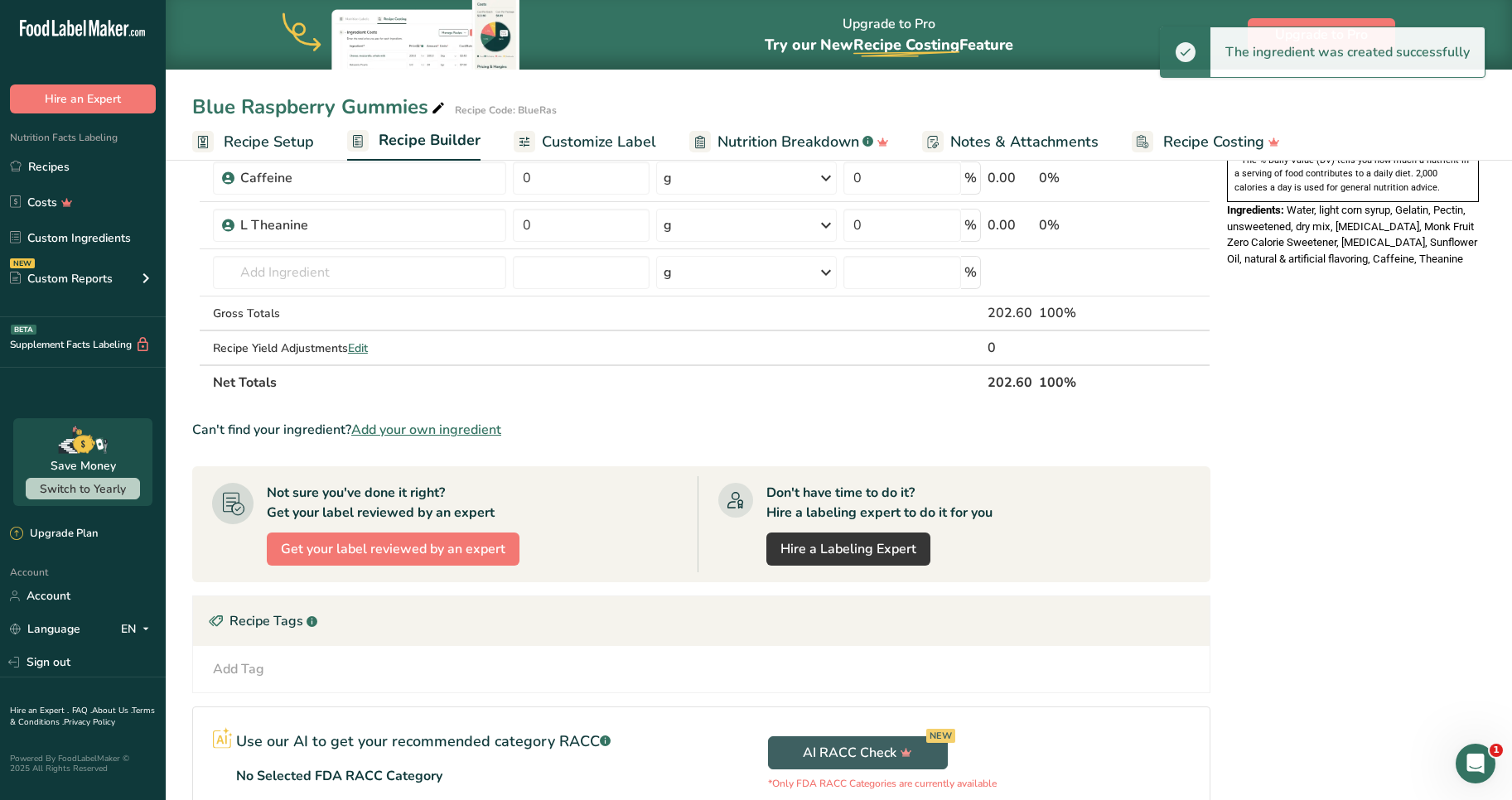
scroll to position [439, 0]
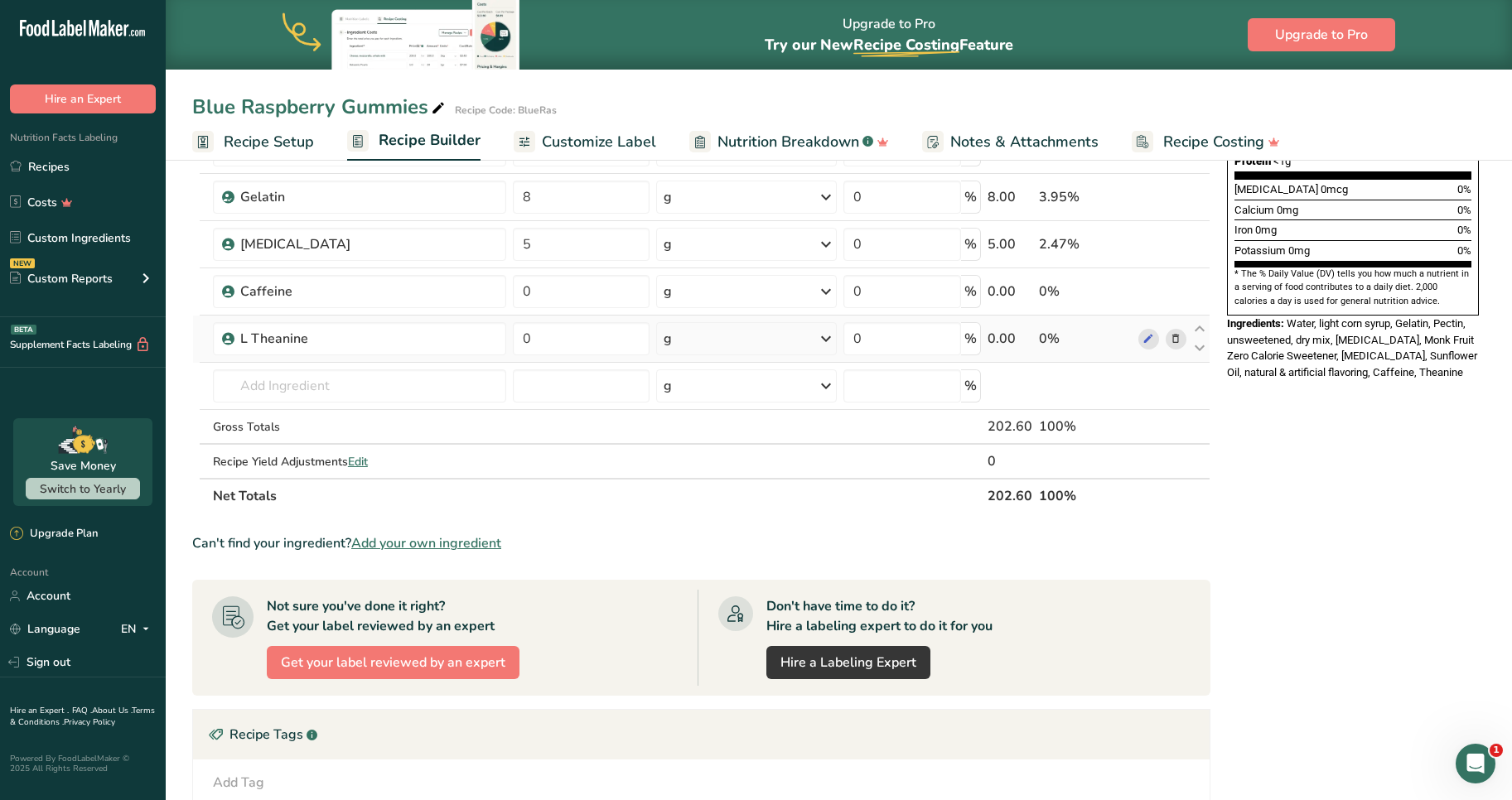
click at [698, 338] on div "g" at bounding box center [746, 338] width 180 height 33
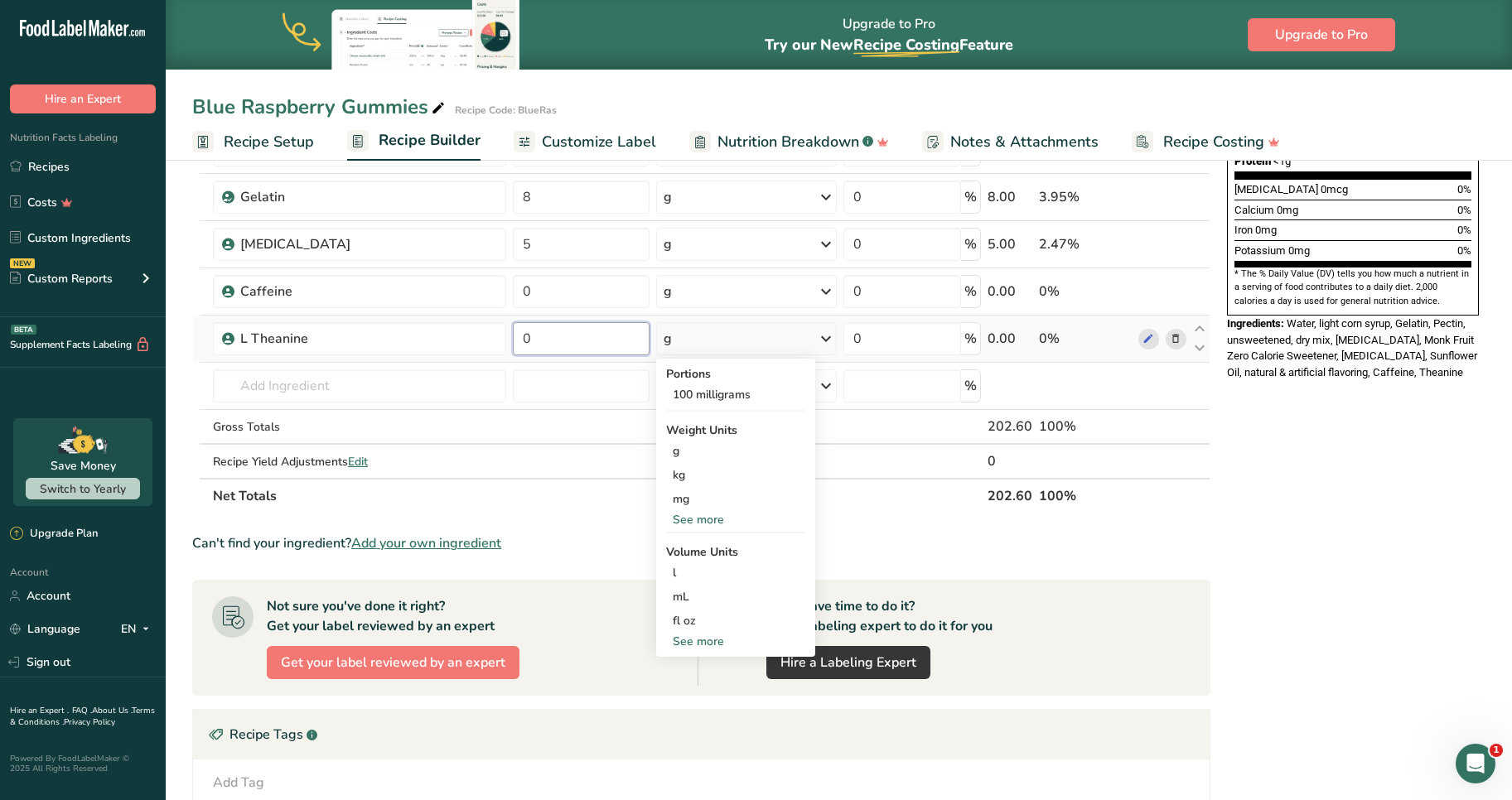
click at [560, 351] on input "0" at bounding box center [581, 338] width 136 height 33
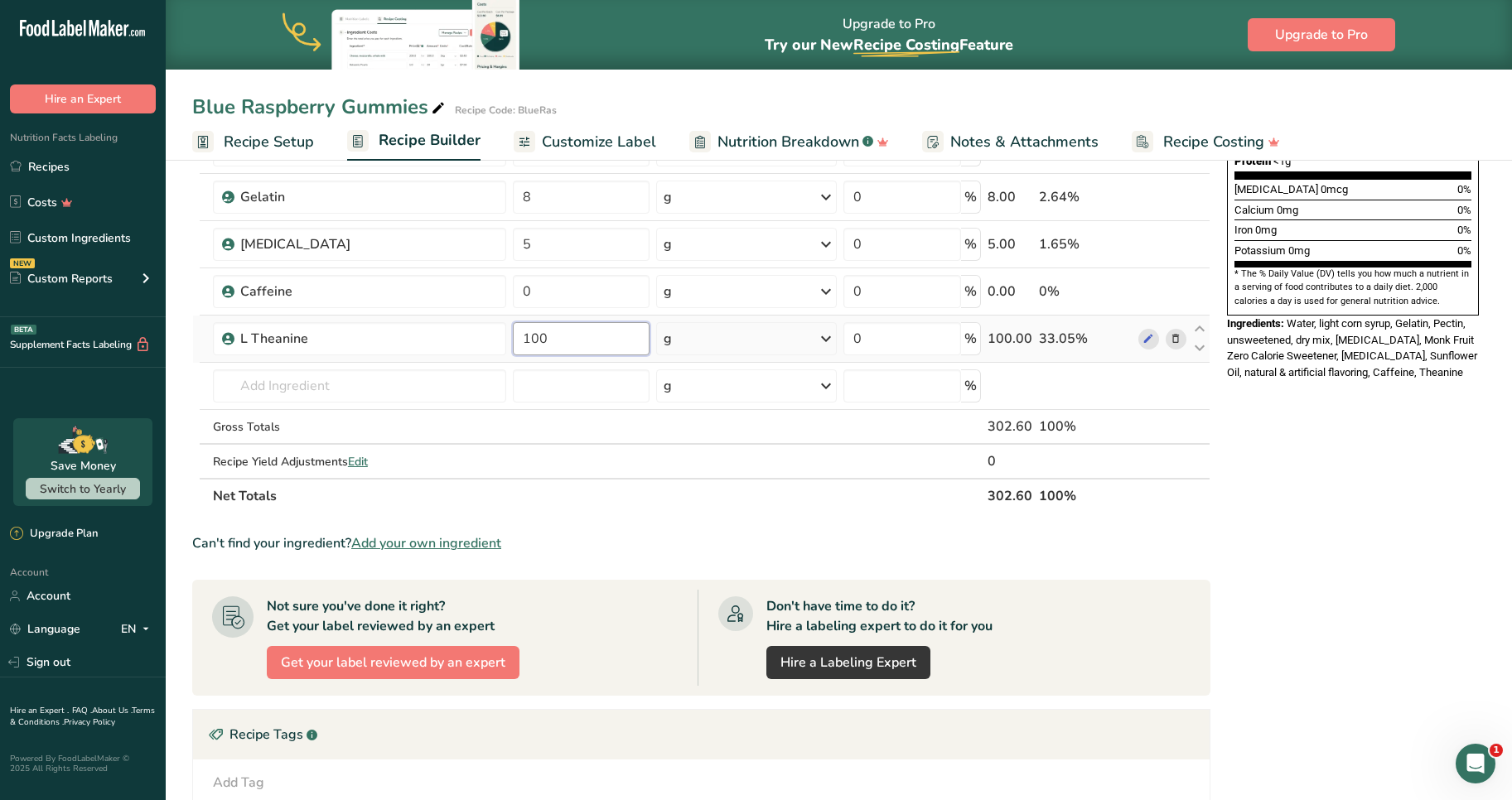
type input "100"
click at [665, 333] on div "Ingredient * Amount * Unit * Waste * .a-a{fill:#347362;}.b-a{fill:#fff;} Grams …" at bounding box center [701, 161] width 1018 height 706
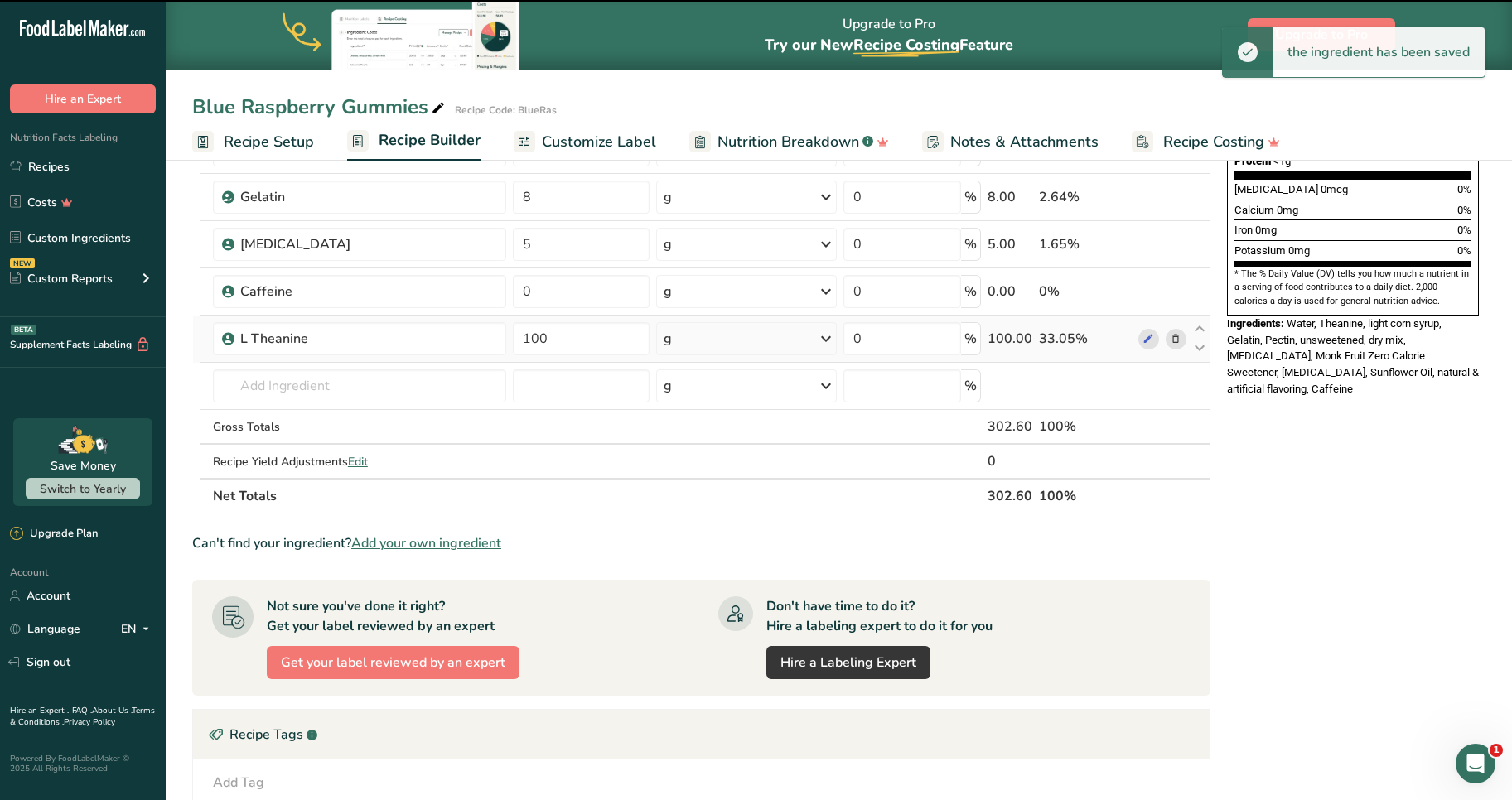
click at [685, 347] on div "g" at bounding box center [746, 338] width 180 height 33
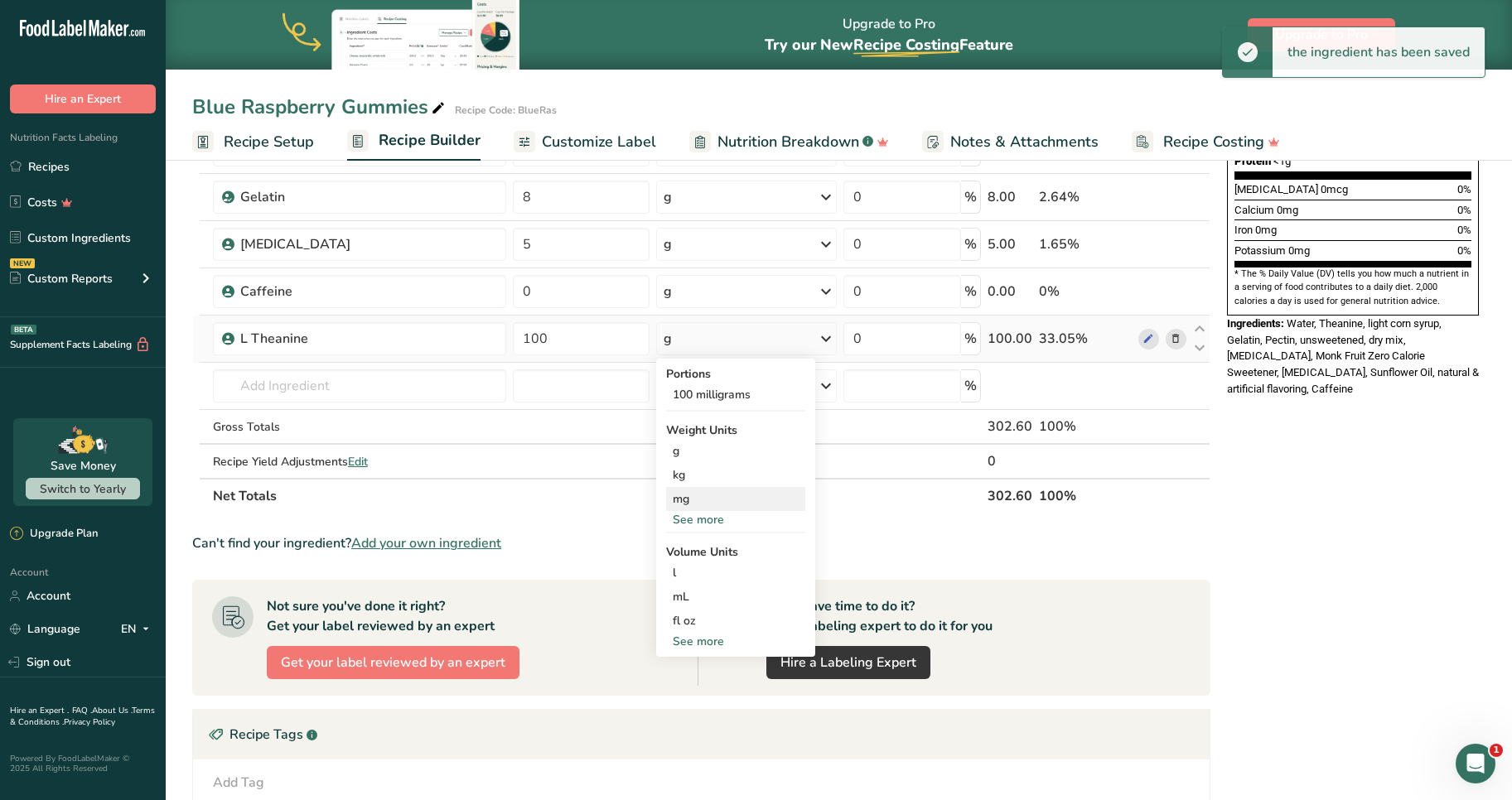
click at [683, 500] on div "mg" at bounding box center [735, 499] width 139 height 24
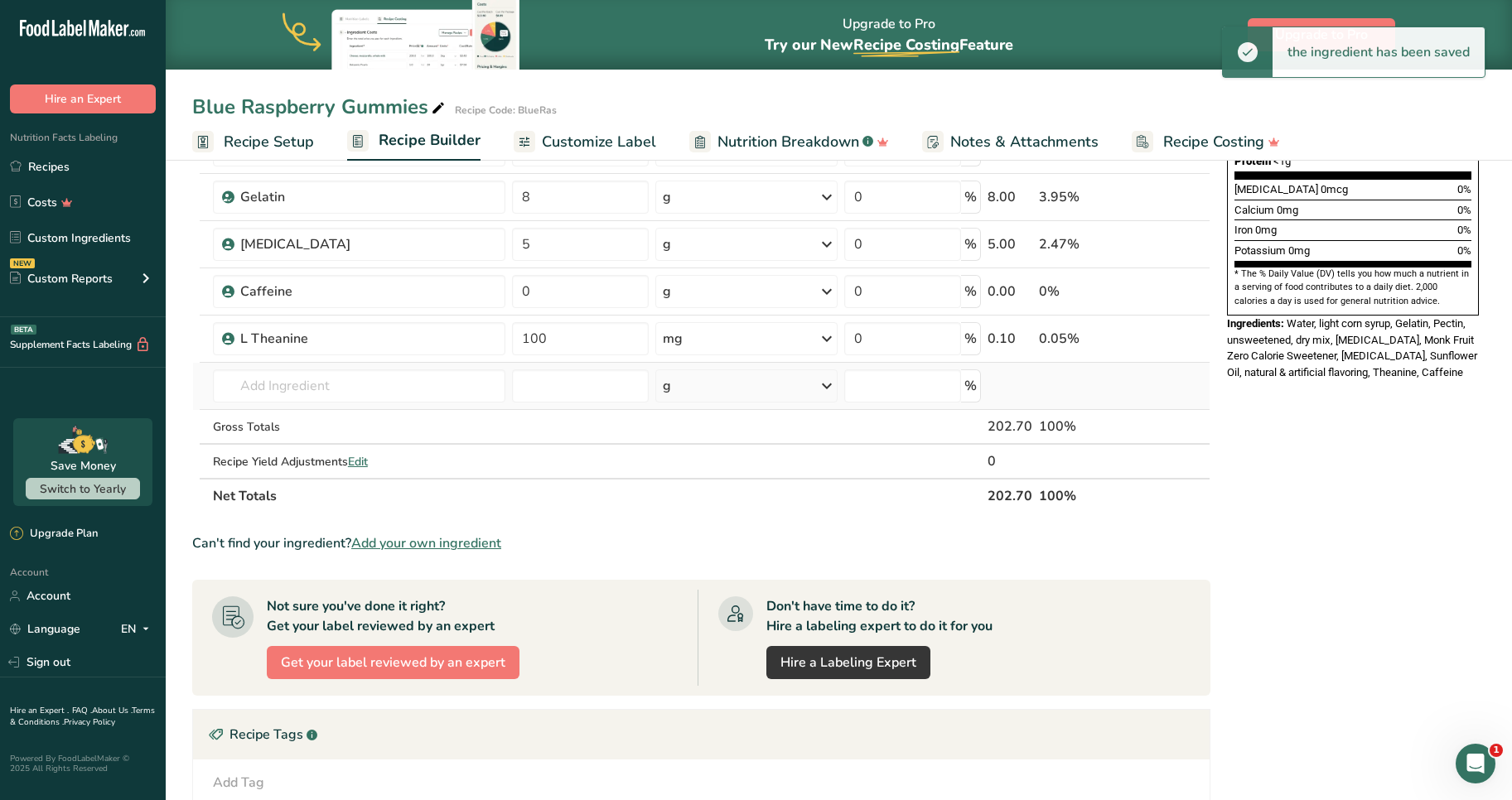
scroll to position [387, 0]
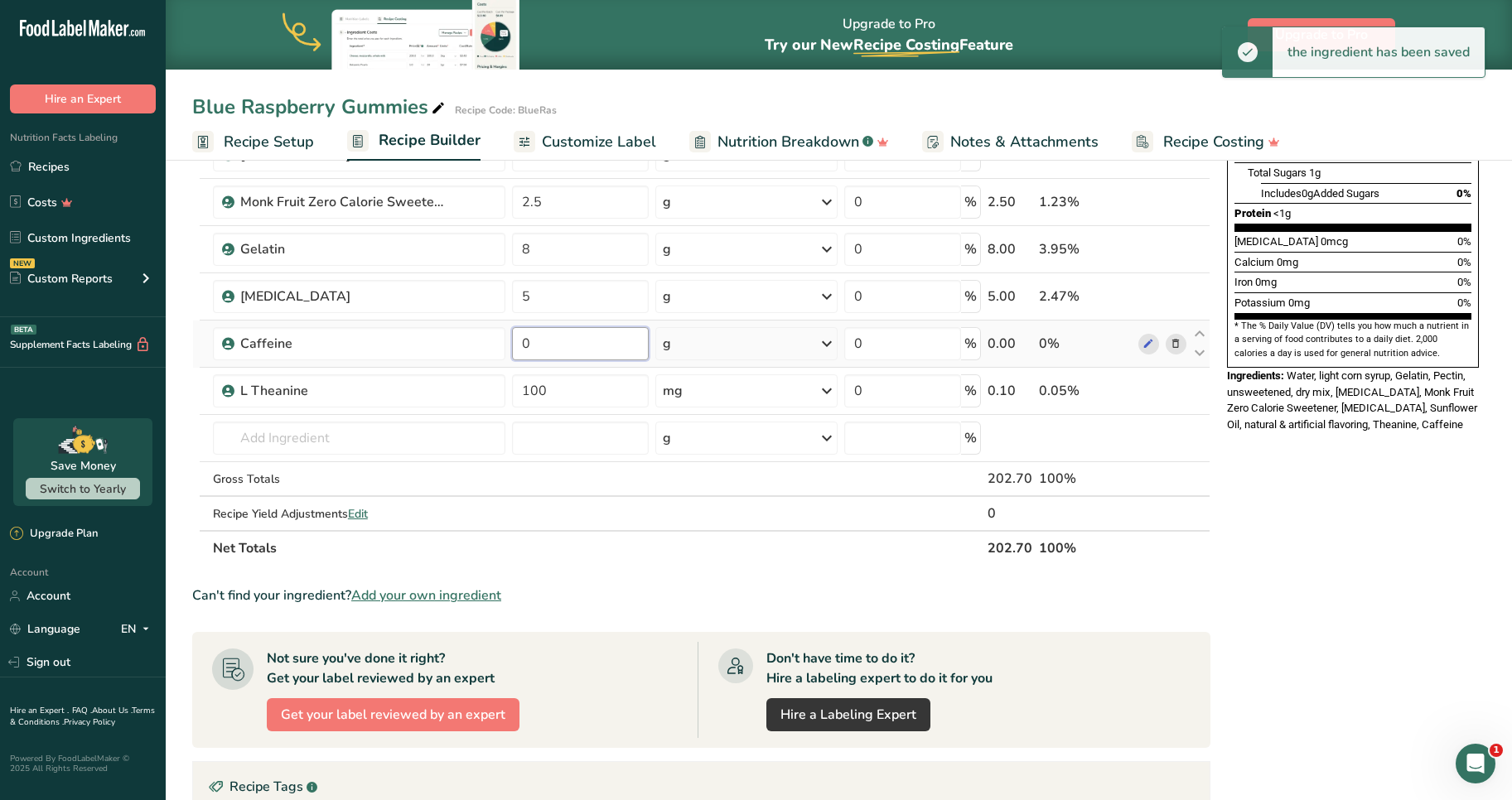
click at [559, 345] on input "0" at bounding box center [581, 343] width 136 height 33
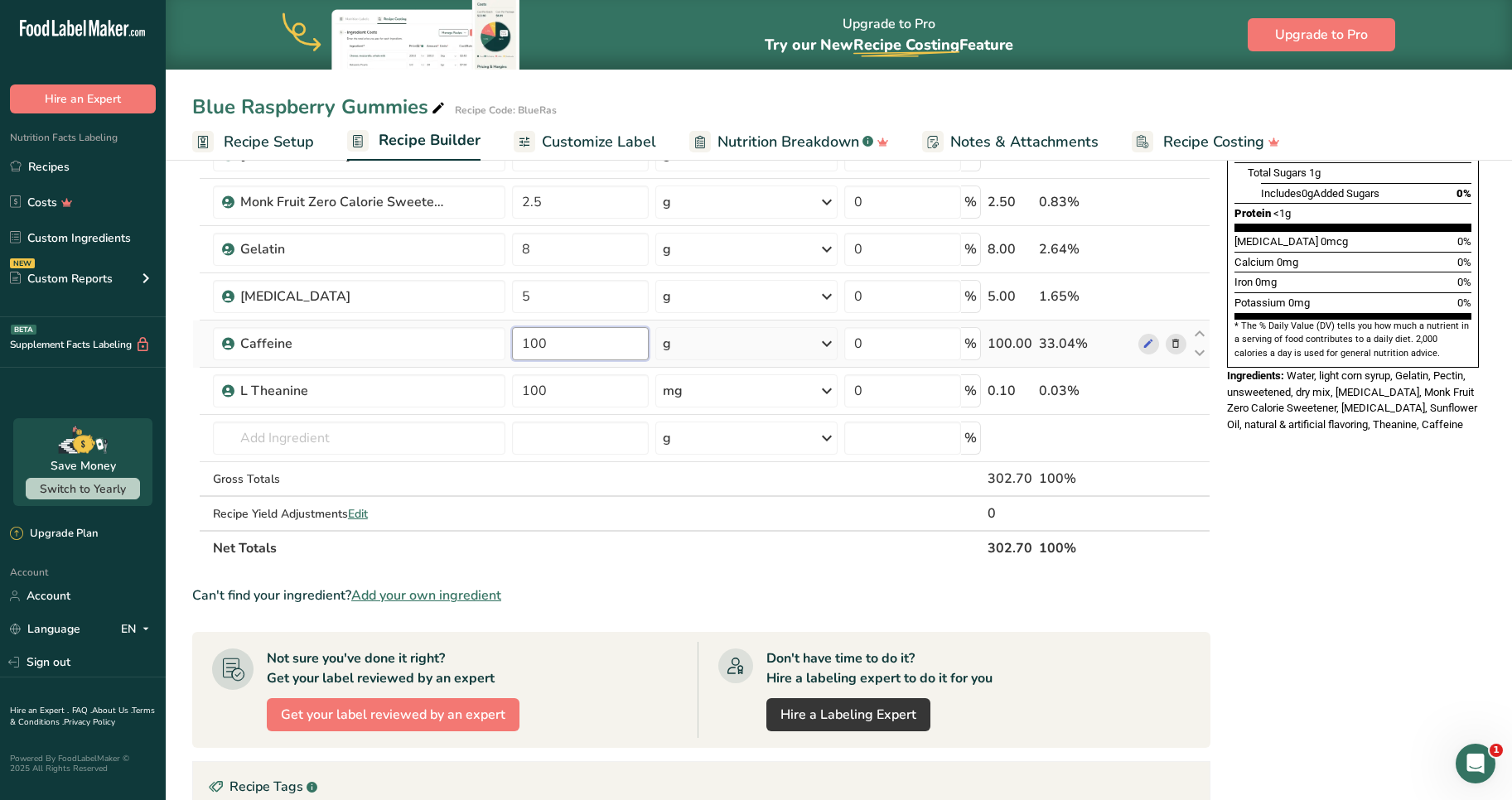
type input "100"
click at [693, 349] on div "Ingredient * Amount * Unit * Waste * .a-a{fill:#347362;}.b-a{fill:#fff;} Grams …" at bounding box center [701, 213] width 1018 height 706
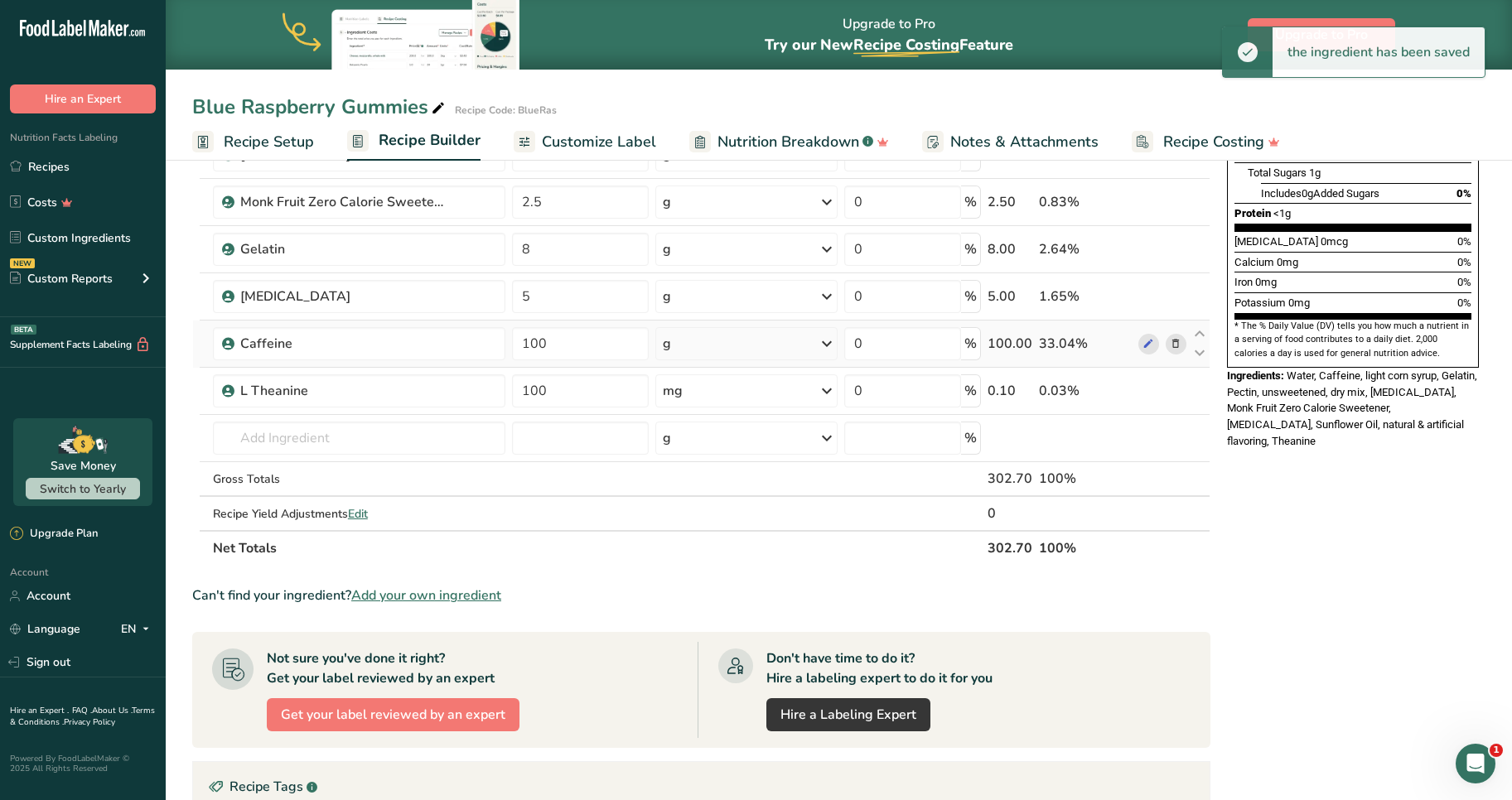
click at [683, 336] on div "g" at bounding box center [746, 343] width 181 height 33
click at [685, 503] on div "mg" at bounding box center [734, 503] width 139 height 24
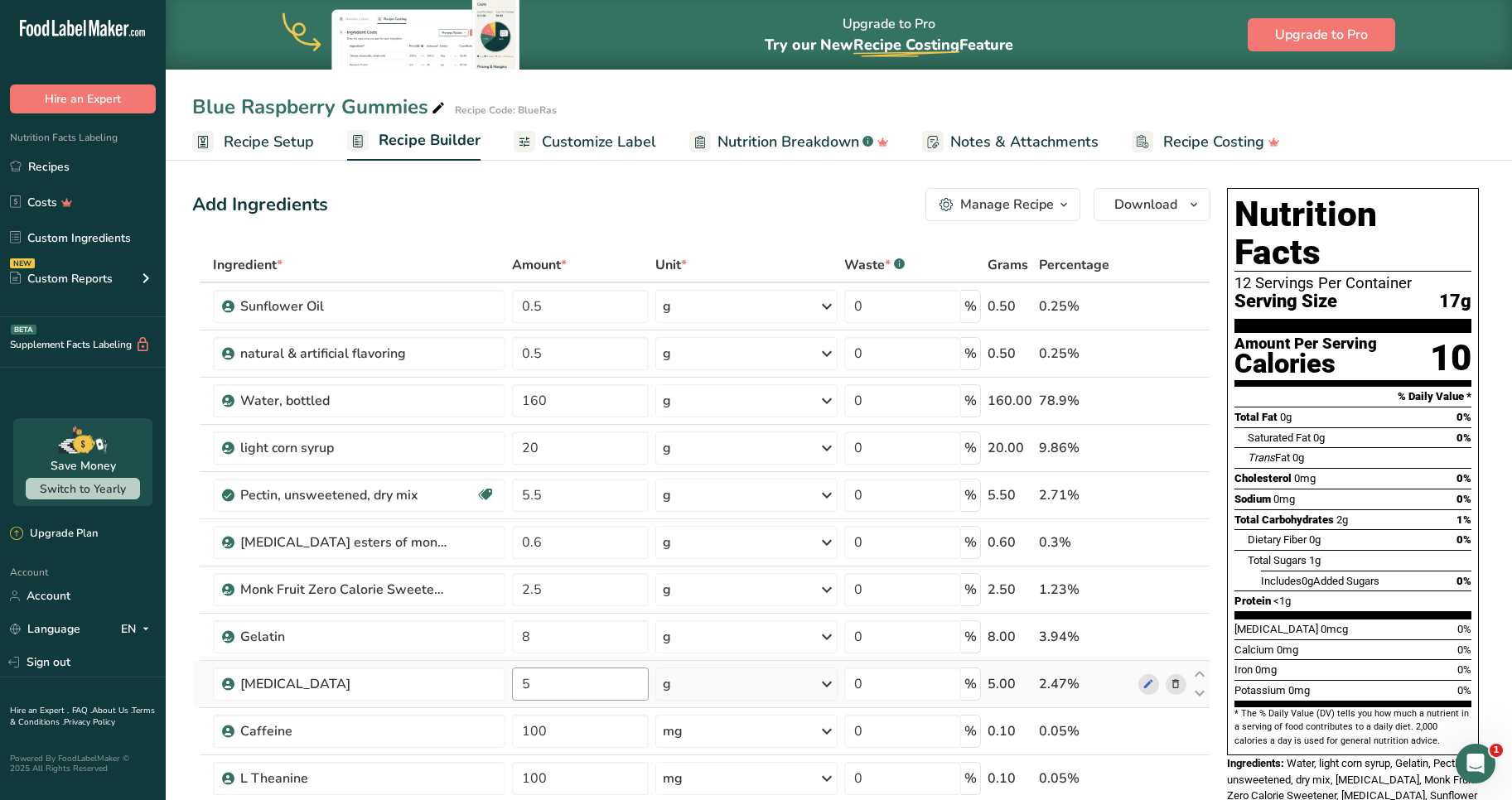
scroll to position [30, 0]
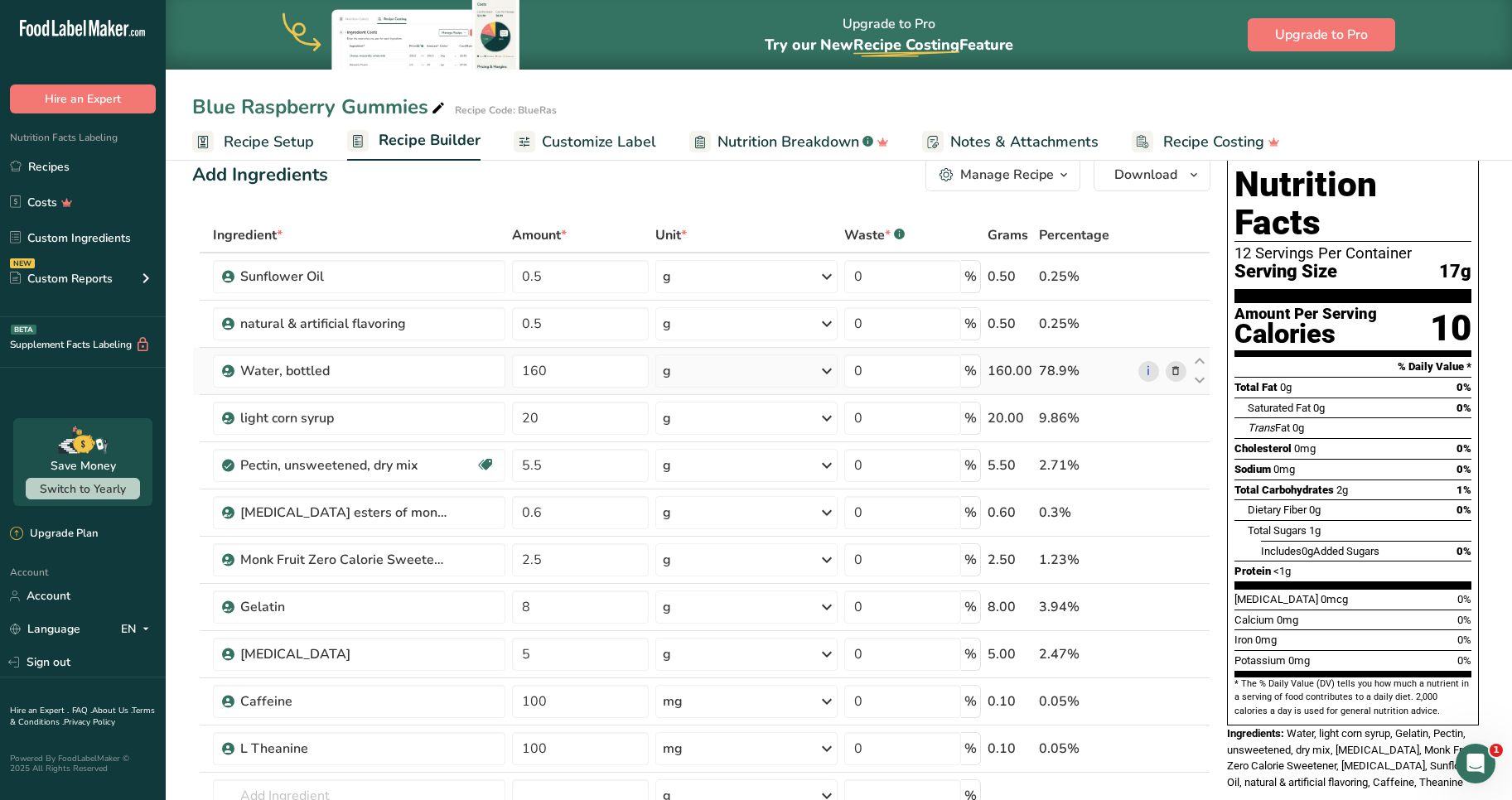
click at [710, 373] on div "g" at bounding box center [746, 370] width 181 height 33
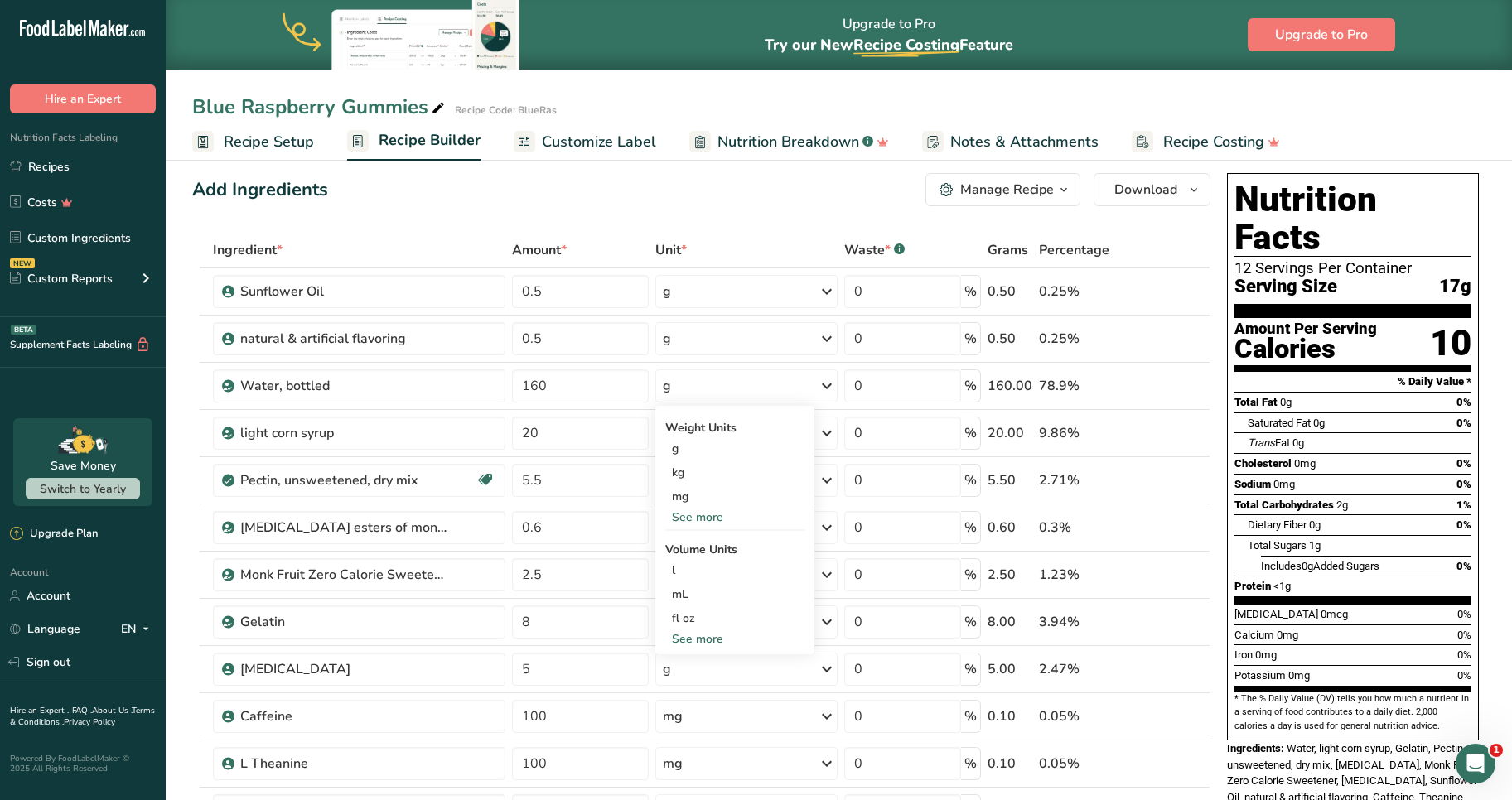
scroll to position [16, 0]
click at [1171, 293] on icon at bounding box center [1176, 291] width 12 height 17
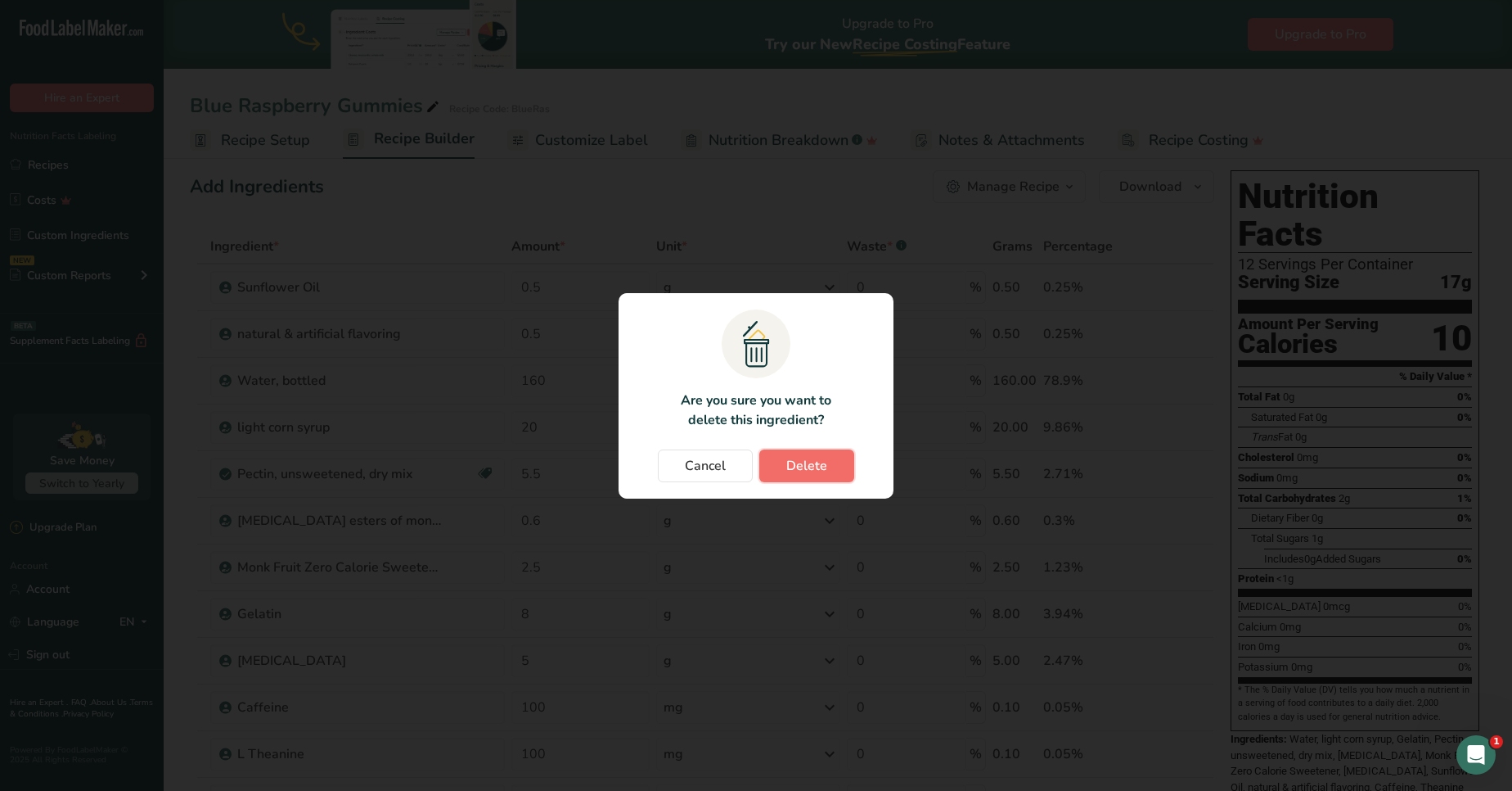
click at [833, 469] on button "Delete" at bounding box center [807, 466] width 95 height 33
type input "160"
type input "20"
type input "5.5"
type input "0.6"
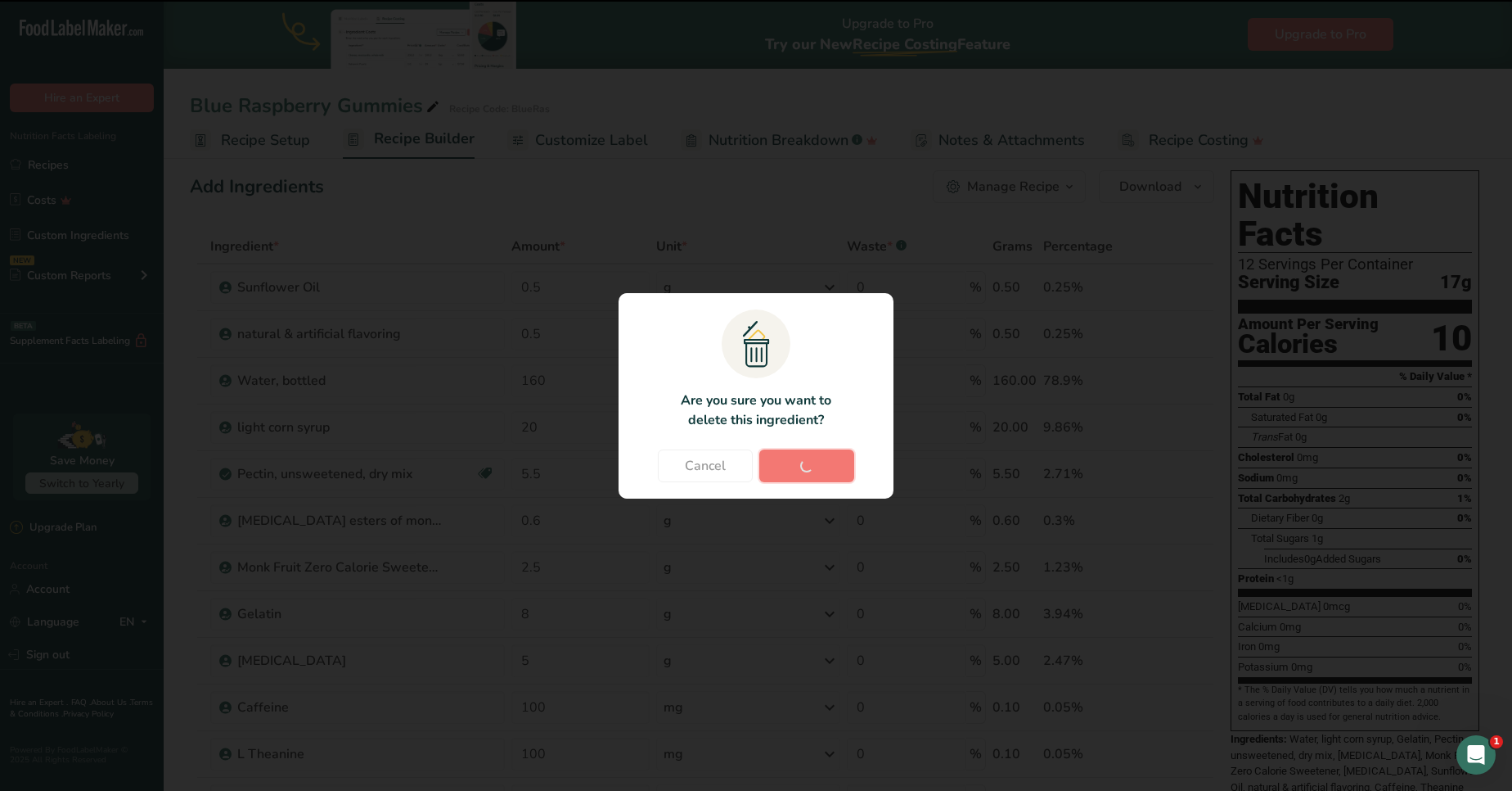
type input "2.5"
type input "8"
type input "5"
type input "100"
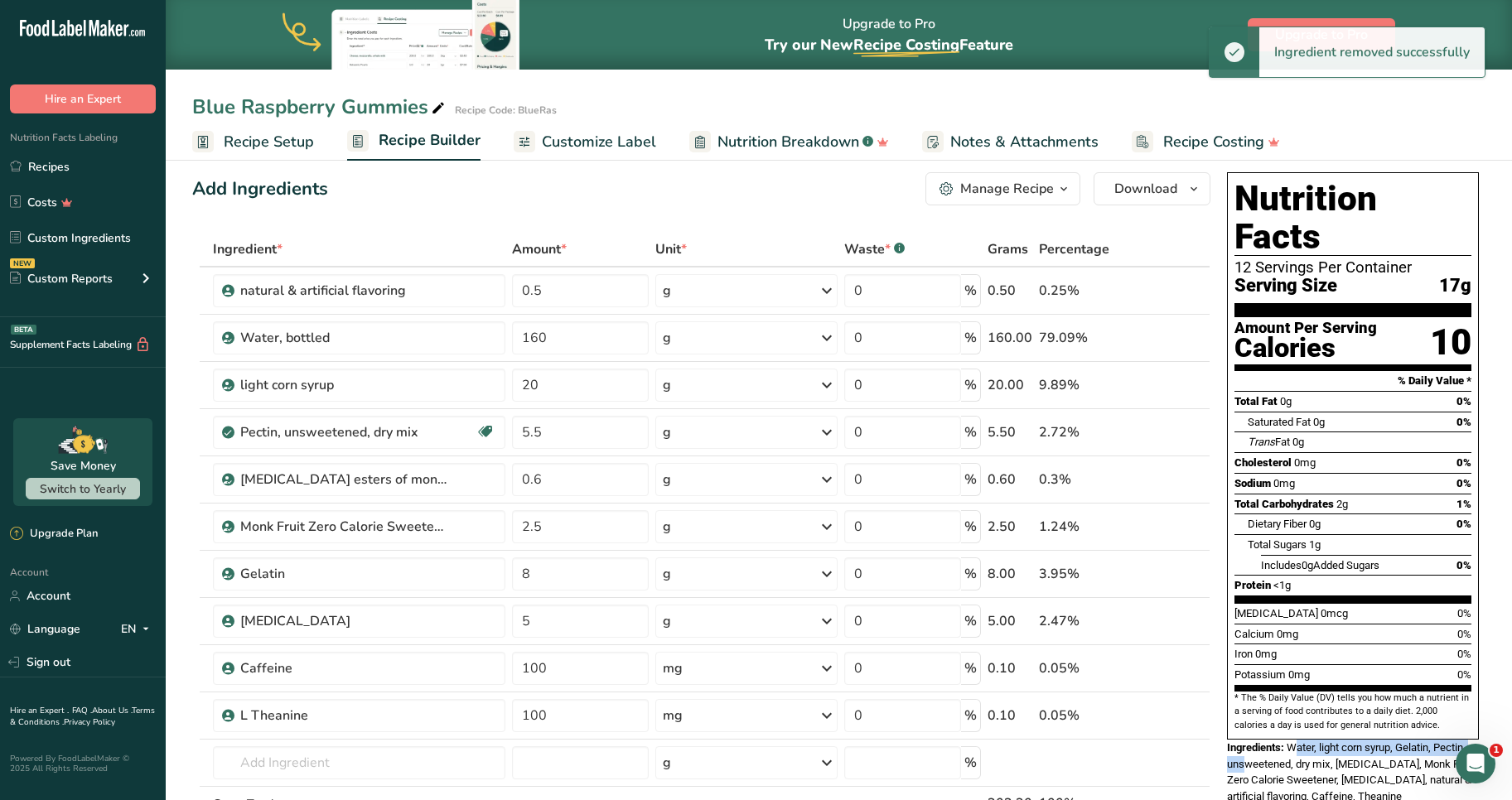
drag, startPoint x: 1298, startPoint y: 707, endPoint x: 1251, endPoint y: 725, distance: 50.3
click at [1251, 741] on span "Water, light corn syrup, Gelatin, Pectin, unsweetened, dry mix, [MEDICAL_DATA],…" at bounding box center [1350, 771] width 247 height 61
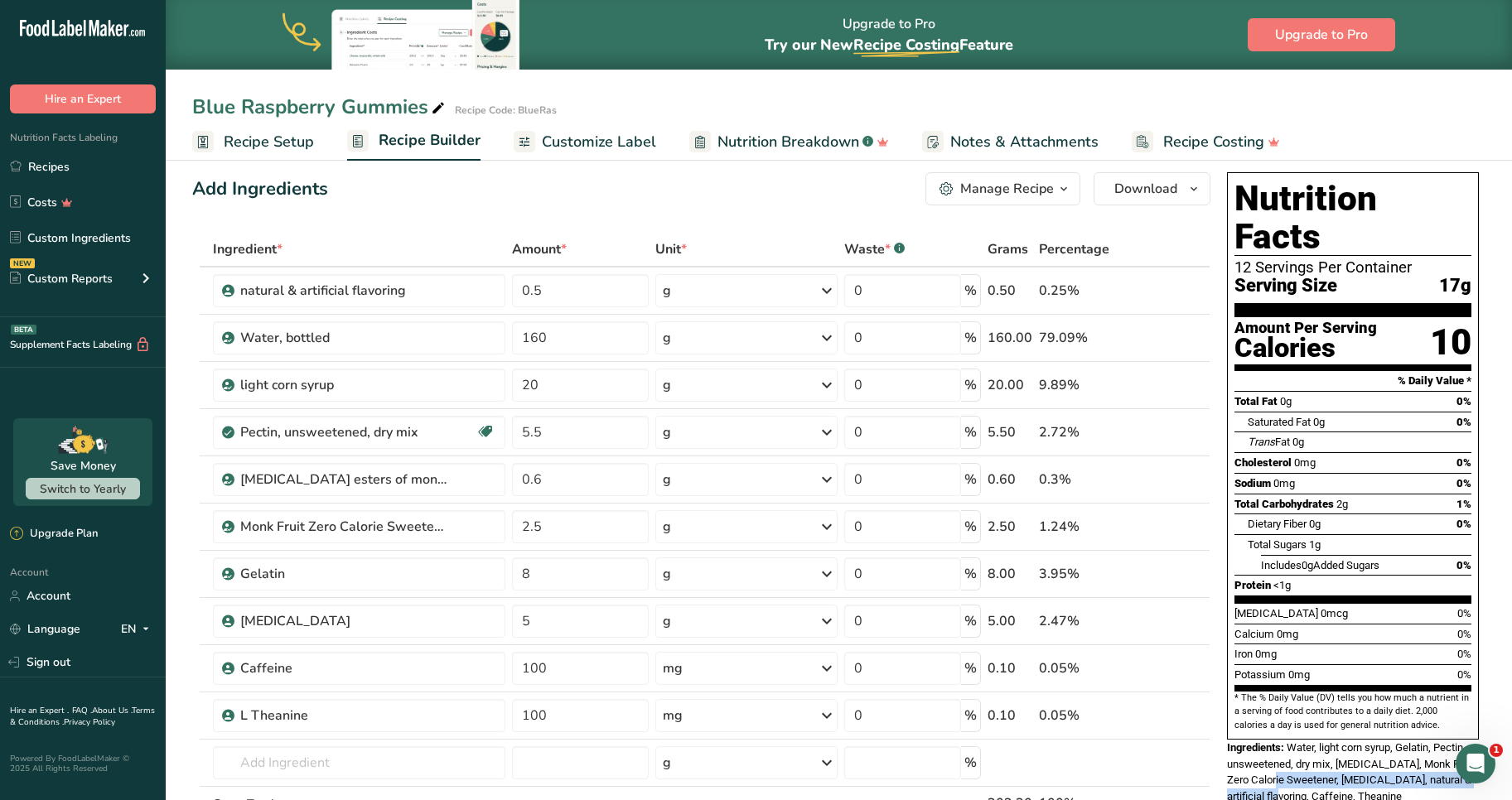
drag, startPoint x: 1251, startPoint y: 725, endPoint x: 1282, endPoint y: 752, distance: 41.1
click at [1282, 752] on div "Ingredients: Water, light corn syrup, Gelatin, Pectin, unsweetened, dry mix, [M…" at bounding box center [1353, 772] width 252 height 65
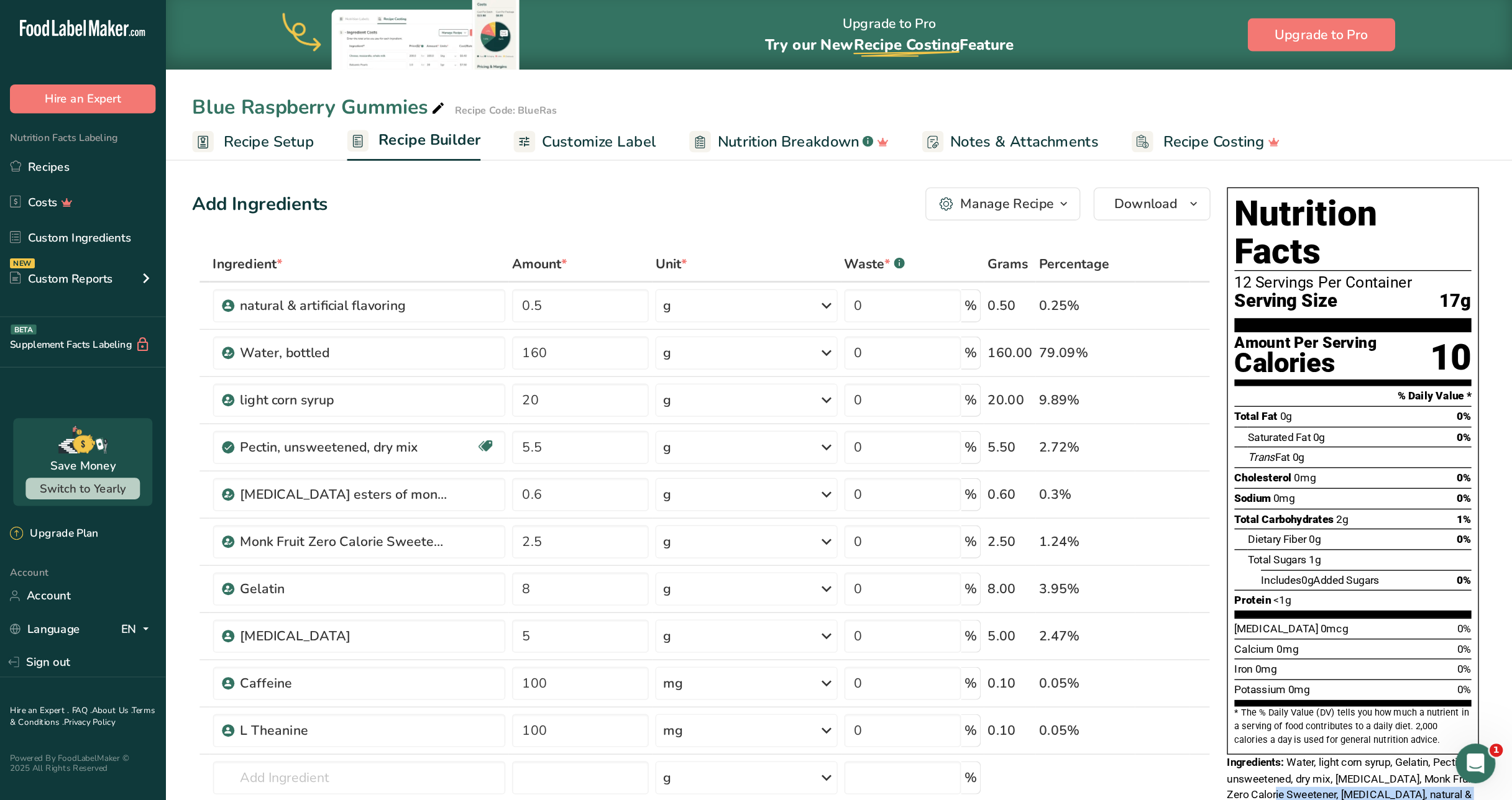
scroll to position [0, 0]
click at [1022, 589] on div "Nutrition Facts 12 Servings Per Container Serving Size 17g Amount Per Serving C…" at bounding box center [1014, 378] width 199 height 484
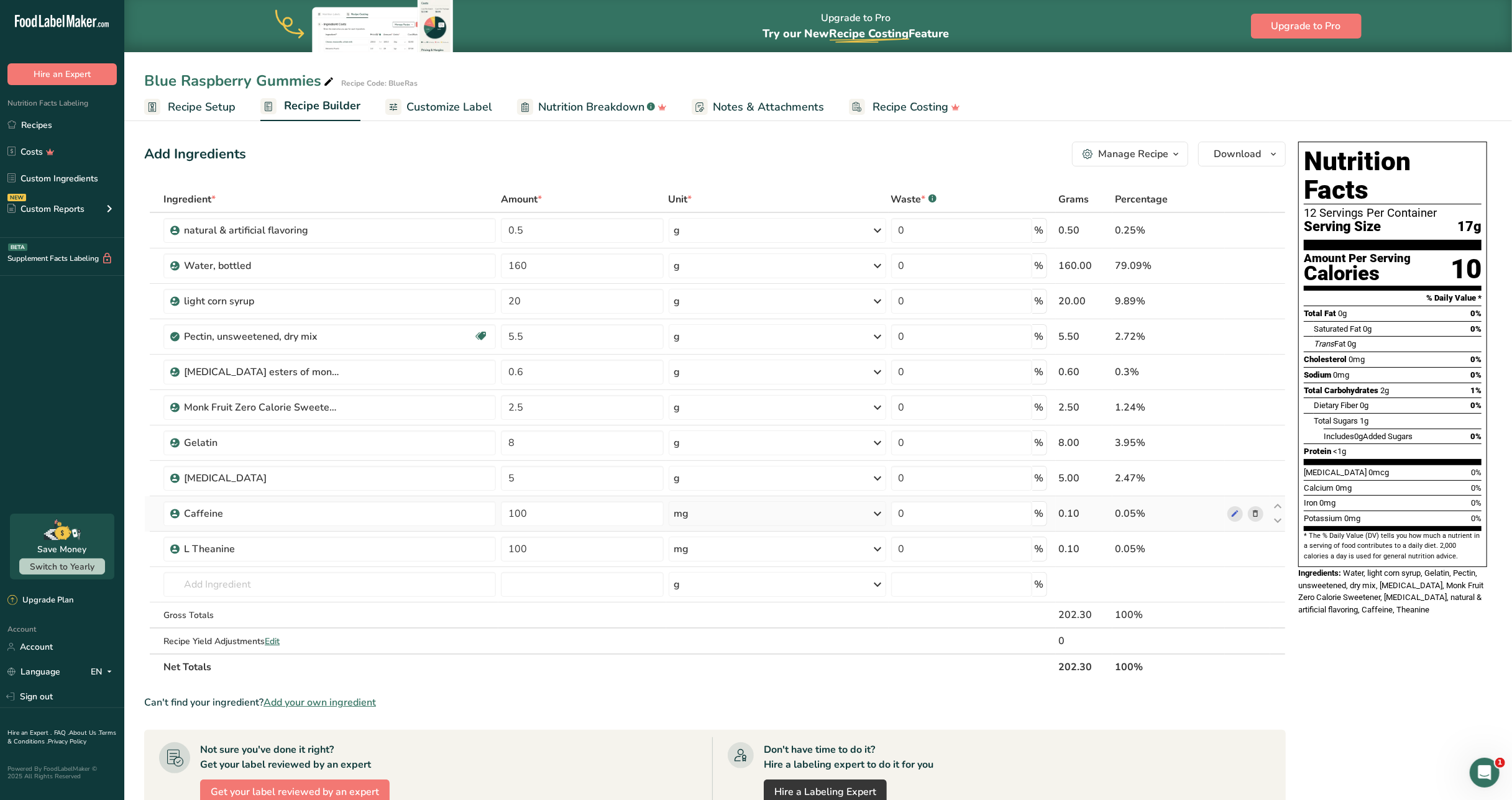
click at [697, 513] on div "mg" at bounding box center [777, 513] width 217 height 25
click at [698, 565] on div "1 gram" at bounding box center [728, 556] width 104 height 18
click at [569, 517] on input "100" at bounding box center [581, 513] width 162 height 25
type input "1"
click at [555, 542] on div "Ingredient * Amount * Unit * Waste * .a-a{fill:#347362;}.b-a{fill:#fff;} Grams …" at bounding box center [715, 433] width 1141 height 494
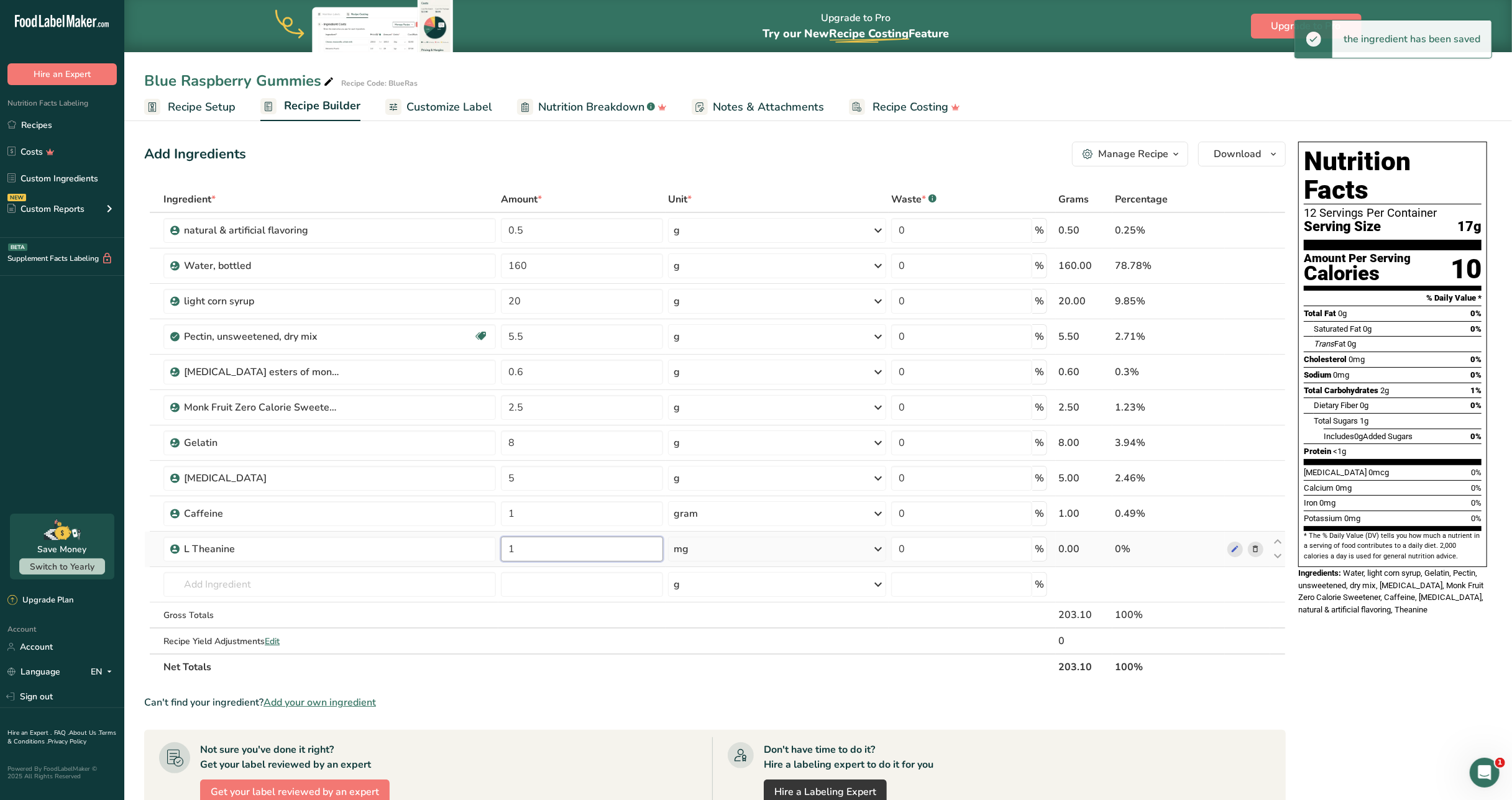
type input "1"
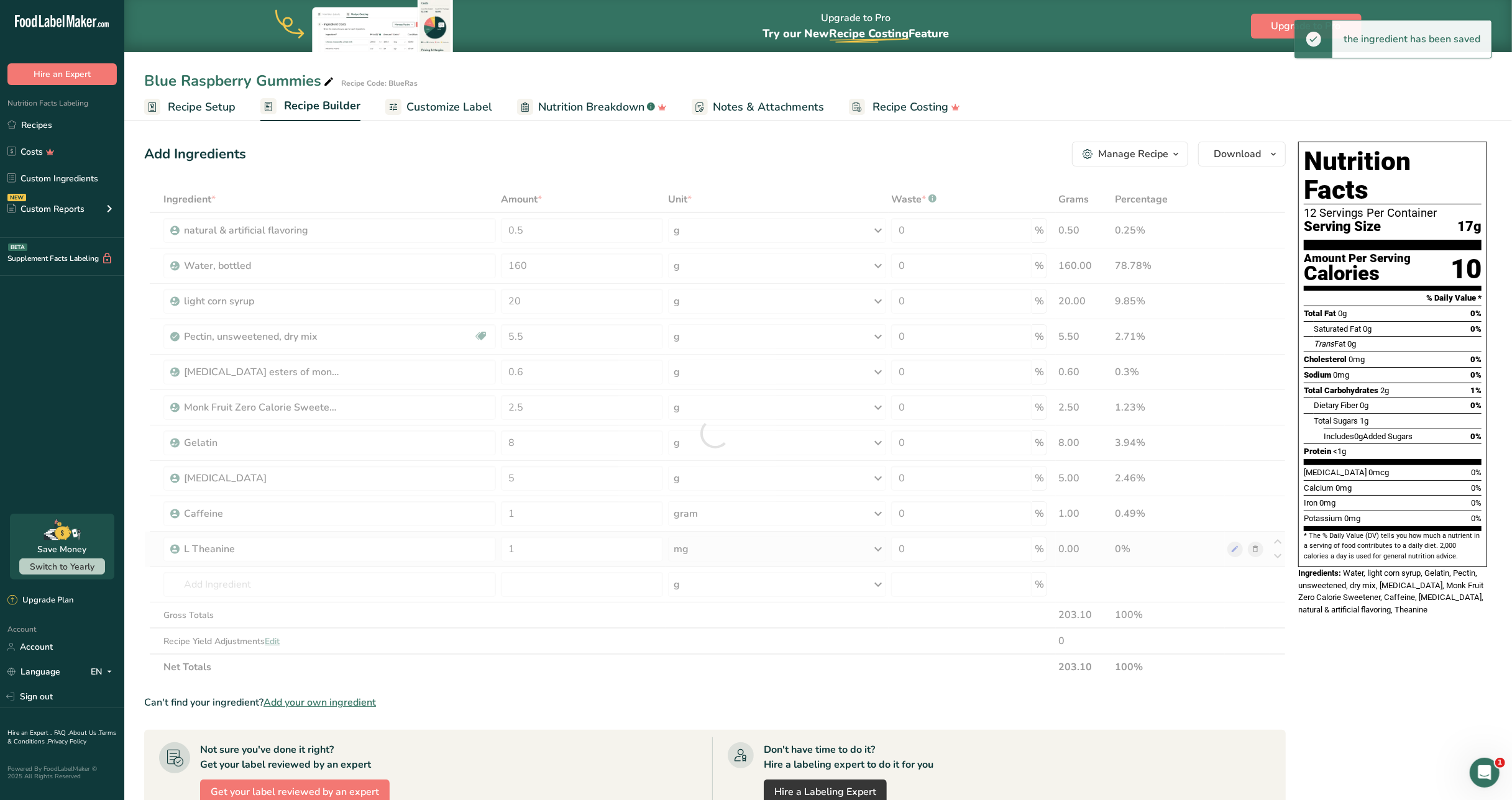
click at [715, 556] on div "Ingredient * Amount * Unit * Waste * .a-a{fill:#347362;}.b-a{fill:#fff;} Grams …" at bounding box center [715, 433] width 1141 height 494
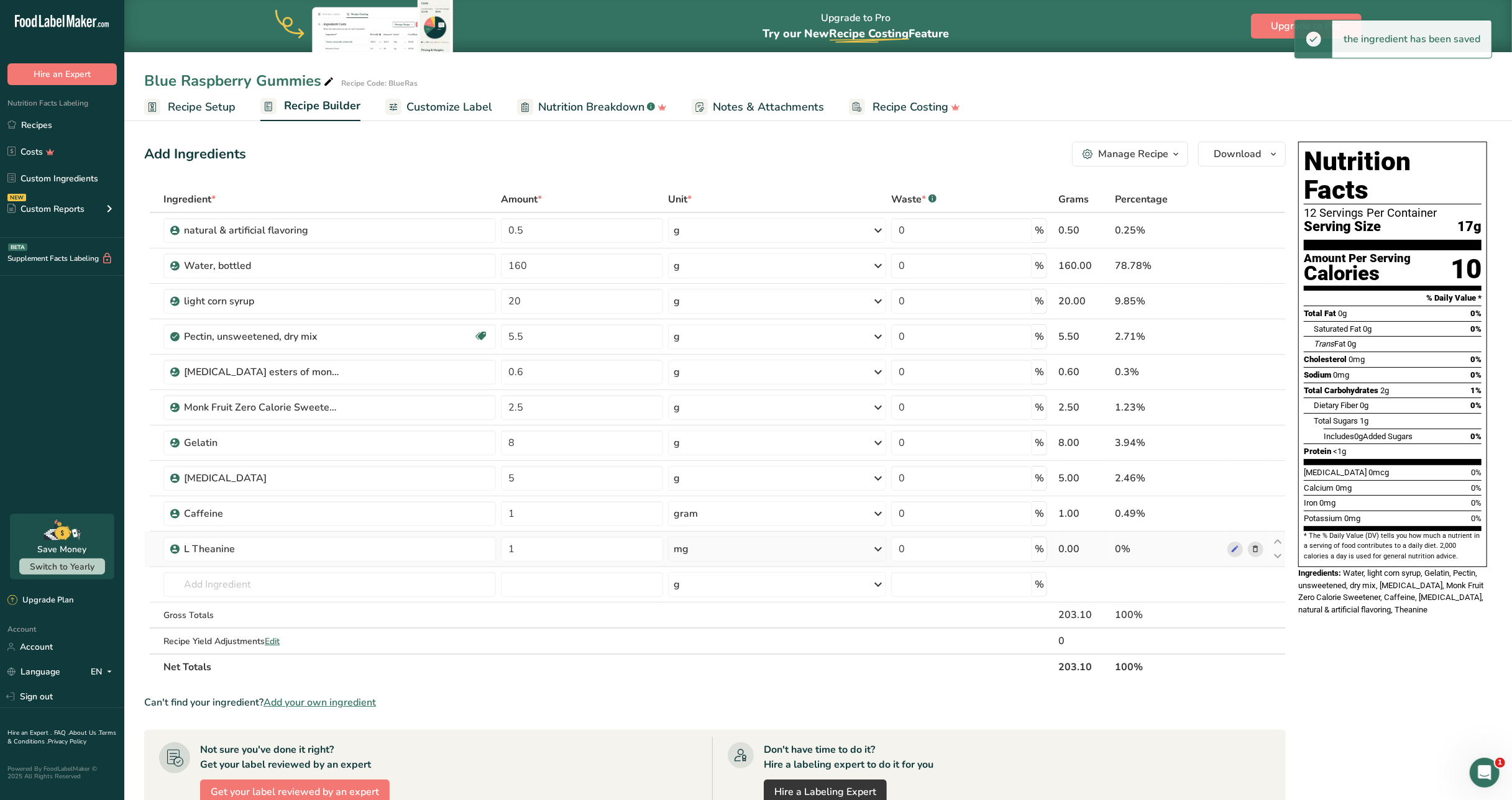
click at [733, 555] on div "mg" at bounding box center [777, 549] width 217 height 25
click at [682, 599] on div "g" at bounding box center [727, 633] width 104 height 18
click at [540, 520] on input "1" at bounding box center [581, 513] width 162 height 25
type input "1.2"
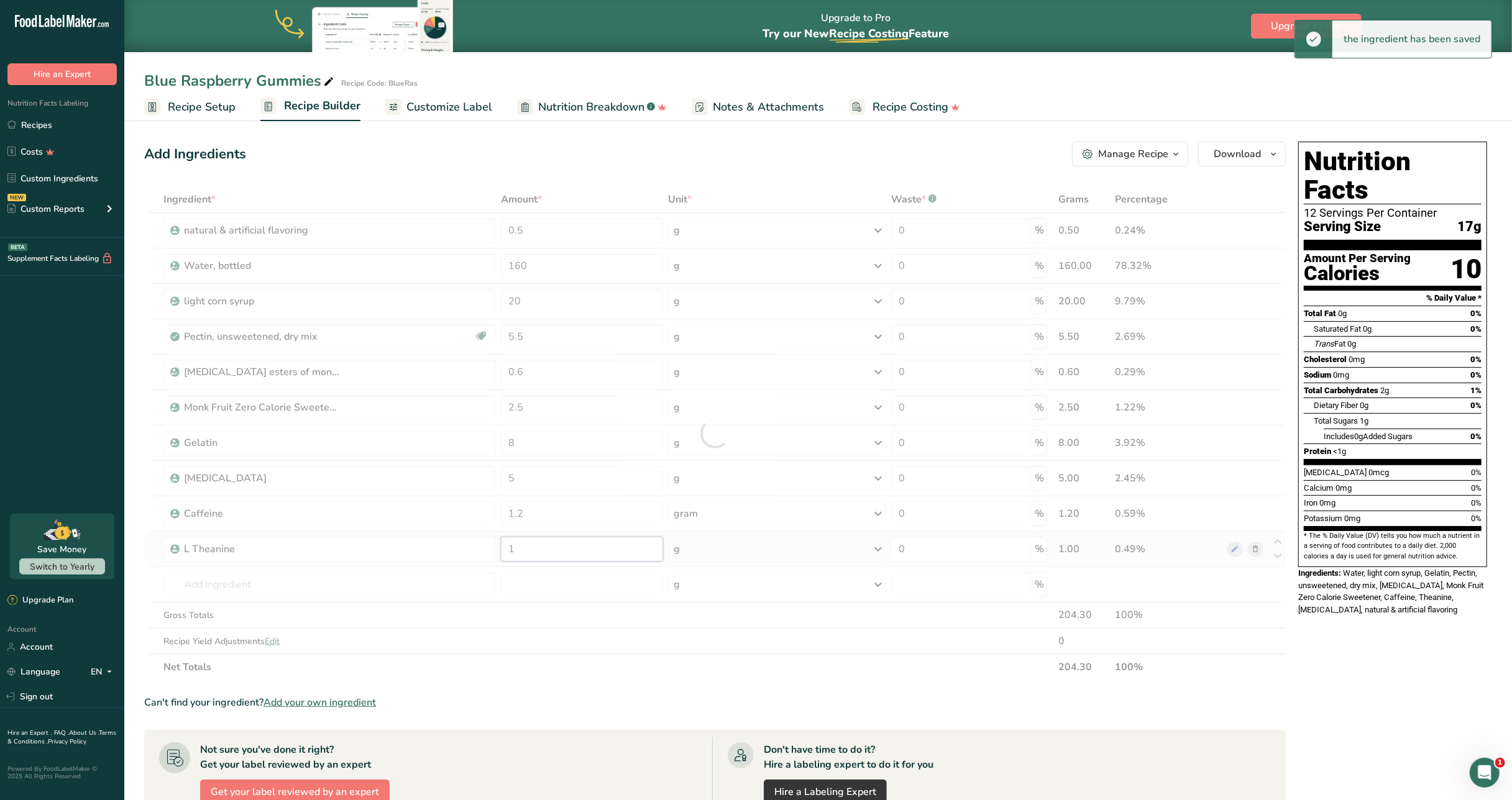
click at [532, 544] on div "Ingredient * Amount * Unit * Waste * .a-a{fill:#347362;}.b-a{fill:#fff;} Grams …" at bounding box center [715, 433] width 1141 height 494
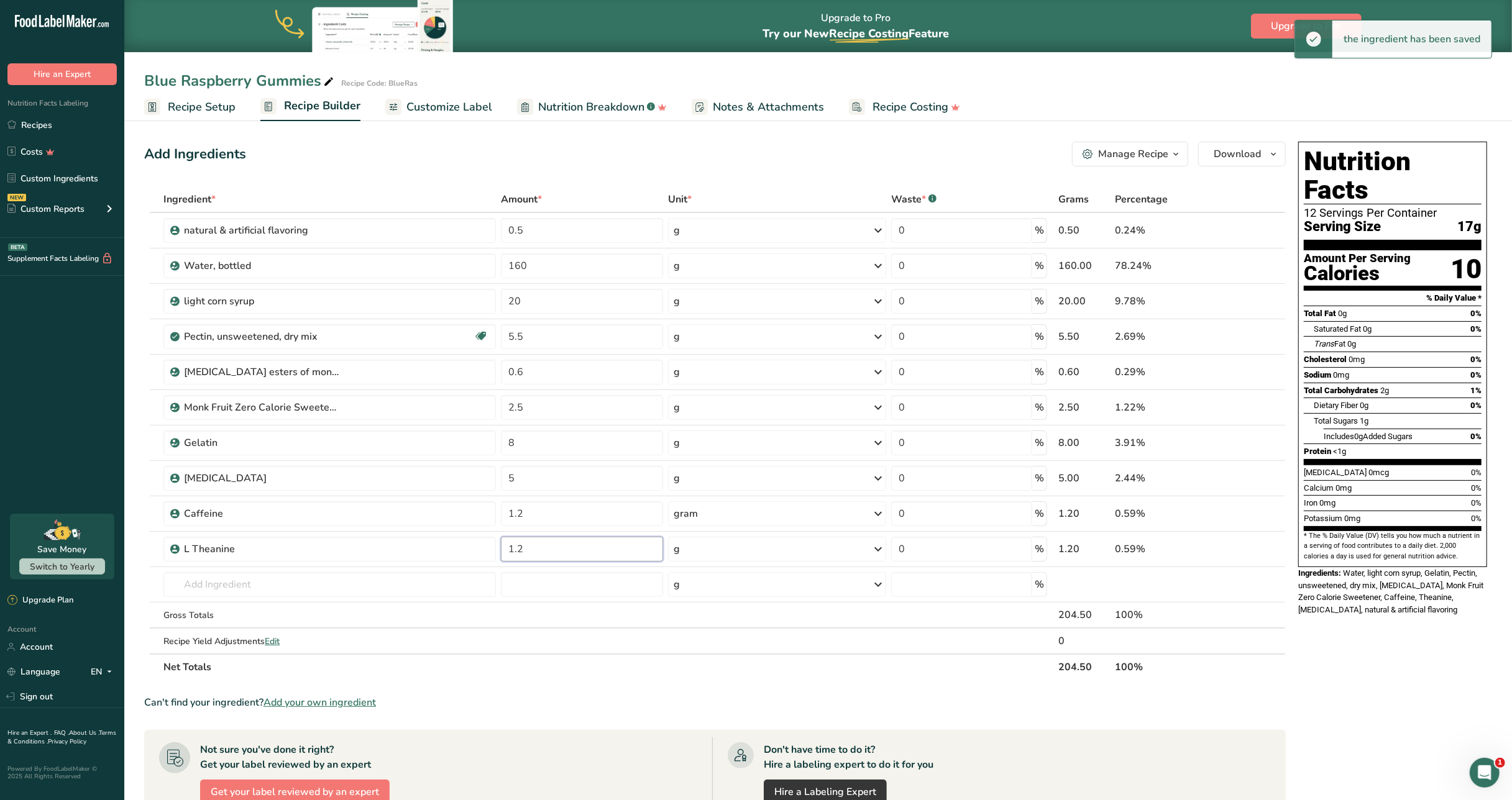
type input "1.2"
